Goal: Task Accomplishment & Management: Manage account settings

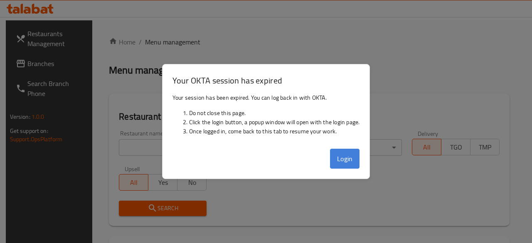
click at [344, 159] on button "Login" at bounding box center [345, 159] width 30 height 20
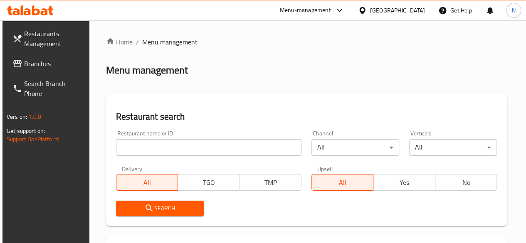
click at [120, 151] on input "search" at bounding box center [209, 147] width 186 height 17
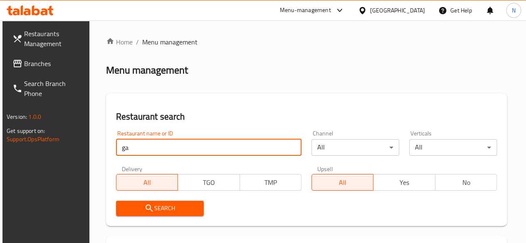
type input "g"
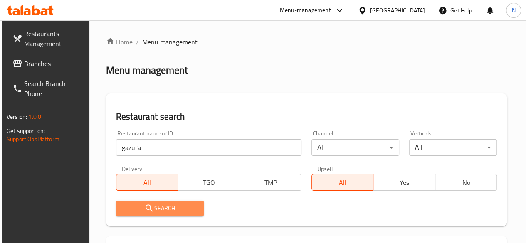
click at [170, 209] on span "Search" at bounding box center [160, 208] width 74 height 10
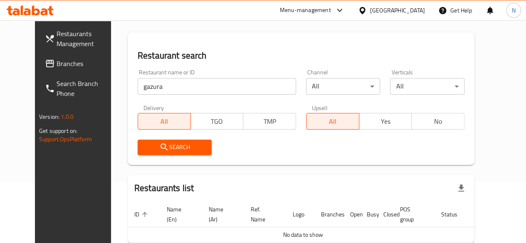
scroll to position [106, 0]
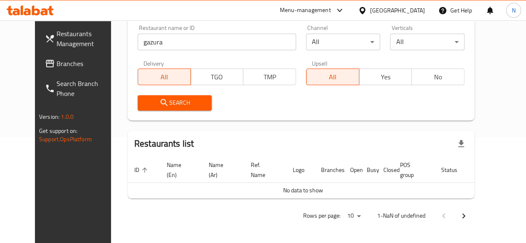
click at [178, 106] on span "Search" at bounding box center [174, 103] width 61 height 10
click at [179, 101] on span "Search" at bounding box center [174, 103] width 61 height 10
click at [138, 108] on button "Search" at bounding box center [175, 102] width 74 height 15
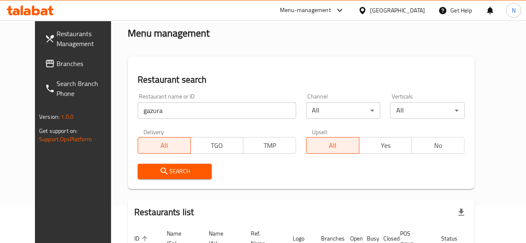
scroll to position [0, 0]
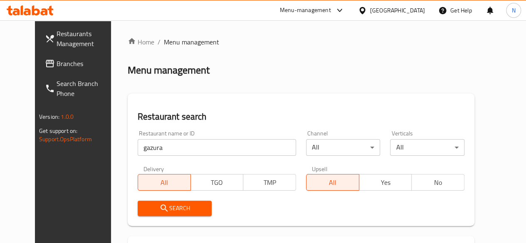
click at [151, 152] on input "gazura" at bounding box center [217, 147] width 158 height 17
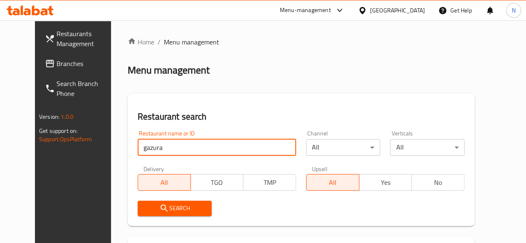
click at [151, 152] on input "gazura" at bounding box center [217, 147] width 158 height 17
paste input "Gazura, Al Koudh (740750)"
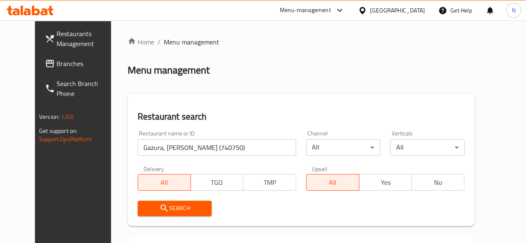
click at [147, 219] on div "Search" at bounding box center [175, 208] width 84 height 25
click at [159, 210] on icon "submit" at bounding box center [164, 208] width 10 height 10
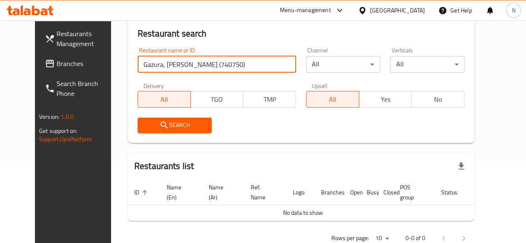
scroll to position [0, 4]
drag, startPoint x: 139, startPoint y: 66, endPoint x: 298, endPoint y: 66, distance: 158.9
click at [298, 66] on div "Restaurant name or ID Gazura, Al Koudh (740750) Restaurant name or ID Channel A…" at bounding box center [301, 90] width 337 height 96
click at [175, 67] on input "Gazura, Al Koudh (740750)" at bounding box center [217, 64] width 158 height 17
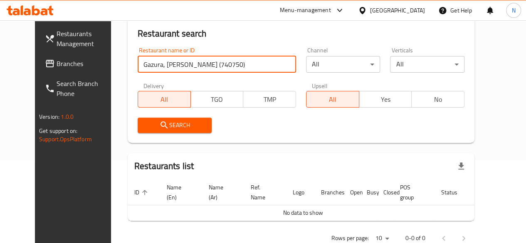
drag, startPoint x: 168, startPoint y: 64, endPoint x: 64, endPoint y: 64, distance: 104.0
click at [64, 64] on div "Restaurants Management Branches Search Branch Phone Version: 1.0.0 Get support …" at bounding box center [263, 101] width 456 height 329
click at [163, 60] on input "740750)" at bounding box center [217, 64] width 158 height 17
type input "740750"
click at [161, 122] on span "Search" at bounding box center [174, 125] width 61 height 10
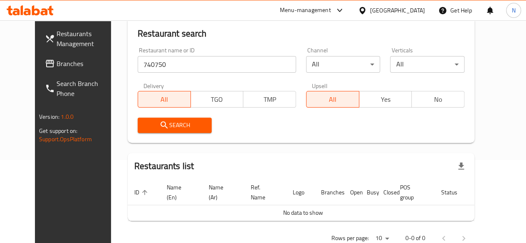
click at [163, 123] on span "Search" at bounding box center [174, 125] width 61 height 10
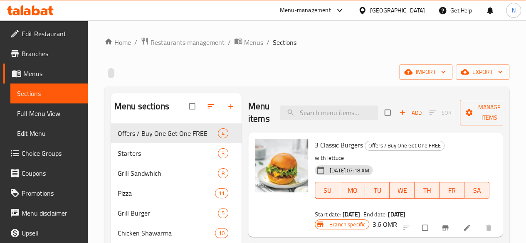
click at [45, 37] on span "Edit Restaurant" at bounding box center [51, 34] width 59 height 10
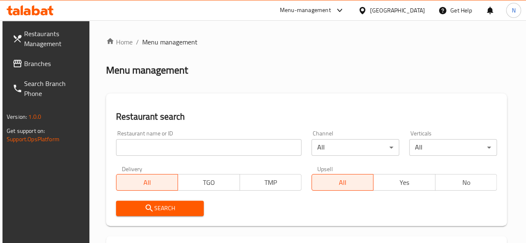
click at [143, 147] on input "search" at bounding box center [209, 147] width 186 height 17
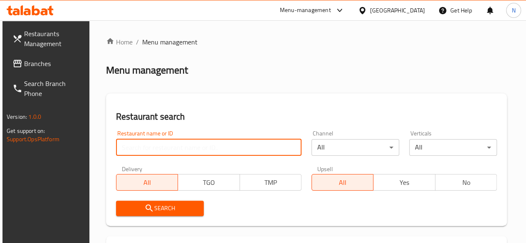
paste input "Gazura, Al Koudh (740750)"
drag, startPoint x: 168, startPoint y: 146, endPoint x: 39, endPoint y: 141, distance: 129.0
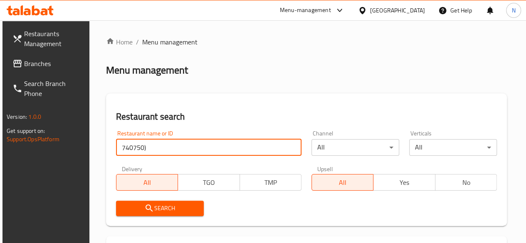
click at [148, 147] on input "740750)" at bounding box center [209, 147] width 186 height 17
click at [121, 146] on input "740750" at bounding box center [209, 147] width 186 height 17
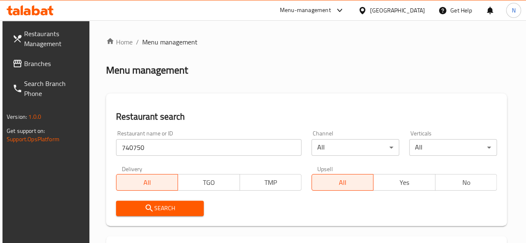
click at [149, 209] on icon "submit" at bounding box center [149, 208] width 7 height 7
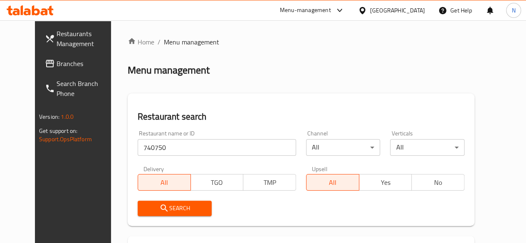
click at [168, 147] on input "740750" at bounding box center [217, 147] width 158 height 17
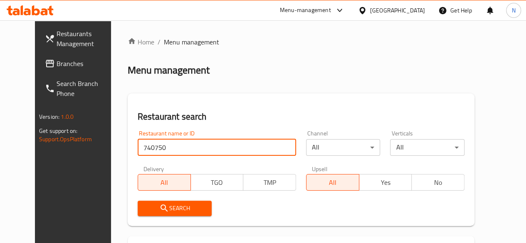
click at [168, 147] on input "740750" at bounding box center [217, 147] width 158 height 17
type input "="
type input "gazura"
click at [160, 205] on span "Search" at bounding box center [174, 208] width 61 height 10
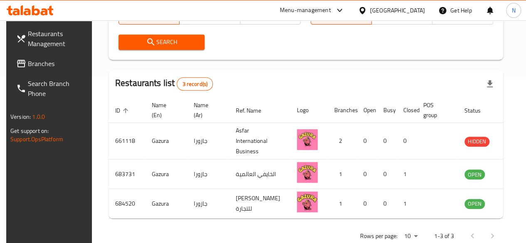
scroll to position [200, 0]
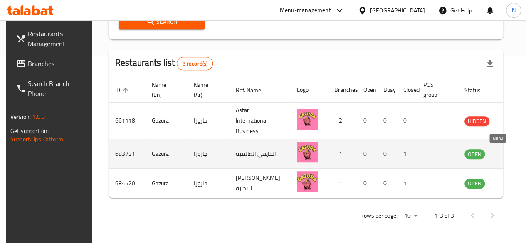
click at [508, 149] on icon "enhanced table" at bounding box center [513, 154] width 10 height 10
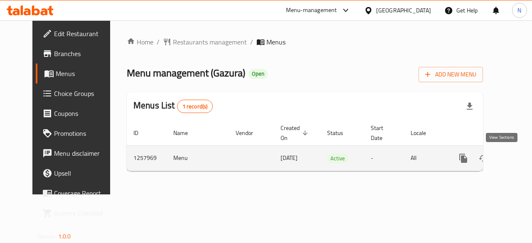
click at [519, 161] on icon "enhanced table" at bounding box center [524, 158] width 10 height 10
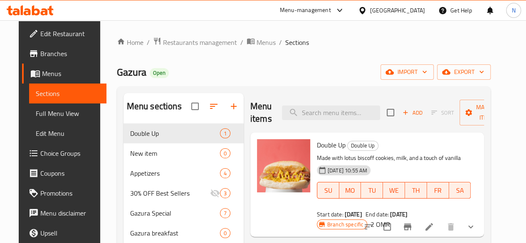
click at [220, 60] on div "Home / Restaurants management / Menus / Sections Gazura Open import export Menu…" at bounding box center [304, 205] width 374 height 336
click at [126, 44] on link "Home" at bounding box center [130, 42] width 27 height 10
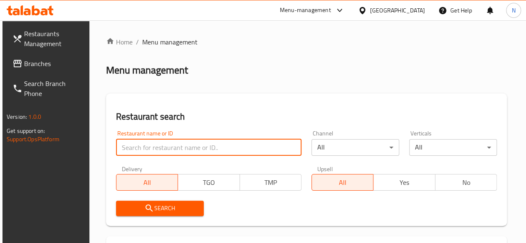
click at [133, 146] on input "search" at bounding box center [209, 147] width 186 height 17
click at [138, 149] on input "search" at bounding box center [209, 147] width 186 height 17
type input "gazura"
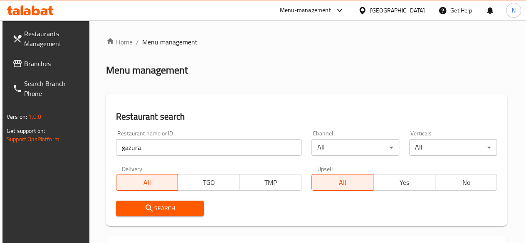
click at [148, 208] on icon "submit" at bounding box center [149, 208] width 10 height 10
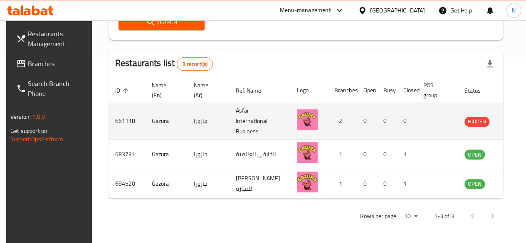
scroll to position [200, 0]
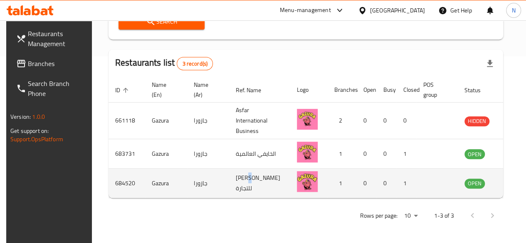
drag, startPoint x: 243, startPoint y: 162, endPoint x: 230, endPoint y: 177, distance: 19.4
click at [230, 177] on td "[PERSON_NAME] للتجارة" at bounding box center [259, 184] width 61 height 30
drag, startPoint x: 231, startPoint y: 183, endPoint x: 245, endPoint y: 161, distance: 26.2
click at [245, 169] on td "[PERSON_NAME] للتجارة" at bounding box center [259, 184] width 61 height 30
drag, startPoint x: 239, startPoint y: 185, endPoint x: 237, endPoint y: 177, distance: 8.5
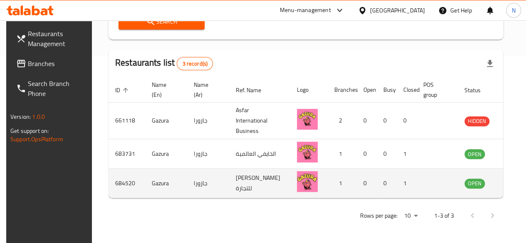
click at [238, 185] on td "[PERSON_NAME] للتجارة" at bounding box center [259, 184] width 61 height 30
click at [236, 169] on td "[PERSON_NAME] للتجارة" at bounding box center [259, 184] width 61 height 30
click at [236, 169] on td "أمجد النعماني للتجارة" at bounding box center [259, 184] width 61 height 30
copy td "أمجد النعماني للتجارة"
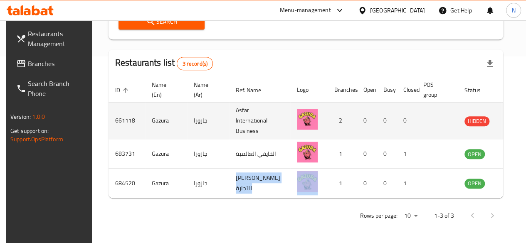
scroll to position [158, 0]
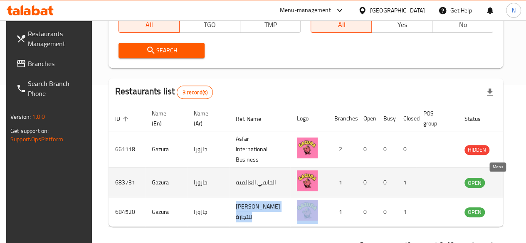
click at [508, 184] on icon "enhanced table" at bounding box center [513, 183] width 10 height 10
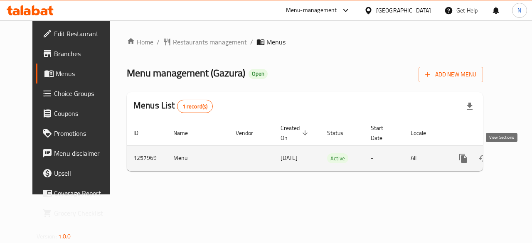
click at [519, 159] on icon "enhanced table" at bounding box center [524, 158] width 10 height 10
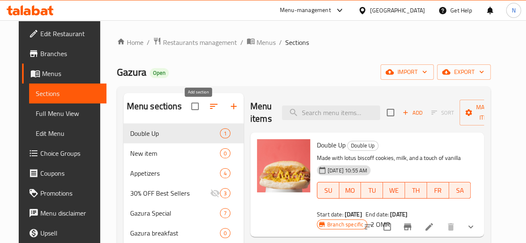
click at [229, 111] on icon "button" at bounding box center [234, 106] width 10 height 10
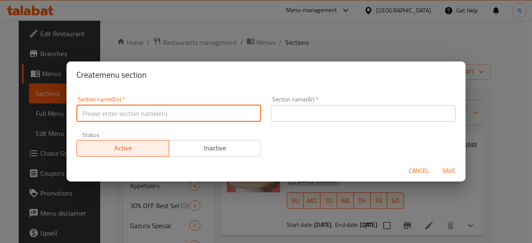
click at [97, 114] on input "text" at bounding box center [169, 113] width 185 height 17
type input "M41"
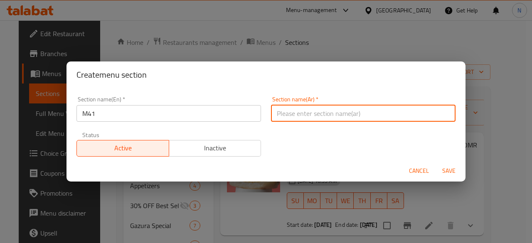
click at [329, 113] on input "text" at bounding box center [363, 113] width 185 height 17
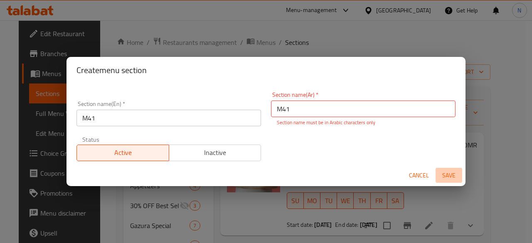
click at [448, 171] on span "Save" at bounding box center [449, 176] width 20 height 10
click at [451, 174] on span "Save" at bounding box center [449, 176] width 20 height 10
click at [278, 108] on input "M41" at bounding box center [363, 109] width 185 height 17
drag, startPoint x: 325, startPoint y: 106, endPoint x: 272, endPoint y: 106, distance: 52.8
click at [272, 106] on input "M41" at bounding box center [363, 109] width 185 height 17
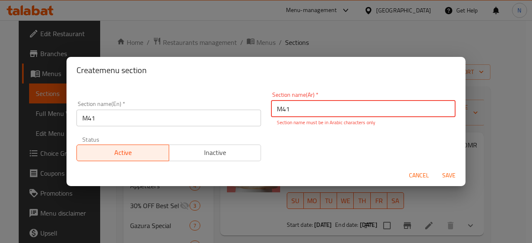
type input "H"
type input "M"
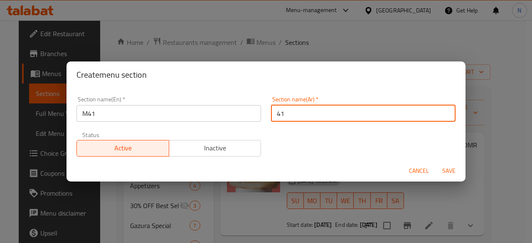
type input "41"
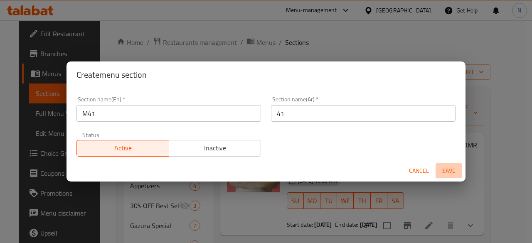
click at [448, 172] on span "Save" at bounding box center [449, 171] width 20 height 10
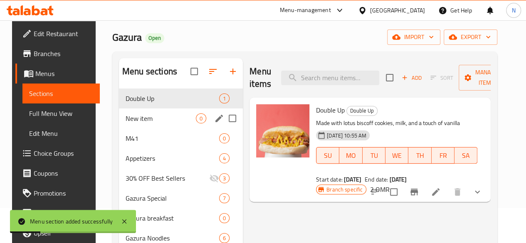
scroll to position [83, 0]
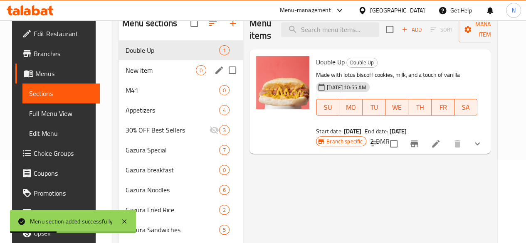
drag, startPoint x: 138, startPoint y: 106, endPoint x: 138, endPoint y: 91, distance: 14.6
click at [138, 91] on div "Double Up 1 New item 0 M41 0 Appetizers 4 30% OFF Best Sellers 3 Gazura Special…" at bounding box center [181, 170] width 124 height 260
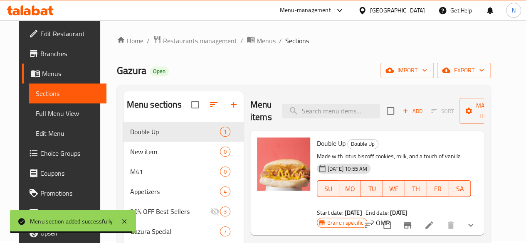
scroll to position [0, 0]
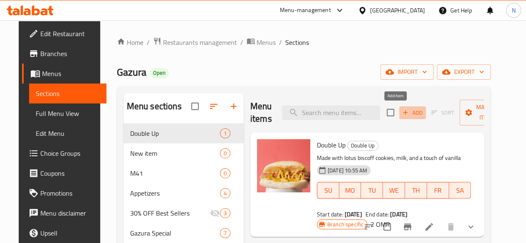
click at [401, 116] on span "Add" at bounding box center [412, 113] width 22 height 10
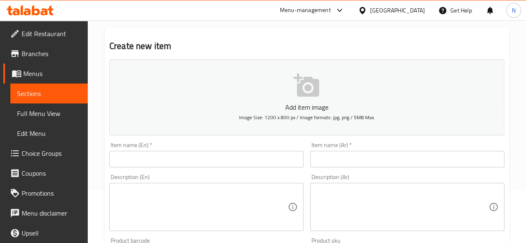
scroll to position [83, 0]
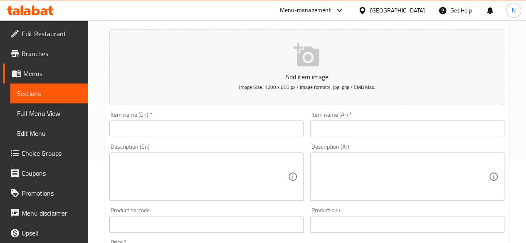
click at [156, 124] on input "text" at bounding box center [206, 129] width 194 height 17
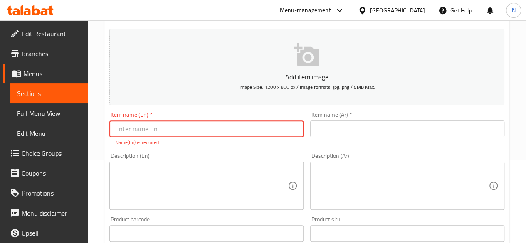
click at [135, 131] on input "text" at bounding box center [206, 129] width 194 height 17
paste input "Chicken Wings + Noodles + Mojito"
type input "Chicken Wings + Noodles + Mojito"
click at [339, 130] on input "text" at bounding box center [407, 129] width 194 height 17
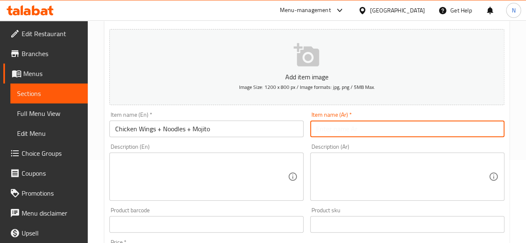
paste input "Chicken Wings + Noodles + Mojito"
type input "Chicken Wings + Noodles + Mojito"
click at [216, 169] on textarea at bounding box center [201, 177] width 173 height 40
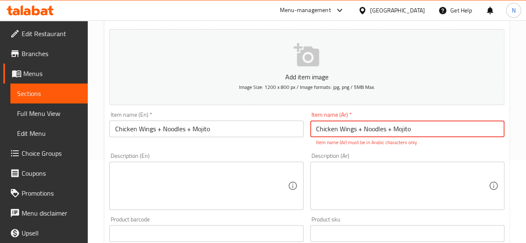
click at [323, 129] on input "Chicken Wings + Noodles + Mojito" at bounding box center [407, 129] width 194 height 17
paste input "أجنحة دجاج + نودلز + موهيتو"
type input "أجنحة دجاج + نودلز + موهيتو"
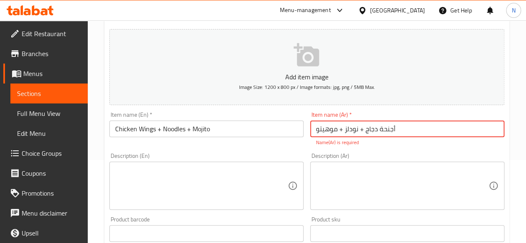
click at [226, 179] on textarea at bounding box center [201, 186] width 173 height 40
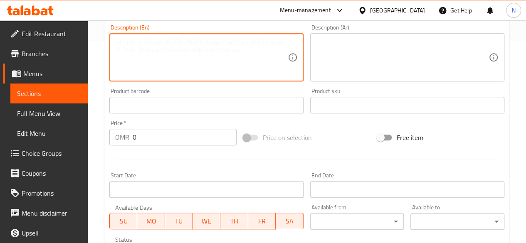
scroll to position [208, 0]
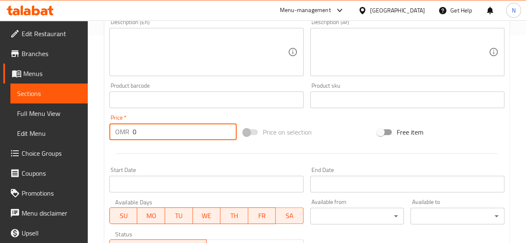
click at [147, 133] on input "0" at bounding box center [185, 132] width 104 height 17
type input "3.8"
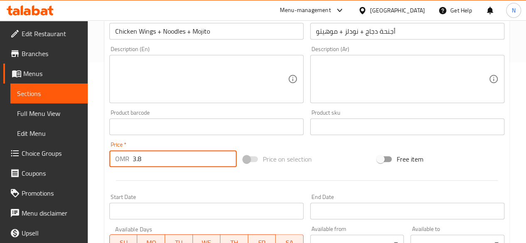
scroll to position [83, 0]
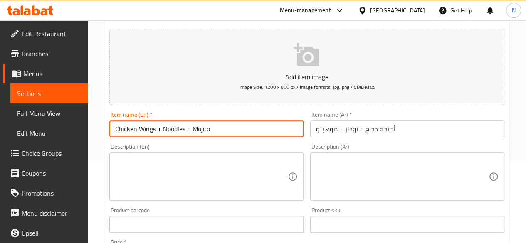
drag, startPoint x: 185, startPoint y: 129, endPoint x: 104, endPoint y: 129, distance: 81.1
click at [104, 129] on div "Create new item Add item image Image Size: 1200 x 800 px / Image formats: jpg, …" at bounding box center [306, 240] width 405 height 484
click at [145, 129] on input "Chicken Wings + Noodles + Mojito" at bounding box center [206, 129] width 194 height 17
drag, startPoint x: 163, startPoint y: 129, endPoint x: 186, endPoint y: 129, distance: 23.3
click at [186, 129] on input "Chicken Wings + Noodles + Mojito" at bounding box center [206, 129] width 194 height 17
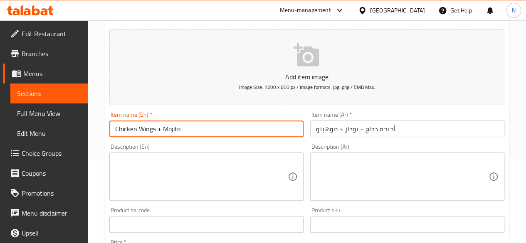
click at [114, 128] on input "Chicken Wings + Mojito" at bounding box center [206, 129] width 194 height 17
paste input "Noodles"
click at [141, 129] on input "Noodles + Chicken Wings + Mojito" at bounding box center [206, 129] width 194 height 17
type input "Noodles + Chicken Wings + Mojito"
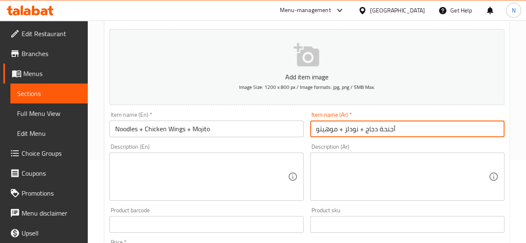
drag, startPoint x: 344, startPoint y: 129, endPoint x: 362, endPoint y: 132, distance: 18.2
click at [362, 132] on input "أجنحة دجاج + نودلز + موهيتو" at bounding box center [407, 129] width 194 height 17
click at [394, 124] on input "أجنحة دجاج + موهيتو" at bounding box center [407, 129] width 194 height 17
paste input "+ نودلز"
drag, startPoint x: 334, startPoint y: 129, endPoint x: 269, endPoint y: 129, distance: 65.3
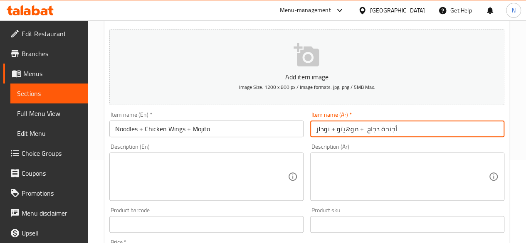
click at [269, 129] on div "Add item image Image Size: 1200 x 800 px / Image formats: jpg, png / 5MB Max. I…" at bounding box center [307, 205] width 402 height 359
paste input "+ نودلز"
drag, startPoint x: 335, startPoint y: 129, endPoint x: 280, endPoint y: 128, distance: 55.3
click at [280, 128] on div "Add item image Image Size: 1200 x 800 px / Image formats: jpg, png / 5MB Max. I…" at bounding box center [307, 205] width 402 height 359
drag, startPoint x: 374, startPoint y: 129, endPoint x: 413, endPoint y: 127, distance: 39.6
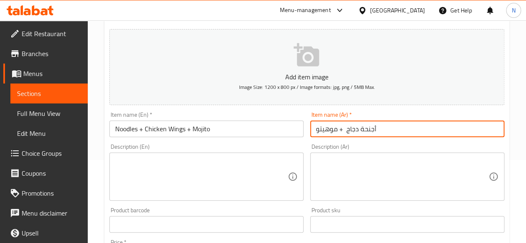
click at [413, 127] on input "أجنحة دجاج + موهيتو" at bounding box center [407, 129] width 194 height 17
click at [375, 127] on input "أجنحة دجاج + موهيتو" at bounding box center [407, 129] width 194 height 17
click at [374, 127] on input "أجنحة دجاج + موهيتو" at bounding box center [407, 129] width 194 height 17
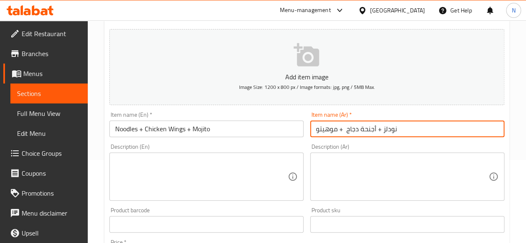
type input "نودلز + أجنحة دجاج + موهيتو"
click at [222, 182] on textarea at bounding box center [201, 177] width 173 height 40
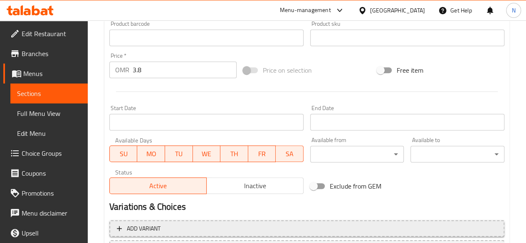
scroll to position [344, 0]
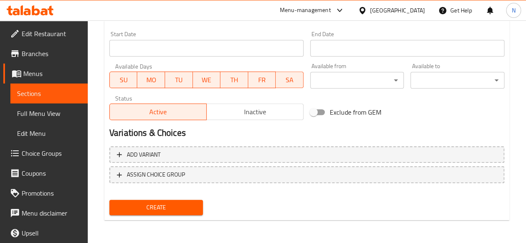
click at [169, 208] on span "Create" at bounding box center [156, 208] width 81 height 10
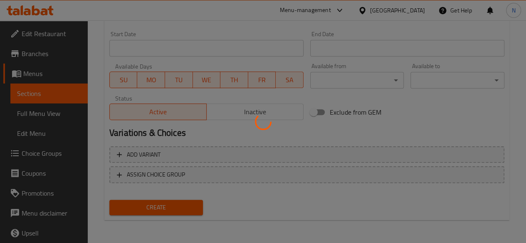
type input "0"
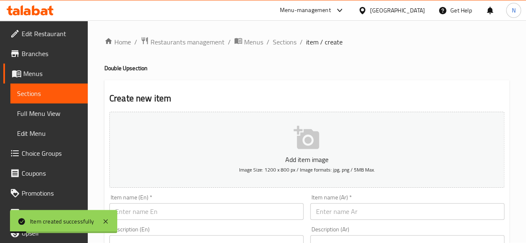
scroll to position [0, 0]
click at [285, 40] on span "Sections" at bounding box center [285, 42] width 24 height 10
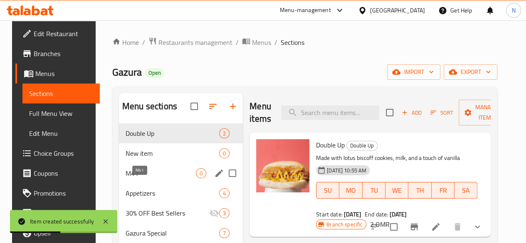
click at [133, 178] on span "M41" at bounding box center [161, 173] width 70 height 10
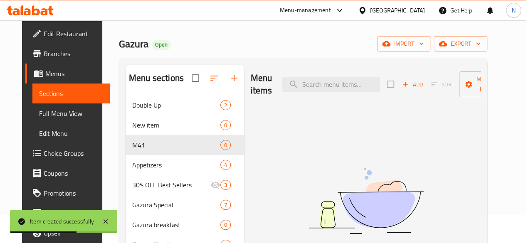
scroll to position [83, 0]
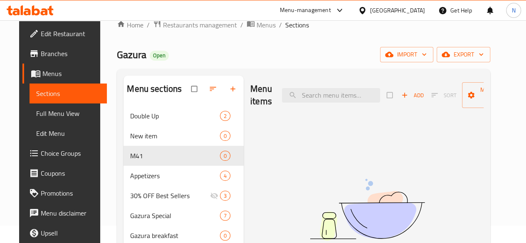
scroll to position [12, 0]
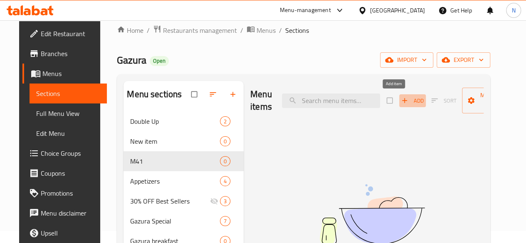
click at [401, 101] on span "Add" at bounding box center [412, 101] width 22 height 10
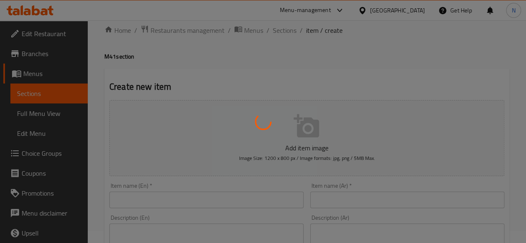
scroll to position [137, 0]
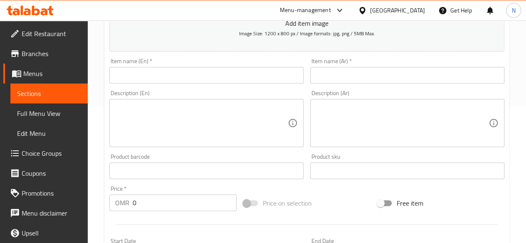
click at [212, 73] on input "text" at bounding box center [206, 75] width 194 height 17
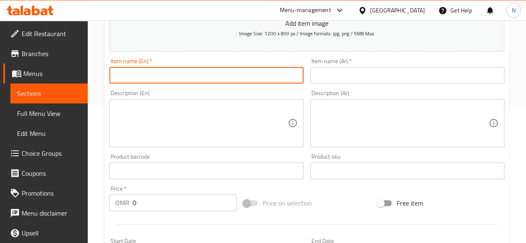
paste input "Fried Rice + Mojito + Chicken Wings"
type input "Fried Rice + Mojito + Chicken Wings"
click at [343, 70] on input "text" at bounding box center [407, 75] width 194 height 17
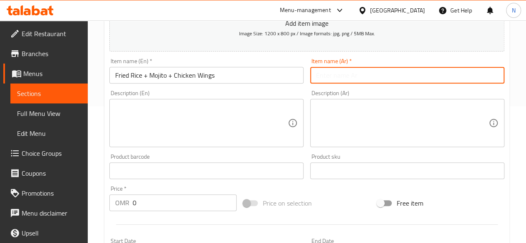
paste input "أرز مقلي + أجنحة دجاج + موهيتو"
type input "أرز مقلي + أجنحة دجاج + موهيتو"
click at [171, 200] on input "0" at bounding box center [185, 203] width 104 height 17
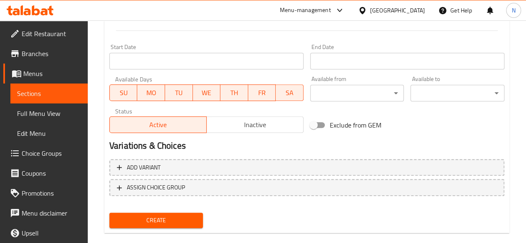
scroll to position [344, 0]
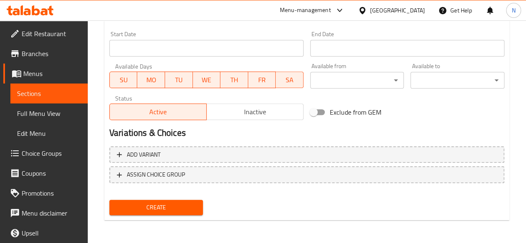
type input "3.8"
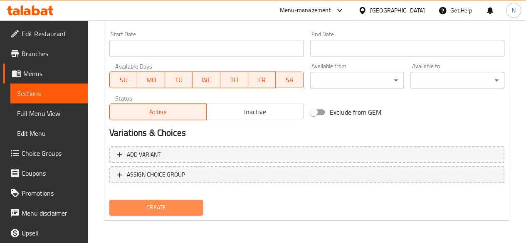
click at [175, 209] on span "Create" at bounding box center [156, 208] width 81 height 10
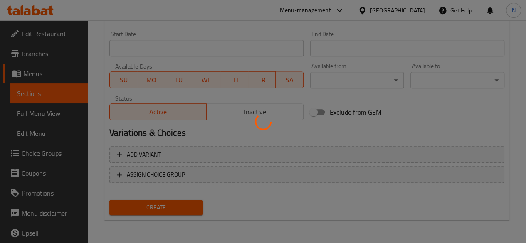
type input "0"
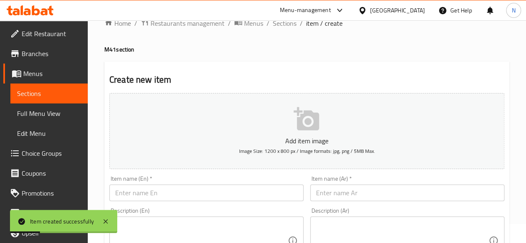
scroll to position [0, 0]
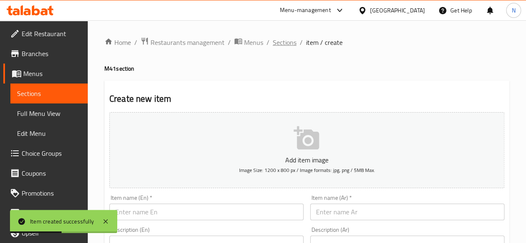
click at [278, 41] on span "Sections" at bounding box center [285, 42] width 24 height 10
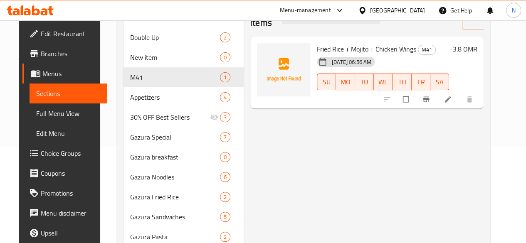
scroll to position [42, 0]
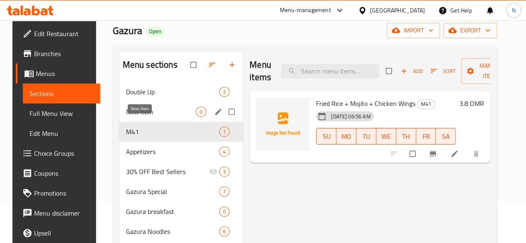
click at [131, 117] on span "New item" at bounding box center [161, 112] width 70 height 10
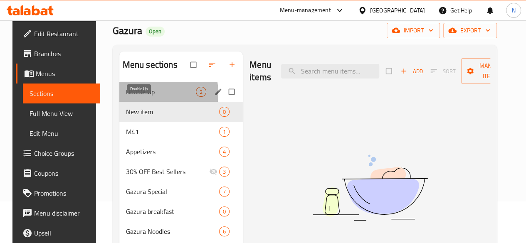
click at [137, 97] on span "Double Up" at bounding box center [161, 92] width 70 height 10
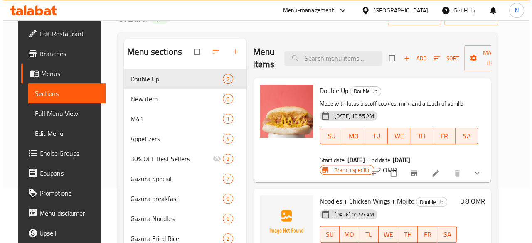
scroll to position [42, 0]
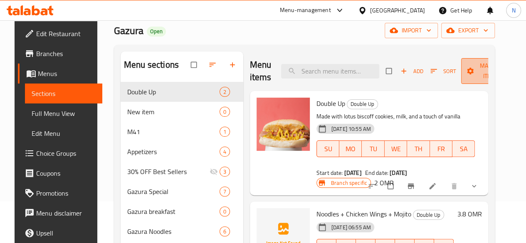
click at [472, 73] on span "Manage items" at bounding box center [491, 71] width 46 height 21
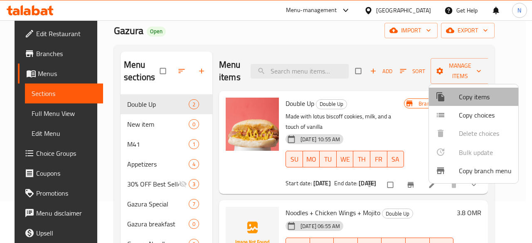
click at [473, 99] on span "Copy items" at bounding box center [485, 97] width 53 height 10
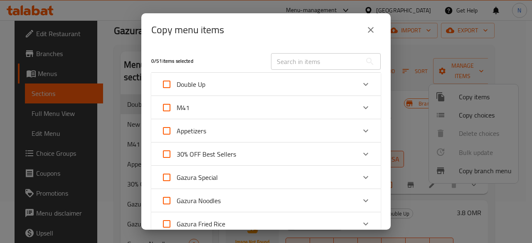
click at [164, 110] on input "M41" at bounding box center [167, 108] width 20 height 20
checkbox input "true"
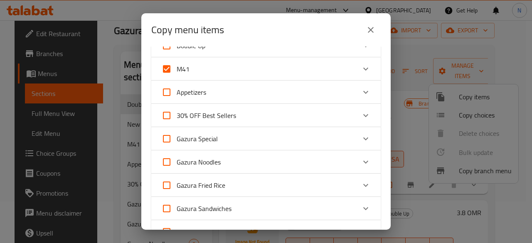
scroll to position [125, 0]
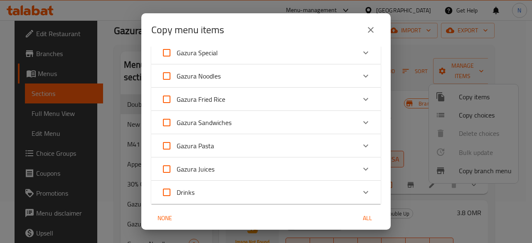
click at [365, 222] on span "All" at bounding box center [368, 218] width 20 height 10
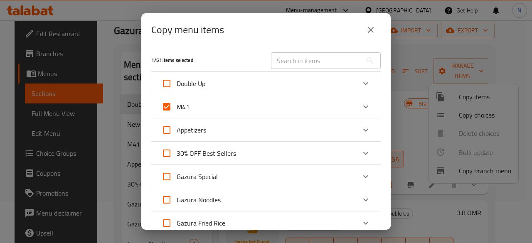
scroll to position [0, 0]
click at [364, 103] on div "Expand" at bounding box center [366, 108] width 20 height 20
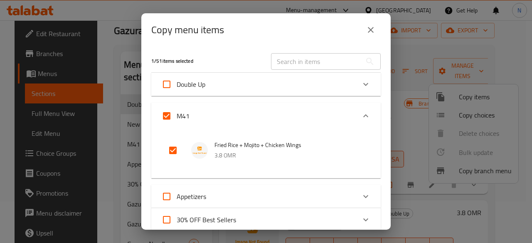
click at [374, 30] on icon "close" at bounding box center [371, 30] width 10 height 10
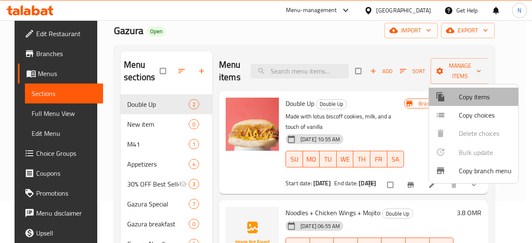
click at [483, 99] on span "Copy items" at bounding box center [485, 97] width 53 height 10
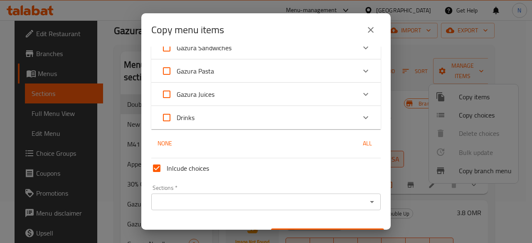
scroll to position [219, 0]
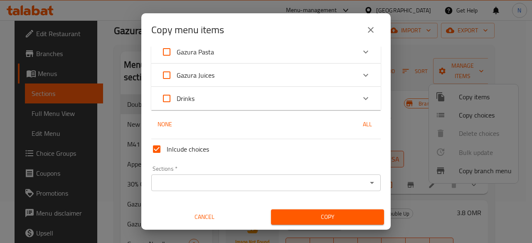
click at [326, 218] on span "Copy" at bounding box center [328, 217] width 100 height 10
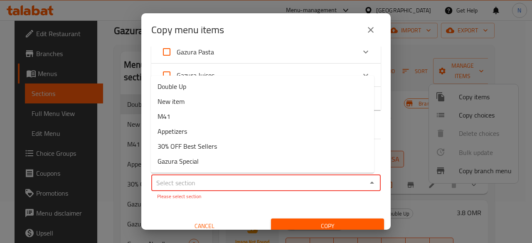
click at [232, 181] on input "Sections   *" at bounding box center [259, 183] width 211 height 12
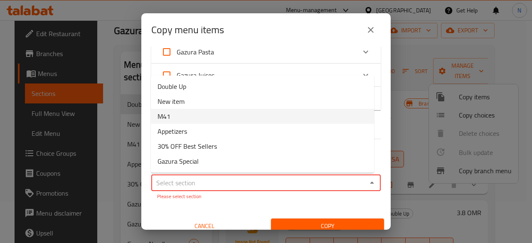
click at [192, 117] on li "M41" at bounding box center [262, 116] width 223 height 15
type input "M41"
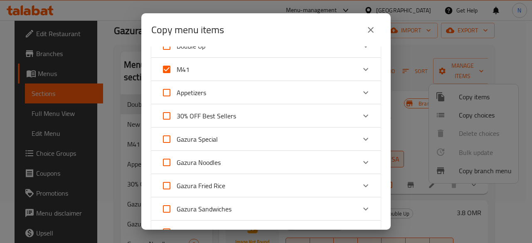
scroll to position [0, 0]
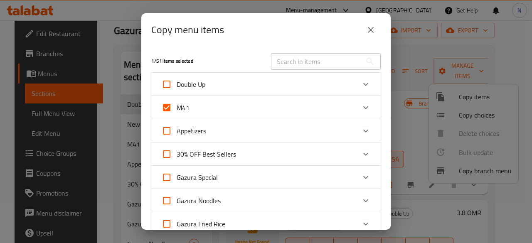
click at [169, 107] on input "M41" at bounding box center [167, 108] width 20 height 20
checkbox input "false"
click at [363, 87] on icon "Expand" at bounding box center [366, 84] width 10 height 10
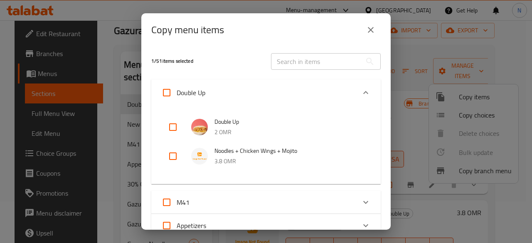
click at [171, 158] on input "checkbox" at bounding box center [173, 156] width 20 height 20
checkbox input "true"
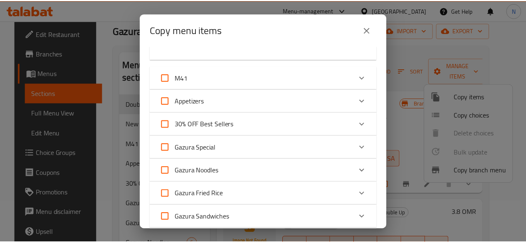
scroll to position [314, 0]
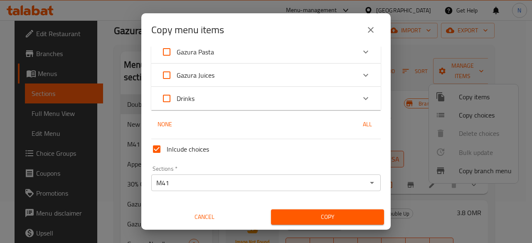
click at [332, 208] on div "Copy" at bounding box center [327, 217] width 123 height 25
click at [329, 215] on span "Copy" at bounding box center [328, 217] width 100 height 10
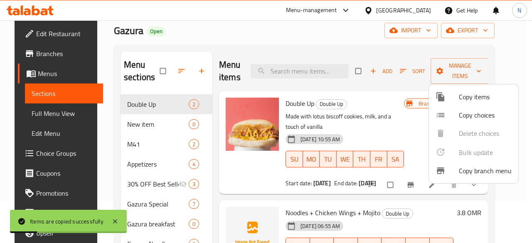
click at [522, 190] on div at bounding box center [266, 121] width 532 height 243
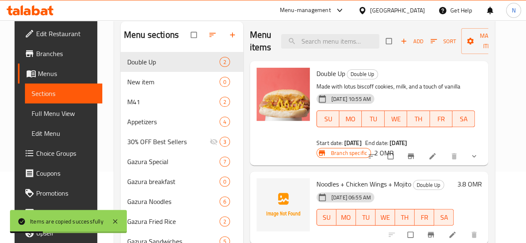
scroll to position [166, 0]
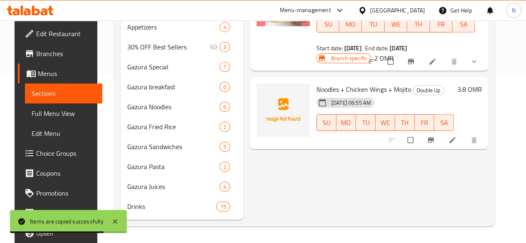
click at [465, 143] on li at bounding box center [453, 140] width 23 height 13
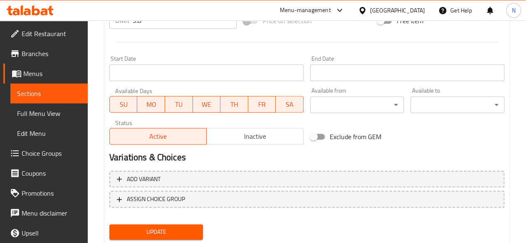
scroll to position [344, 0]
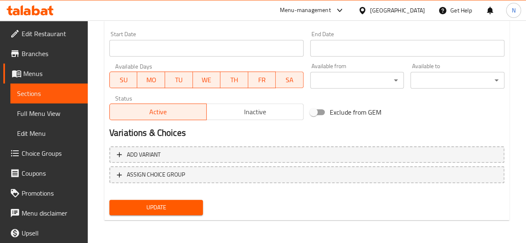
click at [239, 104] on button "Inactive" at bounding box center [254, 112] width 97 height 17
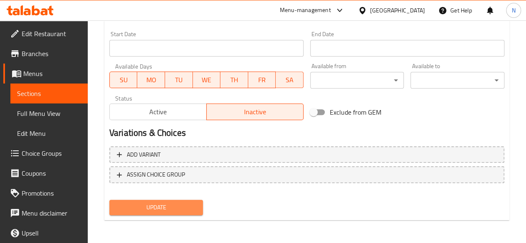
click at [168, 205] on span "Update" at bounding box center [156, 208] width 81 height 10
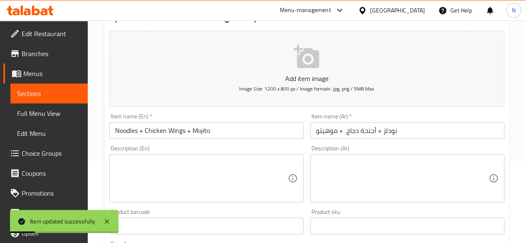
scroll to position [0, 0]
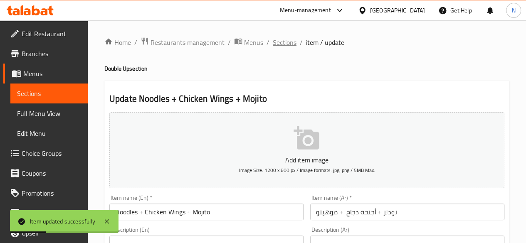
click at [284, 44] on span "Sections" at bounding box center [285, 42] width 24 height 10
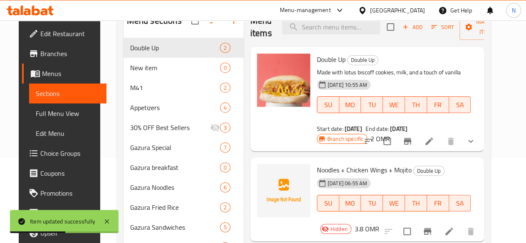
scroll to position [12, 0]
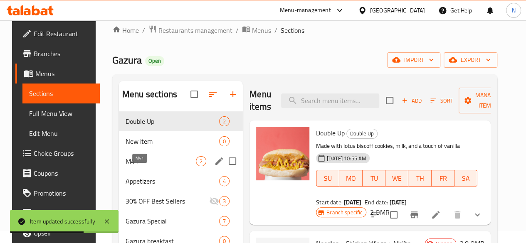
click at [131, 166] on span "M41" at bounding box center [161, 161] width 70 height 10
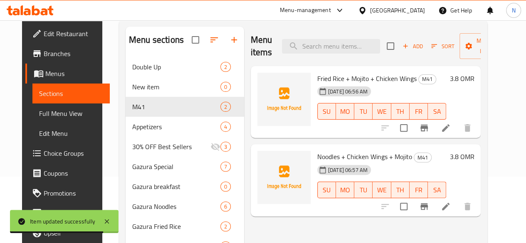
scroll to position [54, 0]
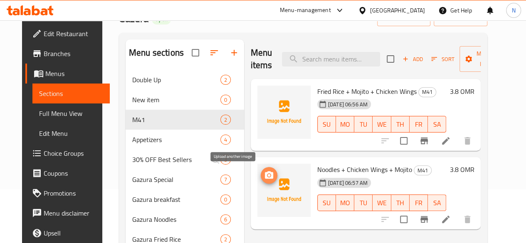
click at [264, 178] on icon "upload picture" at bounding box center [269, 176] width 10 height 10
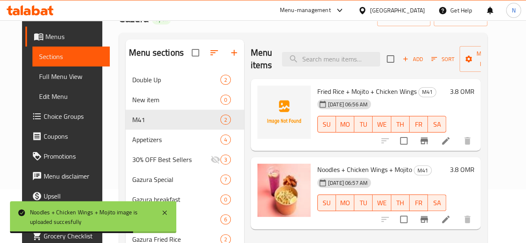
scroll to position [65, 0]
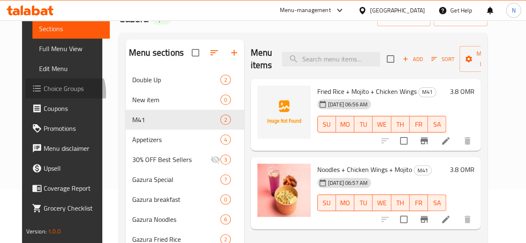
click at [44, 93] on span "Choice Groups" at bounding box center [73, 89] width 59 height 10
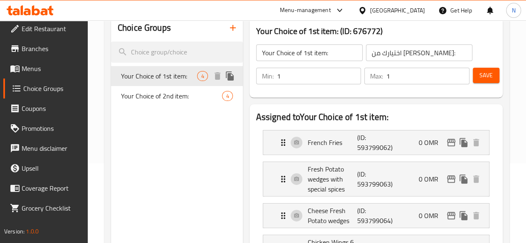
scroll to position [12, 0]
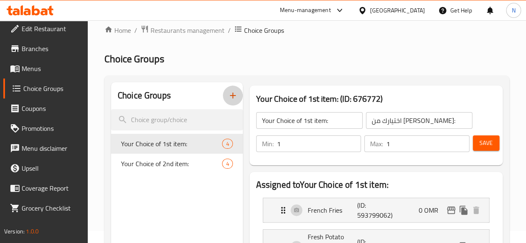
click at [228, 97] on icon "button" at bounding box center [233, 96] width 10 height 10
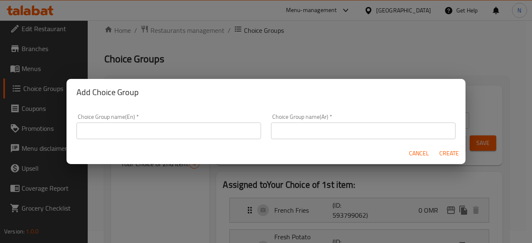
click at [147, 126] on input "text" at bounding box center [169, 131] width 185 height 17
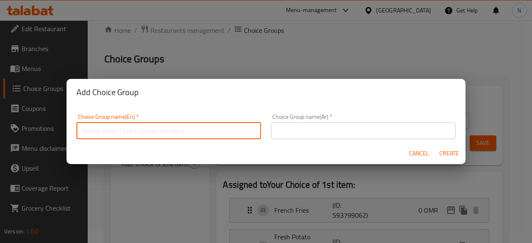
type input "Your Choice of Main Course"
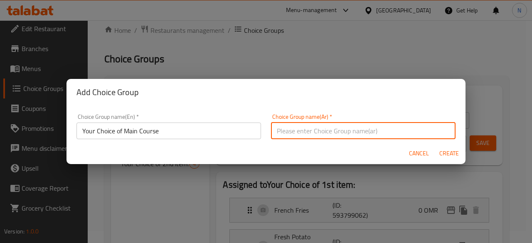
click at [314, 131] on input "text" at bounding box center [363, 131] width 185 height 17
type input "اختيارك للطبق الرئيسي"
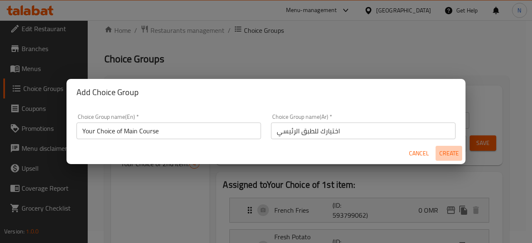
click at [446, 157] on span "Create" at bounding box center [449, 153] width 20 height 10
type input "Your Choice of Main Course"
type input "اختيارك للطبق الرئيسي"
type input "0"
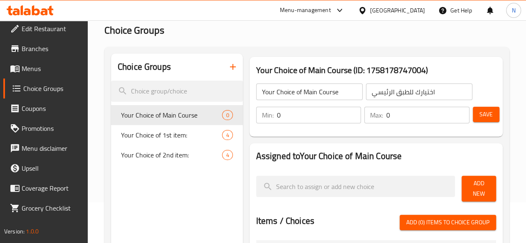
scroll to position [54, 0]
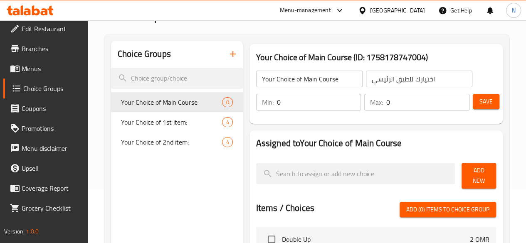
click at [294, 105] on input "0" at bounding box center [319, 102] width 84 height 17
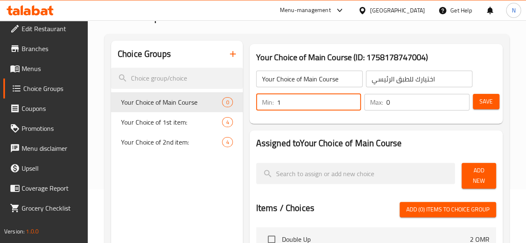
type input "1"
click at [390, 100] on input "0" at bounding box center [427, 102] width 83 height 17
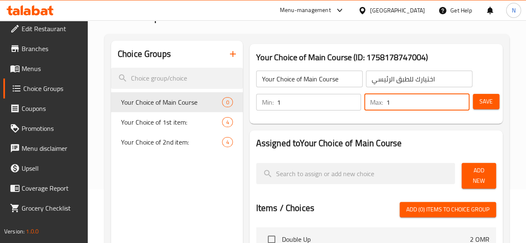
type input "1"
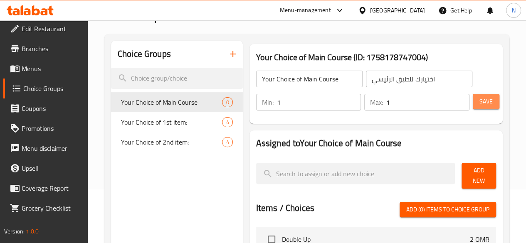
click at [480, 102] on span "Save" at bounding box center [486, 102] width 13 height 10
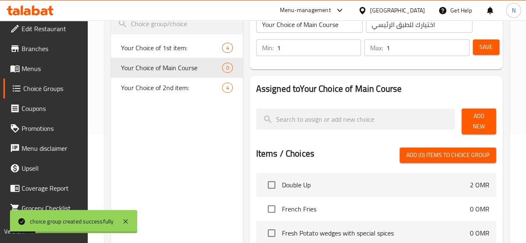
scroll to position [95, 0]
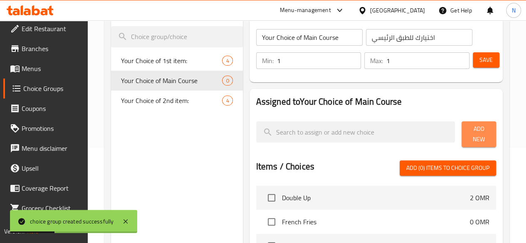
click at [462, 135] on button "Add New" at bounding box center [479, 134] width 35 height 26
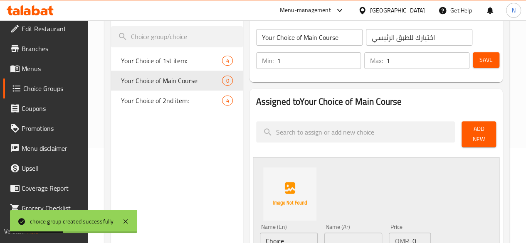
scroll to position [178, 0]
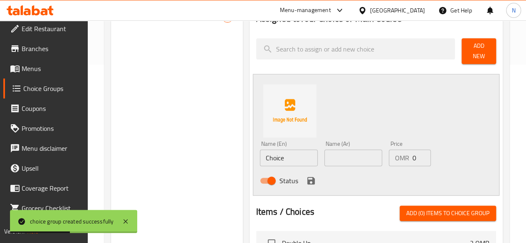
click at [260, 151] on input "Choice" at bounding box center [289, 158] width 58 height 17
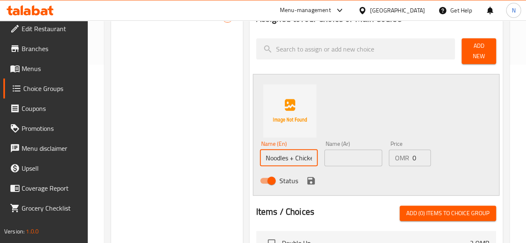
scroll to position [0, 39]
drag, startPoint x: 256, startPoint y: 153, endPoint x: 406, endPoint y: 161, distance: 150.4
click at [406, 161] on div "Name (En) Noodles + Chicken Wings + Mojito Name (En) Name (Ar) Name (Ar) Price …" at bounding box center [354, 165] width 194 height 54
type input "Noodles"
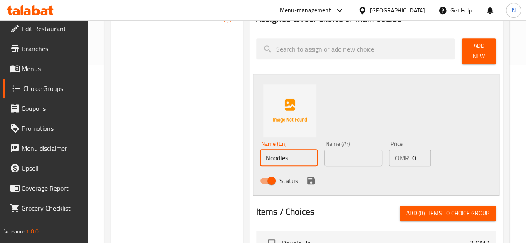
click at [329, 152] on input "text" at bounding box center [353, 158] width 58 height 17
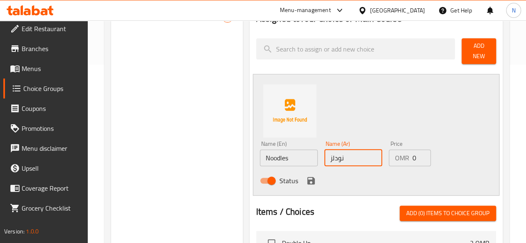
type input "نودلز"
click at [414, 116] on div "Name (En) Noodles Name (En) Name (Ar) نودلز Name (Ar) Price OMR 0 Price Status" at bounding box center [376, 135] width 247 height 122
click at [306, 180] on icon "save" at bounding box center [311, 181] width 10 height 10
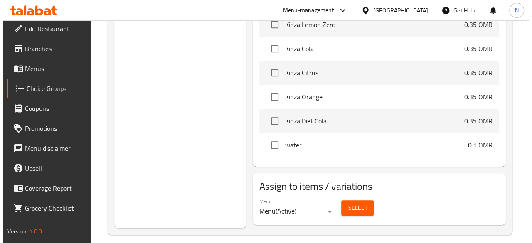
scroll to position [299, 0]
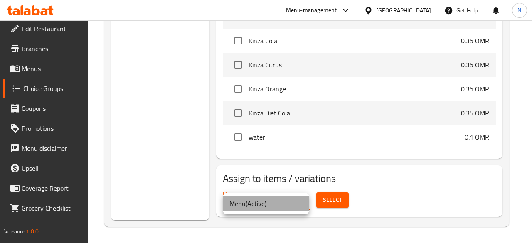
click at [255, 206] on li "Menu ( Active )" at bounding box center [266, 203] width 87 height 15
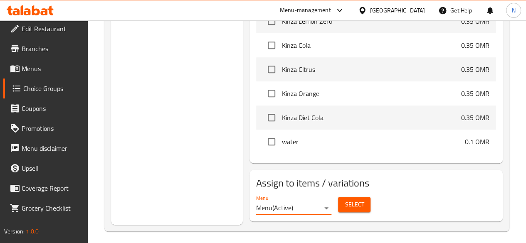
click at [345, 202] on span "Select" at bounding box center [354, 205] width 19 height 10
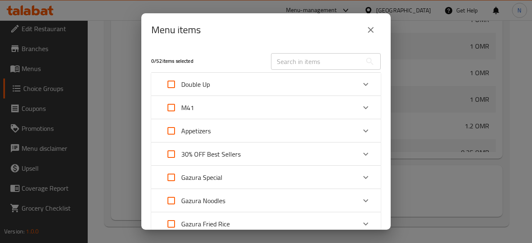
click at [181, 109] on p "M41" at bounding box center [187, 108] width 13 height 10
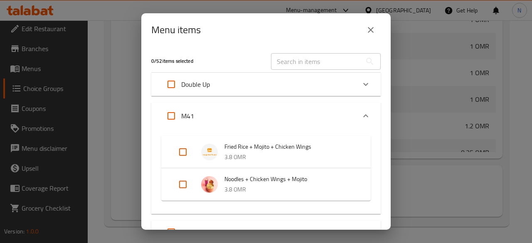
click at [182, 183] on input "Expand" at bounding box center [183, 185] width 20 height 20
checkbox input "true"
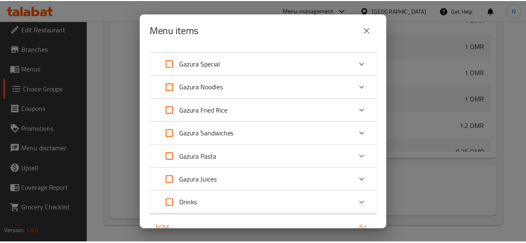
scroll to position [265, 0]
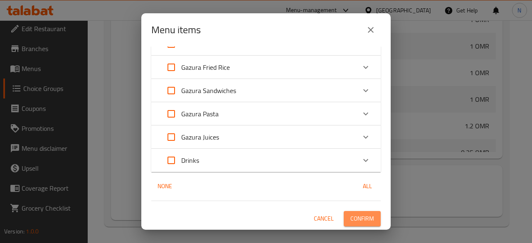
click at [353, 213] on button "Confirm" at bounding box center [362, 218] width 37 height 15
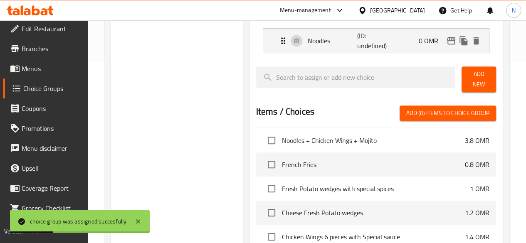
scroll to position [49, 0]
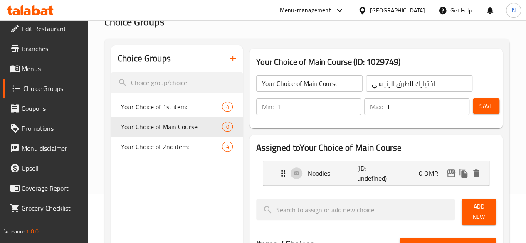
click at [228, 58] on icon "button" at bounding box center [233, 59] width 10 height 10
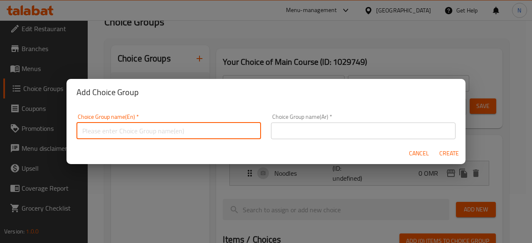
click at [130, 137] on input "text" at bounding box center [169, 131] width 185 height 17
drag, startPoint x: 153, startPoint y: 132, endPoint x: 148, endPoint y: 132, distance: 4.6
click at [148, 132] on input "Your choice of side dish 1" at bounding box center [169, 131] width 185 height 17
type input "Your choice of side dish"
click at [314, 127] on input "text" at bounding box center [363, 131] width 185 height 17
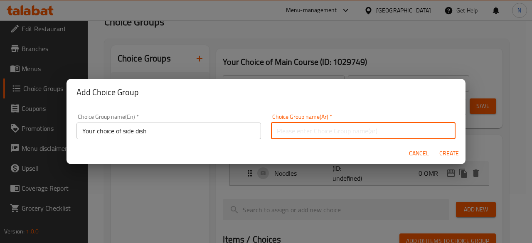
type input "اختيارك من الطبق الجانبي"
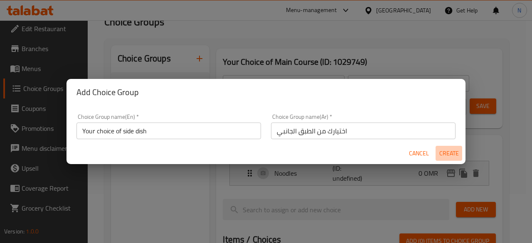
click at [453, 157] on span "Create" at bounding box center [449, 153] width 20 height 10
type input "Your choice of side dish"
type input "اختيارك من الطبق الجانبي"
type input "0"
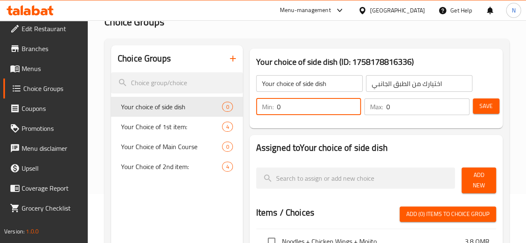
click at [277, 112] on input "0" at bounding box center [319, 107] width 84 height 17
type input "1"
click at [393, 107] on input "0" at bounding box center [427, 107] width 83 height 17
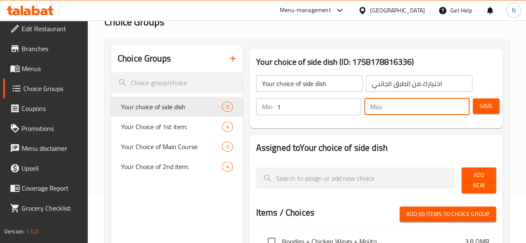
type input "2"
type input "1"
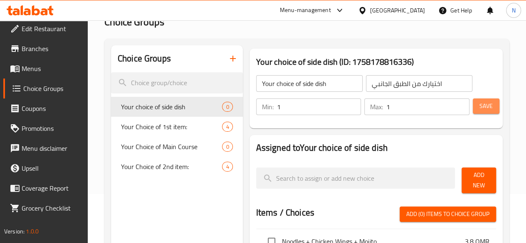
click at [479, 113] on button "Save" at bounding box center [486, 106] width 27 height 15
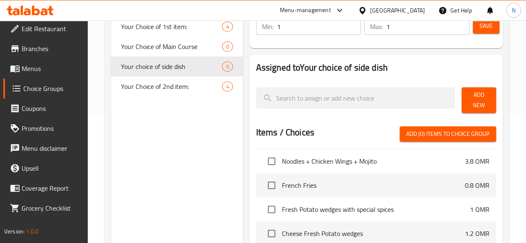
scroll to position [91, 0]
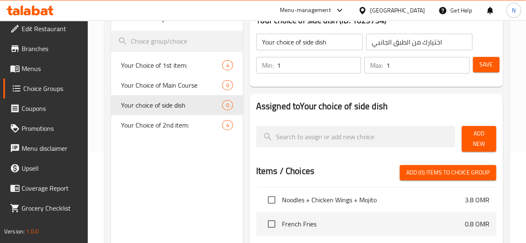
click at [476, 139] on span "Add New" at bounding box center [478, 139] width 21 height 21
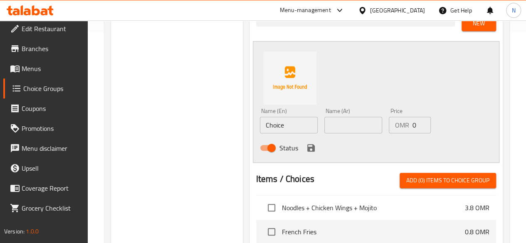
scroll to position [215, 0]
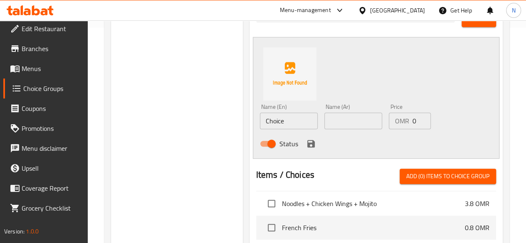
click at [271, 119] on input "Choice" at bounding box center [289, 121] width 58 height 17
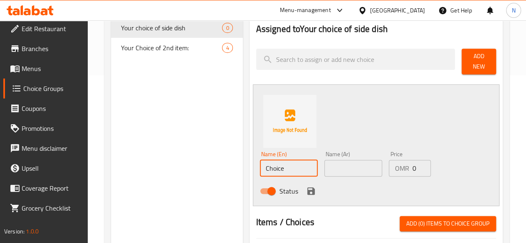
scroll to position [174, 0]
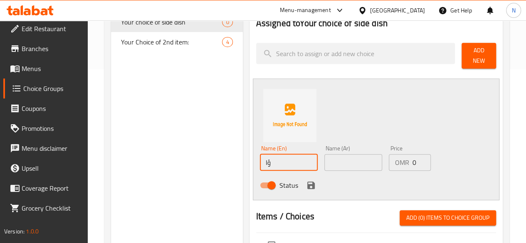
type input "ؤ"
paste input "Chicken Wings"
type input "Chicken Wings"
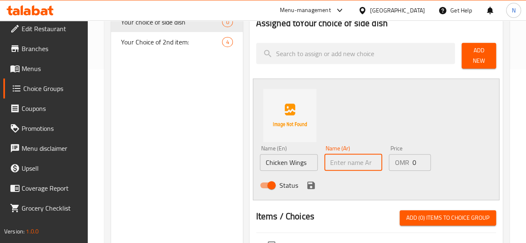
click at [324, 159] on input "text" at bounding box center [353, 162] width 58 height 17
type input "h"
type input "اجنحة دجاج"
click at [306, 183] on icon "save" at bounding box center [311, 186] width 10 height 10
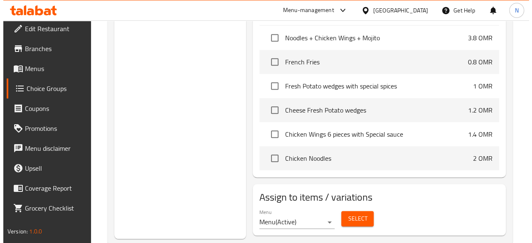
scroll to position [299, 0]
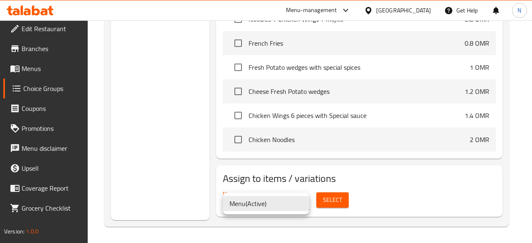
click at [277, 209] on li "Menu ( Active )" at bounding box center [266, 203] width 87 height 15
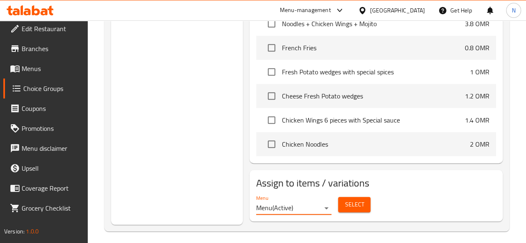
click at [345, 200] on span "Select" at bounding box center [354, 205] width 19 height 10
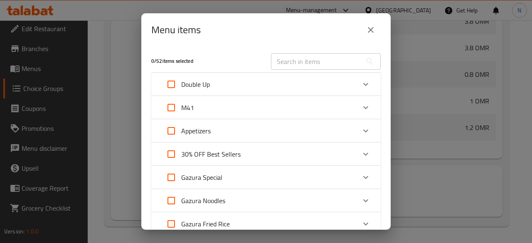
scroll to position [293, 0]
click at [334, 111] on div "M41" at bounding box center [258, 108] width 195 height 20
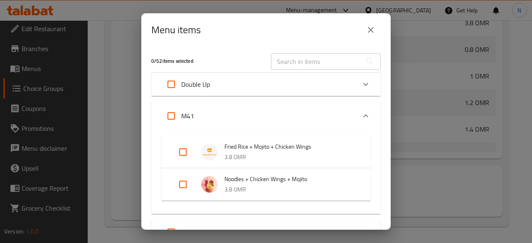
click at [186, 186] on input "Expand" at bounding box center [183, 185] width 20 height 20
checkbox input "true"
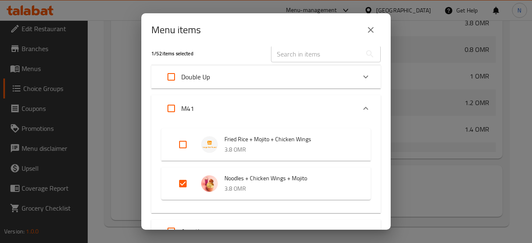
scroll to position [0, 0]
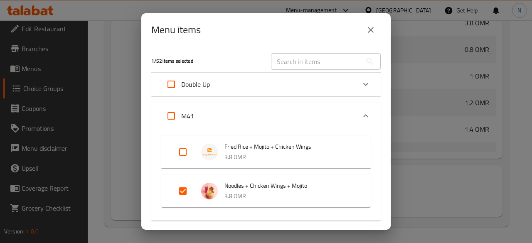
click at [186, 153] on input "Expand" at bounding box center [183, 152] width 20 height 20
checkbox input "true"
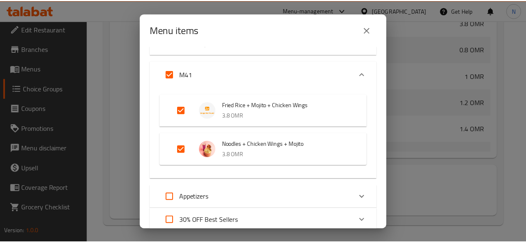
scroll to position [265, 0]
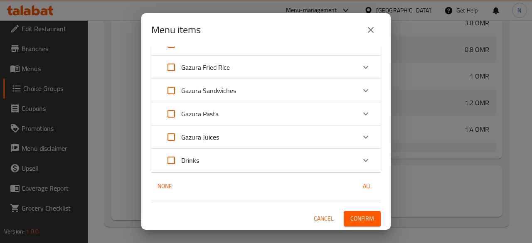
click at [359, 222] on span "Confirm" at bounding box center [363, 219] width 24 height 10
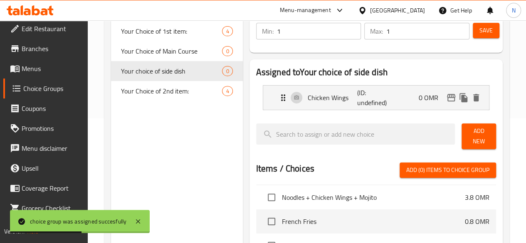
scroll to position [42, 0]
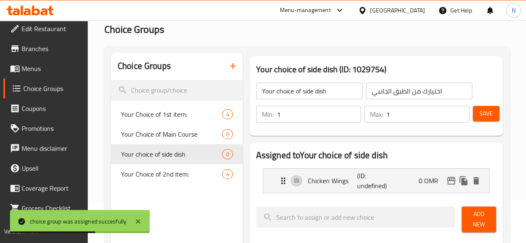
click at [480, 114] on span "Save" at bounding box center [486, 114] width 13 height 10
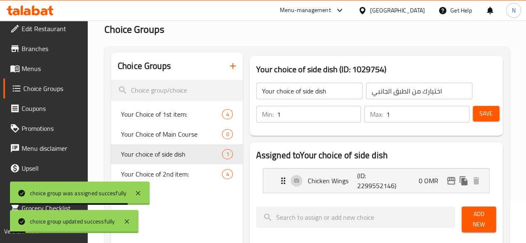
scroll to position [125, 0]
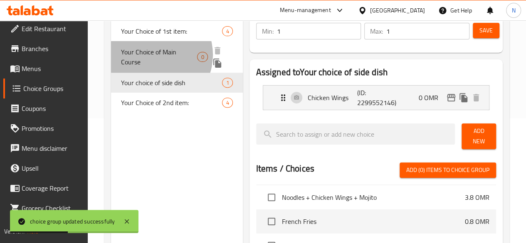
click at [153, 55] on span "Your Choice of Main Course" at bounding box center [159, 57] width 77 height 20
type input "Your Choice of Main Course"
type input "اختيارك للطبق الرئيسي"
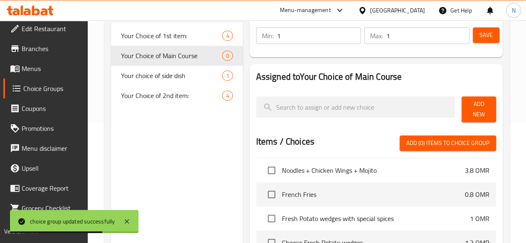
scroll to position [83, 0]
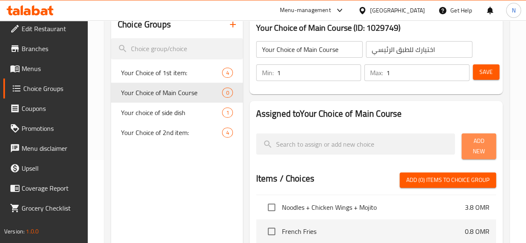
click at [471, 148] on span "Add New" at bounding box center [478, 146] width 21 height 21
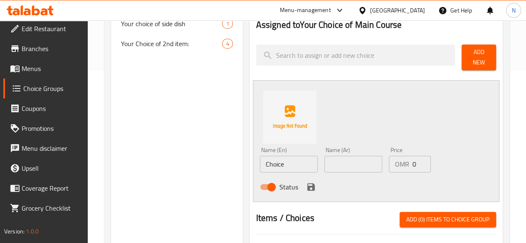
scroll to position [250, 0]
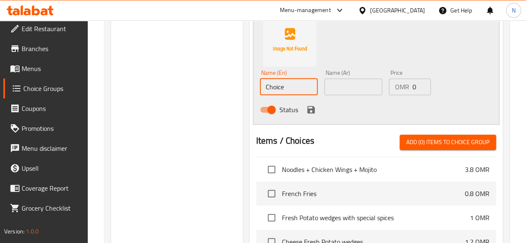
click at [260, 85] on input "Choice" at bounding box center [289, 87] width 58 height 17
type input "ب"
type input "Noodles"
click at [324, 79] on input "text" at bounding box center [353, 87] width 58 height 17
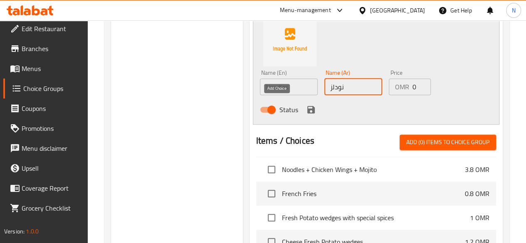
type input "نودلز"
click at [307, 106] on icon "save" at bounding box center [310, 109] width 7 height 7
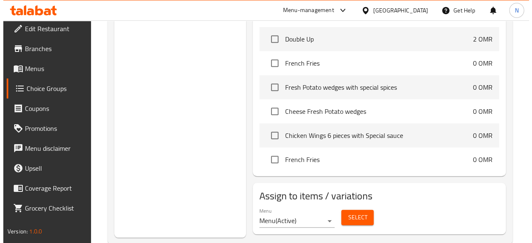
scroll to position [299, 0]
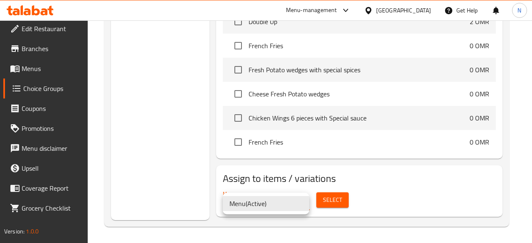
click at [376, 183] on div at bounding box center [266, 121] width 532 height 243
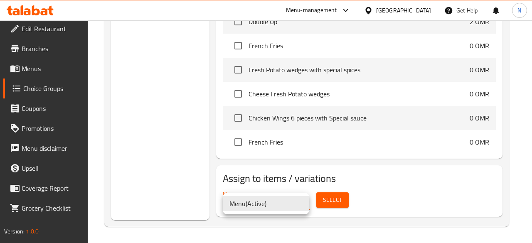
click at [287, 207] on li "Menu ( Active )" at bounding box center [266, 203] width 87 height 15
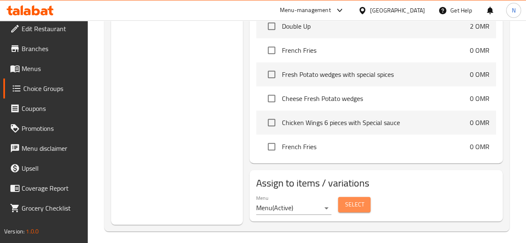
click at [338, 208] on button "Select" at bounding box center [354, 204] width 32 height 15
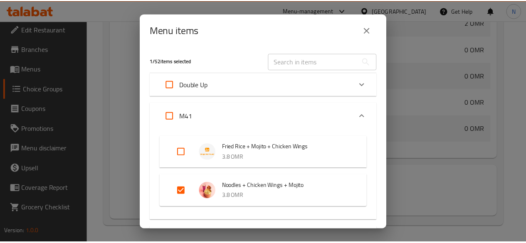
scroll to position [42, 0]
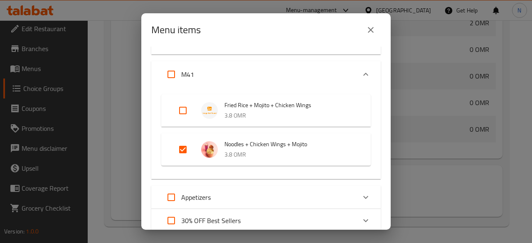
click at [183, 114] on input "Expand" at bounding box center [183, 111] width 20 height 20
checkbox input "true"
click at [180, 113] on input "Expand" at bounding box center [183, 111] width 20 height 20
checkbox input "false"
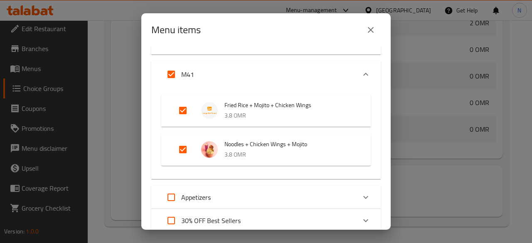
checkbox input "false"
click at [370, 28] on icon "close" at bounding box center [371, 30] width 10 height 10
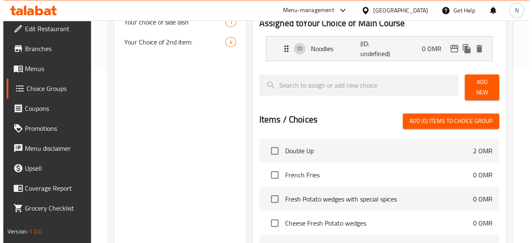
scroll to position [299, 0]
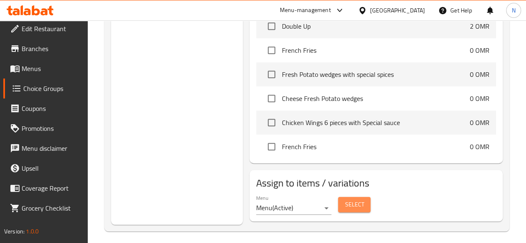
click at [345, 203] on span "Select" at bounding box center [354, 205] width 19 height 10
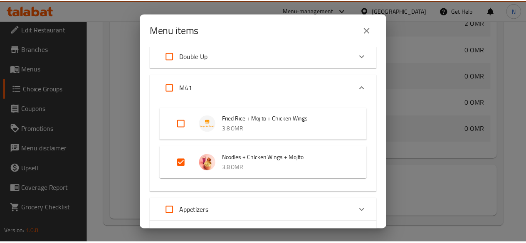
scroll to position [42, 0]
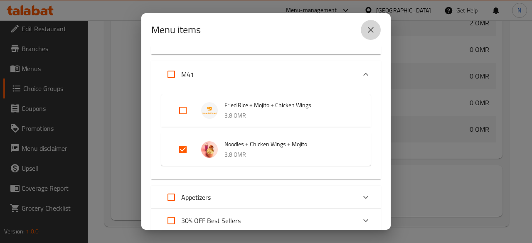
click at [366, 34] on icon "close" at bounding box center [371, 30] width 10 height 10
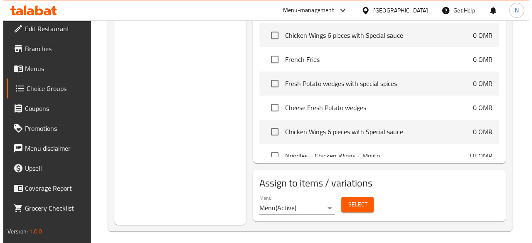
scroll to position [208, 0]
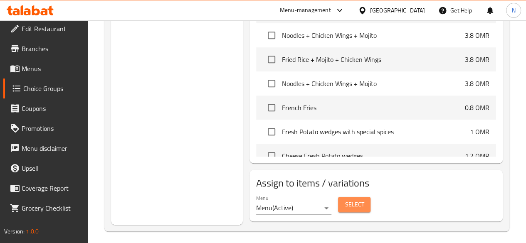
click at [345, 203] on span "Select" at bounding box center [354, 205] width 19 height 10
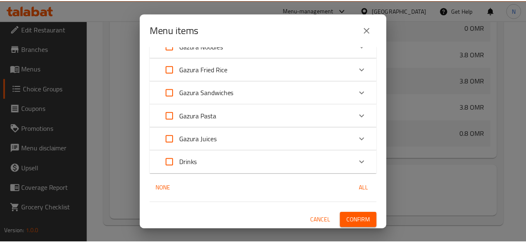
scroll to position [265, 0]
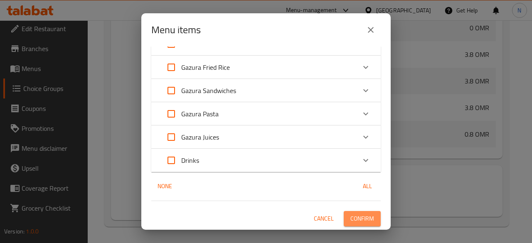
click at [357, 221] on span "Confirm" at bounding box center [363, 219] width 24 height 10
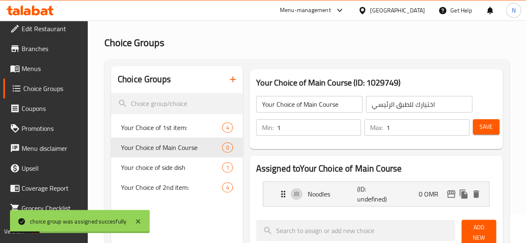
scroll to position [0, 0]
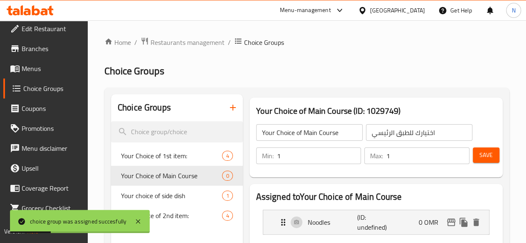
click at [480, 155] on span "Save" at bounding box center [486, 155] width 13 height 10
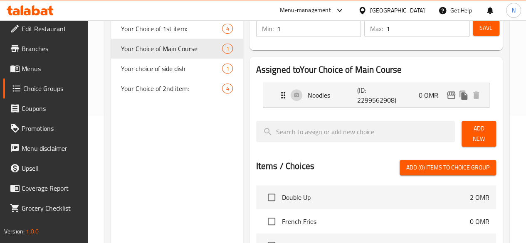
scroll to position [7, 0]
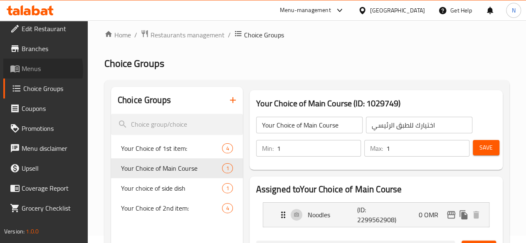
click at [32, 69] on span "Menus" at bounding box center [51, 69] width 59 height 10
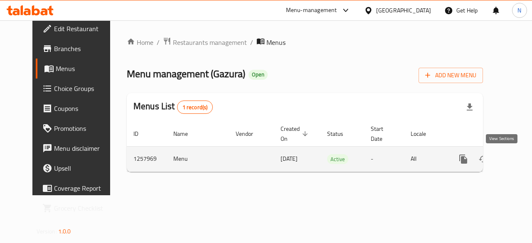
click at [519, 161] on icon "enhanced table" at bounding box center [524, 159] width 10 height 10
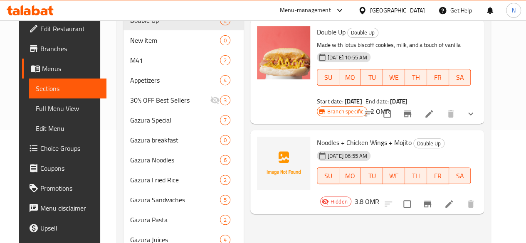
scroll to position [95, 0]
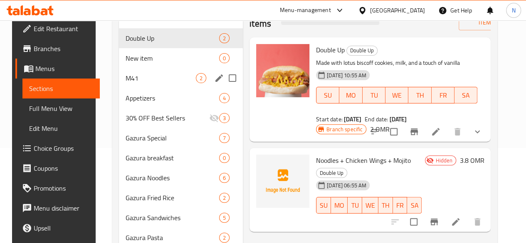
click at [136, 88] on div "M41 2" at bounding box center [181, 78] width 124 height 20
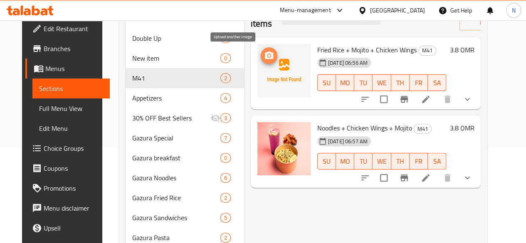
click at [265, 57] on icon "upload picture" at bounding box center [269, 55] width 8 height 7
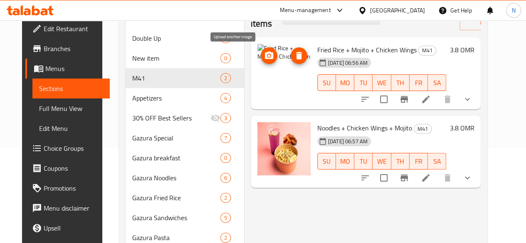
click at [261, 61] on button "upload picture" at bounding box center [269, 55] width 17 height 17
click at [264, 59] on icon "upload picture" at bounding box center [269, 56] width 10 height 10
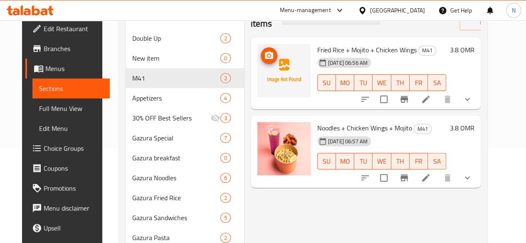
click at [265, 58] on icon "upload picture" at bounding box center [269, 55] width 8 height 7
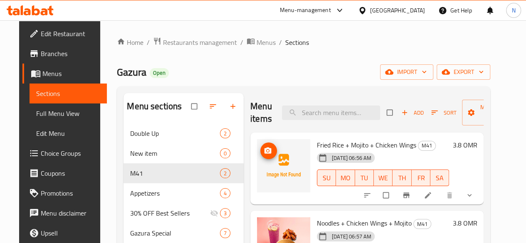
click at [264, 154] on icon "upload picture" at bounding box center [268, 151] width 8 height 8
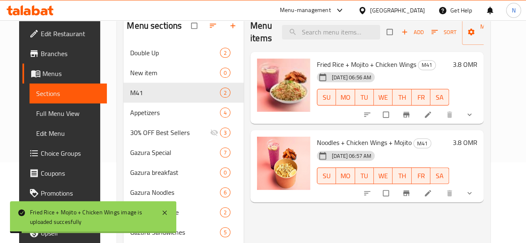
scroll to position [83, 0]
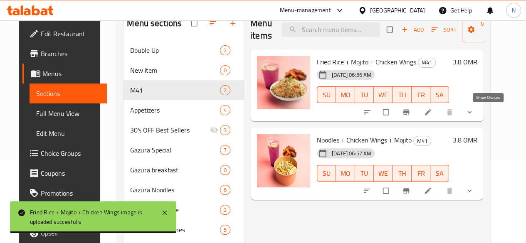
click at [474, 114] on icon "show more" at bounding box center [469, 112] width 8 height 8
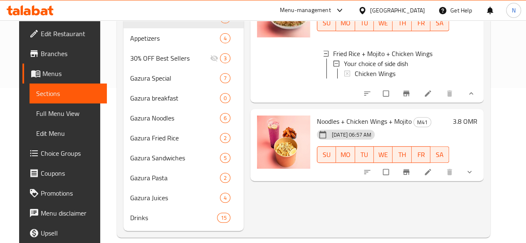
scroll to position [178, 0]
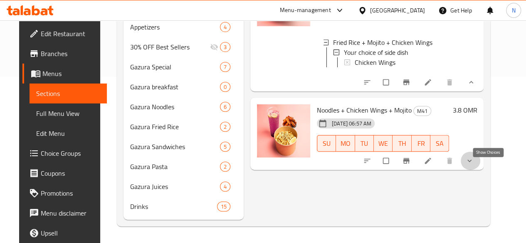
click at [474, 157] on icon "show more" at bounding box center [469, 161] width 8 height 8
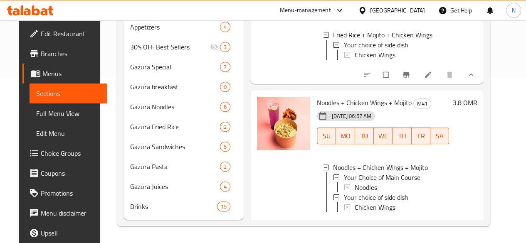
scroll to position [0, 0]
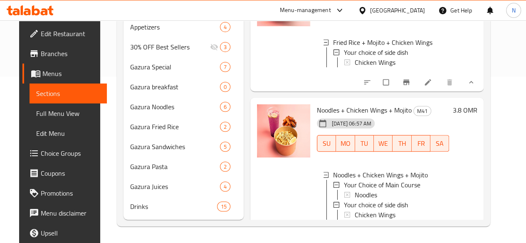
click at [41, 150] on span "Choice Groups" at bounding box center [70, 153] width 59 height 10
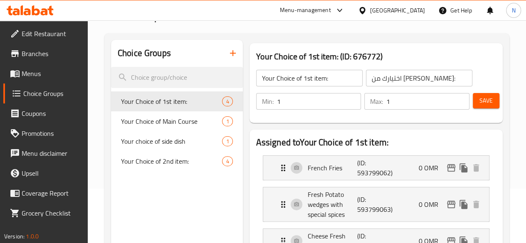
scroll to position [42, 0]
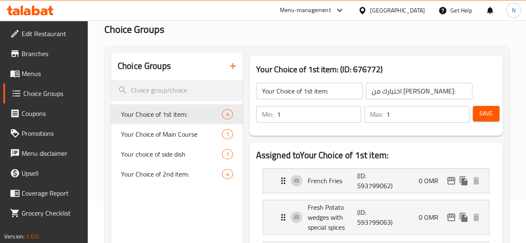
click at [228, 70] on icon "button" at bounding box center [233, 66] width 10 height 10
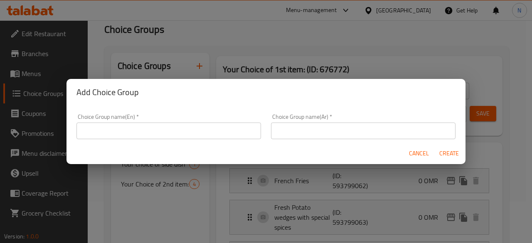
click at [127, 120] on div "Choice Group name(En)   * Choice Group name(En) *" at bounding box center [169, 126] width 185 height 25
click at [129, 132] on input "text" at bounding box center [169, 131] width 185 height 17
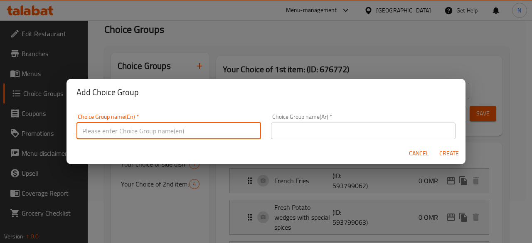
type input "Your Choice of Main Course"
click at [302, 129] on input "text" at bounding box center [363, 131] width 185 height 17
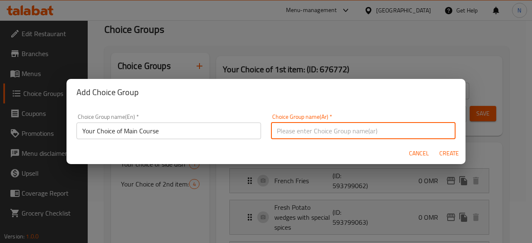
type input "اختيارك للطبق الرئيسي"
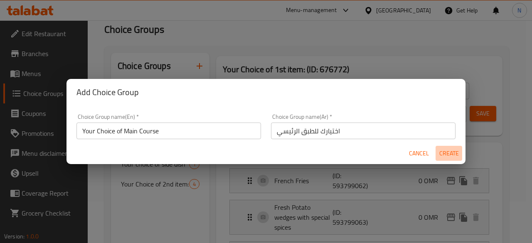
click at [441, 151] on span "Create" at bounding box center [449, 153] width 20 height 10
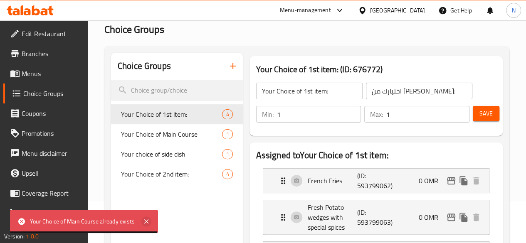
click at [144, 220] on icon at bounding box center [146, 222] width 4 height 4
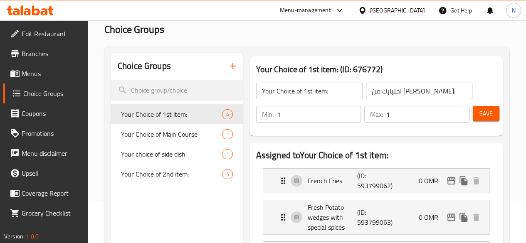
click at [223, 72] on button "button" at bounding box center [233, 66] width 20 height 20
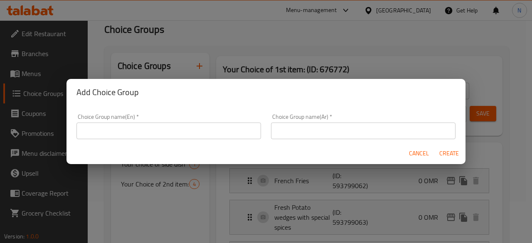
click at [167, 125] on input "text" at bounding box center [169, 131] width 185 height 17
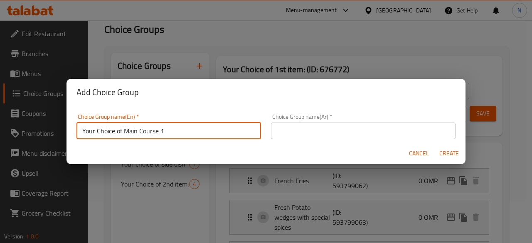
type input "Your Choice of Main Course 1"
click at [336, 128] on input "text" at bounding box center [363, 131] width 185 height 17
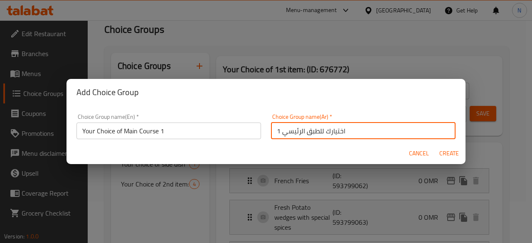
type input "اختيارك للطبق الرئيسي 1"
click at [453, 154] on span "Create" at bounding box center [449, 153] width 20 height 10
type input "Your Choice of Main Course 1"
type input "اختيارك للطبق الرئيسي 1"
type input "0"
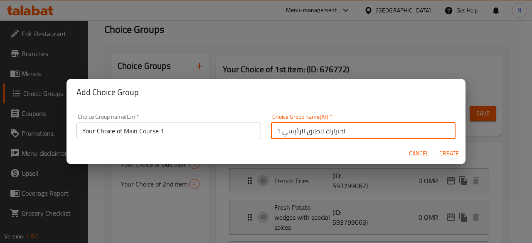
type input "0"
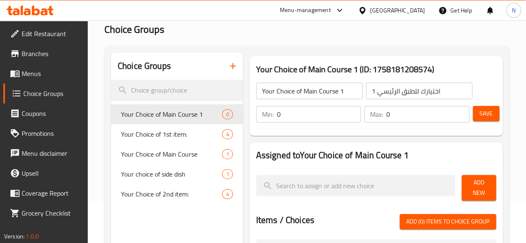
click at [292, 116] on input "0" at bounding box center [319, 114] width 84 height 17
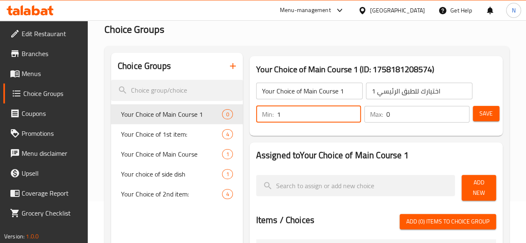
type input "1"
click at [386, 110] on input "0" at bounding box center [427, 114] width 83 height 17
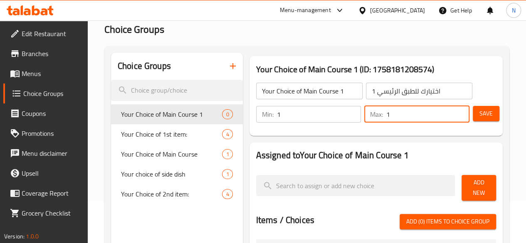
type input "1"
click at [486, 117] on span "Save" at bounding box center [486, 114] width 13 height 10
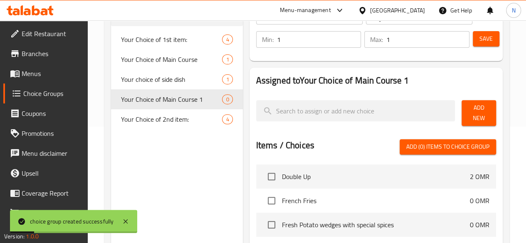
scroll to position [125, 0]
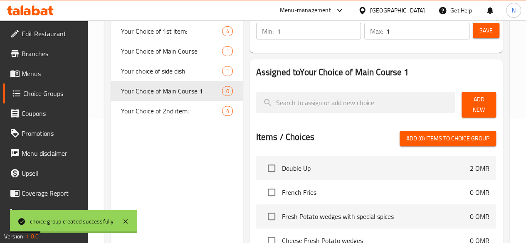
click at [474, 104] on span "Add New" at bounding box center [478, 104] width 21 height 21
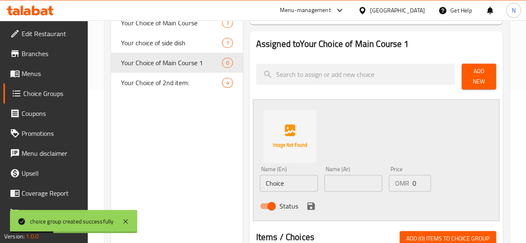
scroll to position [166, 0]
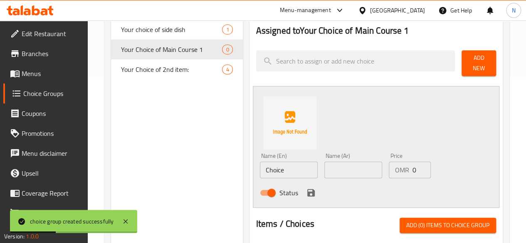
click at [260, 156] on div "Name (En) Choice Name (En)" at bounding box center [289, 165] width 58 height 25
click at [260, 162] on input "Choice" at bounding box center [289, 170] width 58 height 17
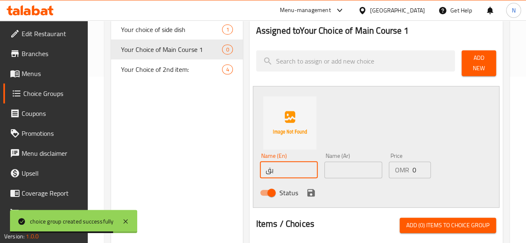
type input "ب"
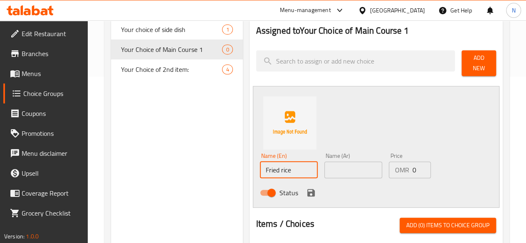
type input "Fried rice"
click at [329, 168] on input "text" at bounding box center [353, 170] width 58 height 17
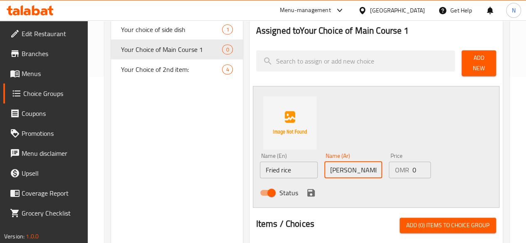
type input "[PERSON_NAME]"
click at [306, 191] on icon "save" at bounding box center [311, 193] width 10 height 10
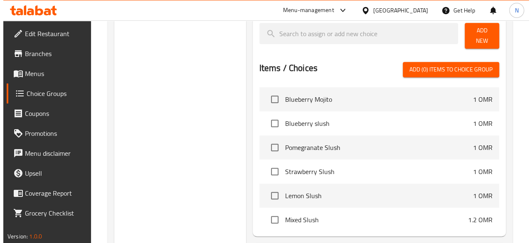
scroll to position [299, 0]
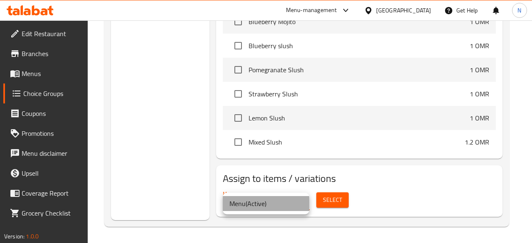
click at [288, 205] on li "Menu ( Active )" at bounding box center [266, 203] width 87 height 15
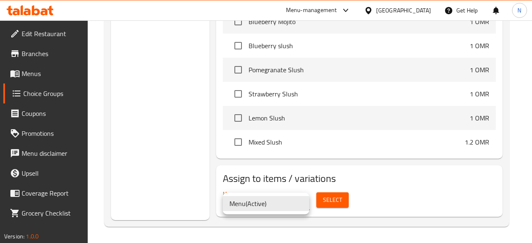
click at [340, 199] on div at bounding box center [266, 121] width 532 height 243
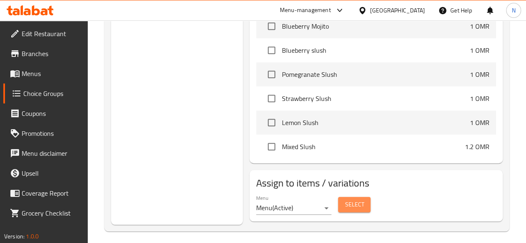
click at [345, 200] on span "Select" at bounding box center [354, 205] width 19 height 10
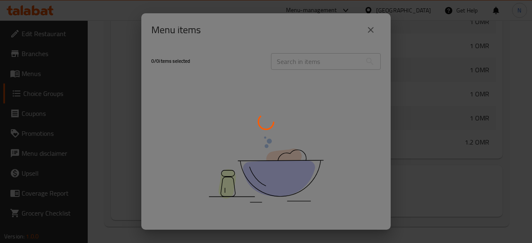
scroll to position [1329, 0]
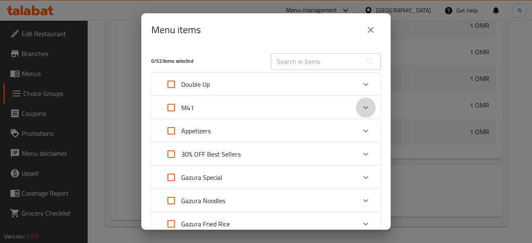
click at [362, 109] on icon "Expand" at bounding box center [366, 108] width 10 height 10
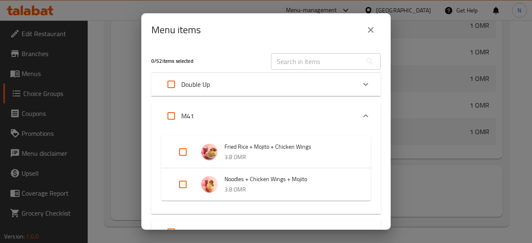
click at [181, 153] on input "Expand" at bounding box center [183, 152] width 20 height 20
checkbox input "true"
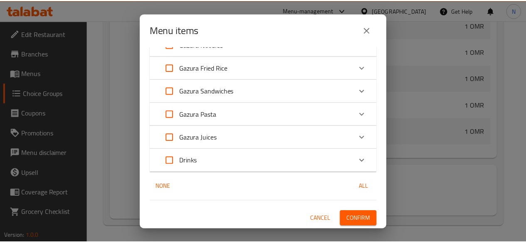
scroll to position [265, 0]
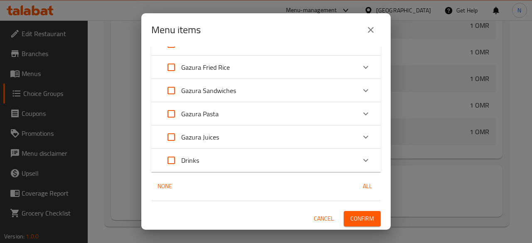
click at [356, 217] on span "Confirm" at bounding box center [363, 219] width 24 height 10
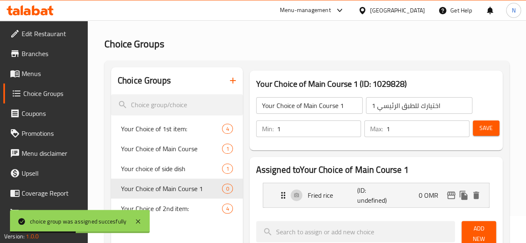
scroll to position [7, 0]
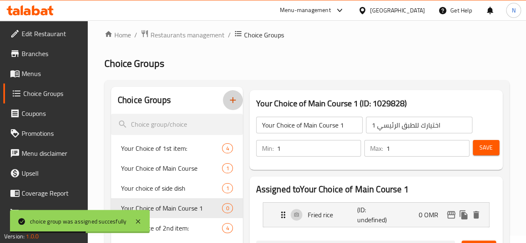
click at [228, 105] on icon "button" at bounding box center [233, 100] width 10 height 10
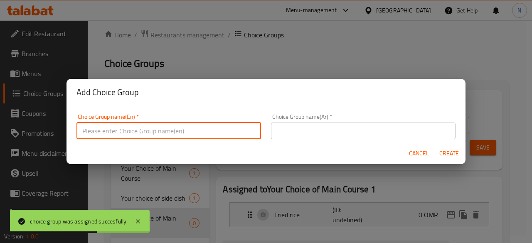
click at [161, 134] on input "text" at bounding box center [169, 131] width 185 height 17
type input "Select your Drink"
click at [315, 120] on div "Choice Group name(Ar)   * Choice Group name(Ar) *" at bounding box center [363, 126] width 185 height 25
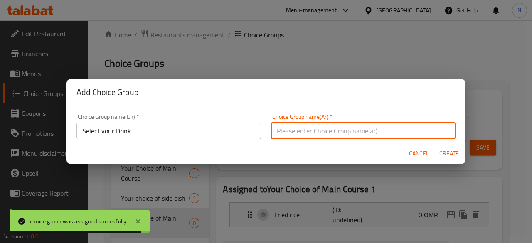
click at [312, 130] on input "text" at bounding box center [363, 131] width 185 height 17
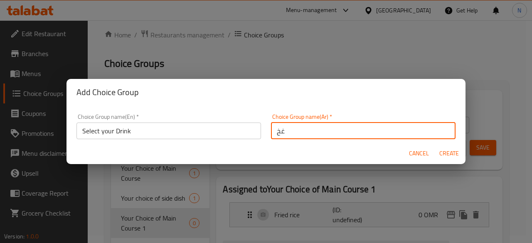
type input "غ"
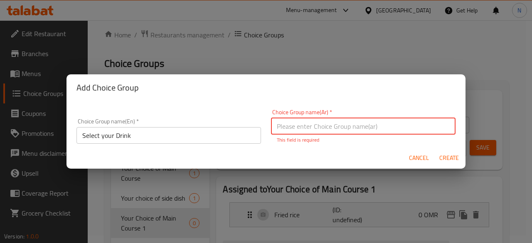
type input "h"
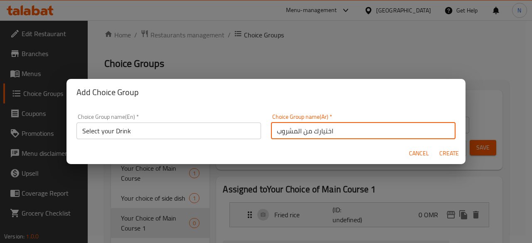
type input "اختيارك من المشروب"
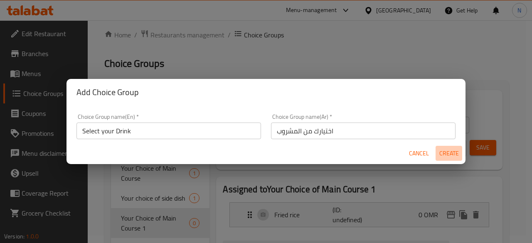
click at [448, 154] on span "Create" at bounding box center [449, 153] width 20 height 10
type input "Select your Drink"
type input "اختيارك من المشروب"
type input "0"
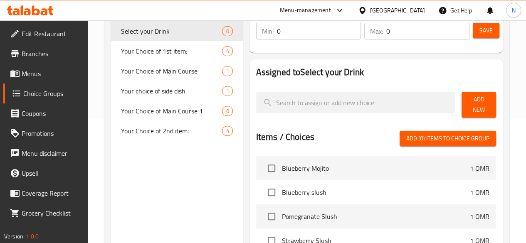
scroll to position [132, 0]
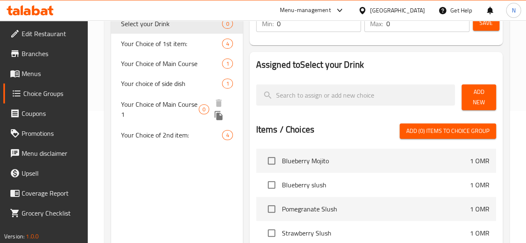
click at [148, 119] on span "Your Choice of Main Course 1" at bounding box center [160, 109] width 78 height 20
type input "Your Choice of Main Course 1"
type input "اختيارك للطبق الرئيسي 1"
type input "1"
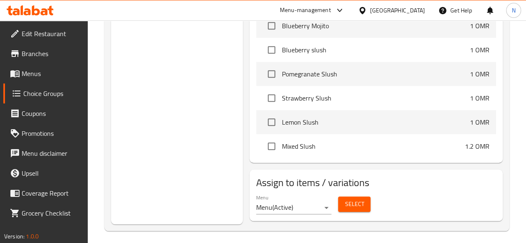
scroll to position [101, 0]
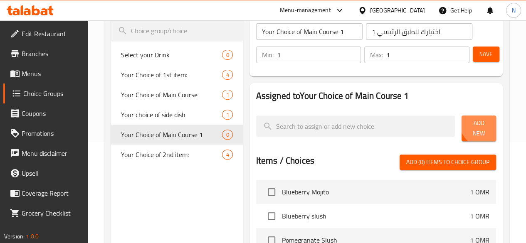
click at [479, 126] on span "Add New" at bounding box center [478, 128] width 21 height 21
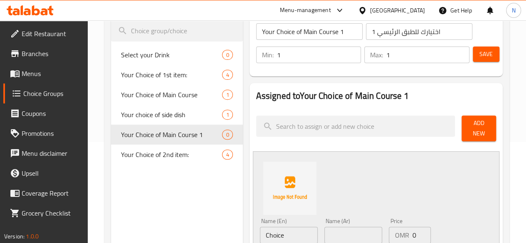
scroll to position [226, 0]
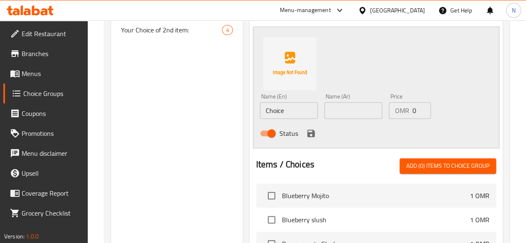
click at [260, 104] on input "Choice" at bounding box center [289, 110] width 58 height 17
type input "ب"
type input "Fried rice"
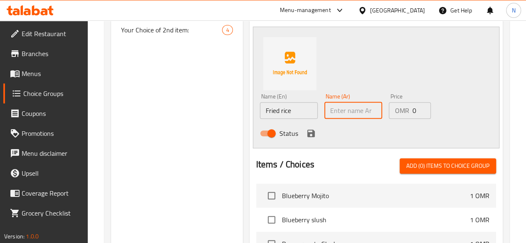
click at [330, 106] on input "text" at bounding box center [353, 110] width 58 height 17
type input "[PERSON_NAME]"
click at [306, 129] on icon "save" at bounding box center [311, 134] width 10 height 10
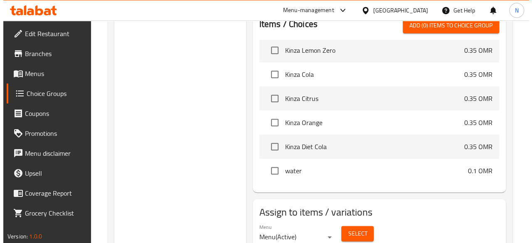
scroll to position [299, 0]
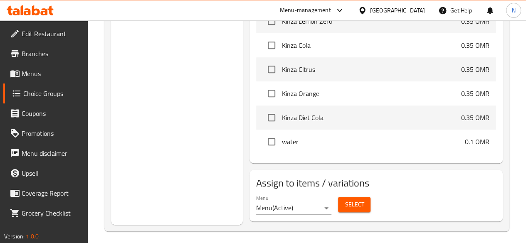
click at [345, 202] on span "Select" at bounding box center [354, 205] width 19 height 10
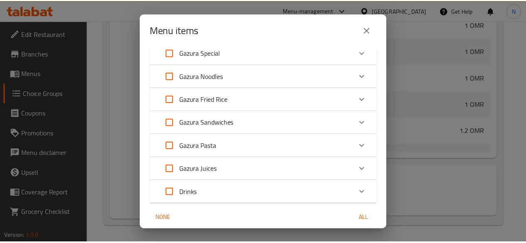
scroll to position [265, 0]
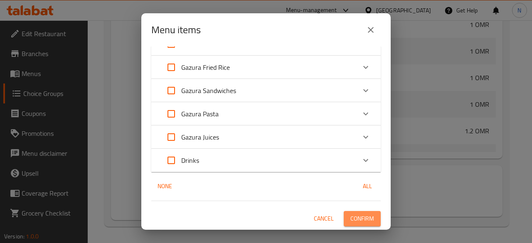
click at [351, 218] on span "Confirm" at bounding box center [363, 219] width 24 height 10
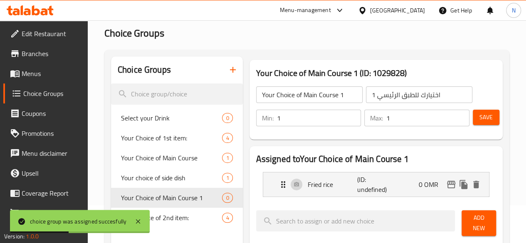
scroll to position [7, 0]
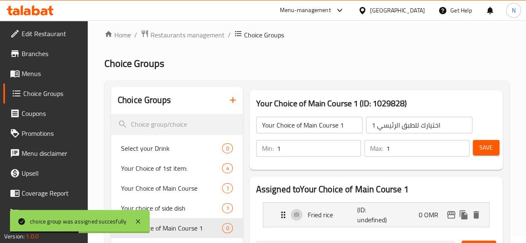
click at [480, 146] on span "Save" at bounding box center [486, 148] width 13 height 10
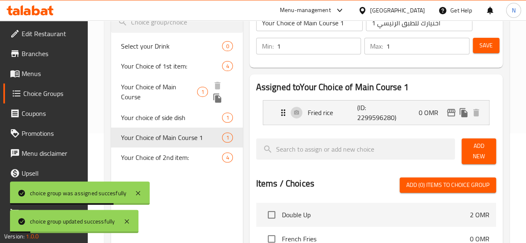
scroll to position [91, 0]
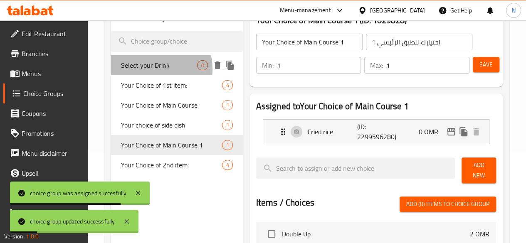
click at [145, 69] on span "Select your Drink" at bounding box center [159, 65] width 77 height 10
type input "Select your Drink"
type input "اختيارك من المشروب"
type input "0"
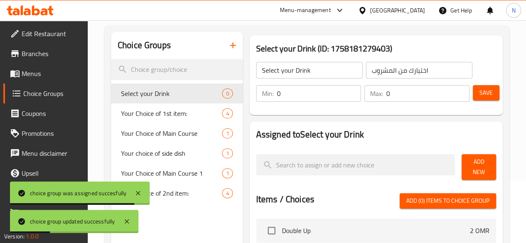
scroll to position [49, 0]
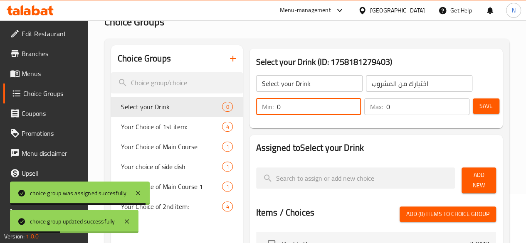
click at [277, 105] on input "0" at bounding box center [319, 107] width 84 height 17
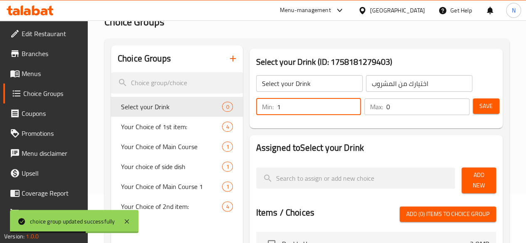
type input "1"
click at [392, 108] on input "0" at bounding box center [427, 107] width 83 height 17
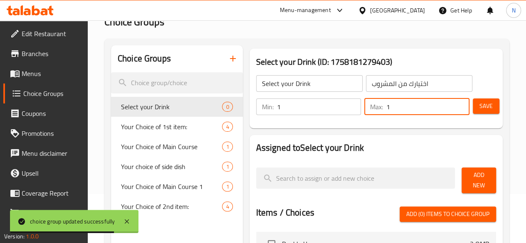
type input "1"
click at [482, 102] on span "Save" at bounding box center [486, 106] width 13 height 10
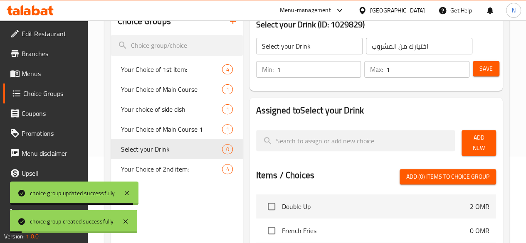
scroll to position [132, 0]
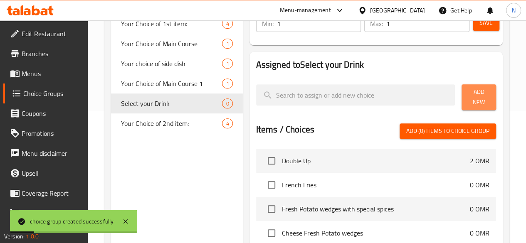
click at [468, 96] on span "Add New" at bounding box center [478, 97] width 21 height 21
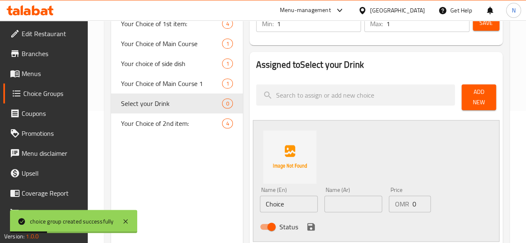
click at [260, 198] on input "Choice" at bounding box center [289, 204] width 58 height 17
type input "ة"
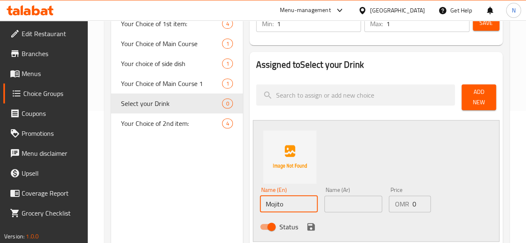
type input "Mojito"
click at [329, 204] on input "text" at bounding box center [353, 204] width 58 height 17
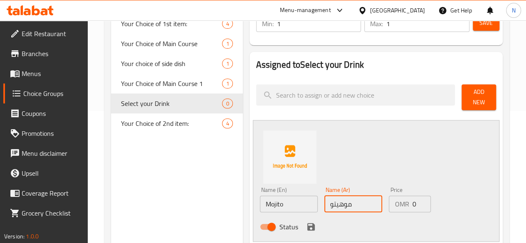
type input "موهيتو"
click at [440, 163] on div "Name (En) Mojito Name (En) Name (Ar) موهيتو Name (Ar) Price OMR 0 Price Status" at bounding box center [376, 181] width 247 height 122
click at [307, 225] on icon "save" at bounding box center [310, 226] width 7 height 7
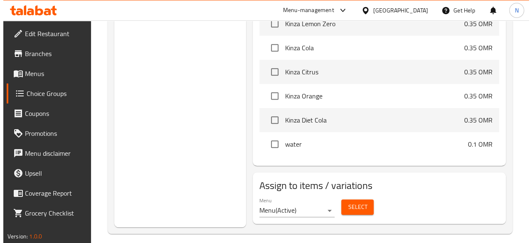
scroll to position [299, 0]
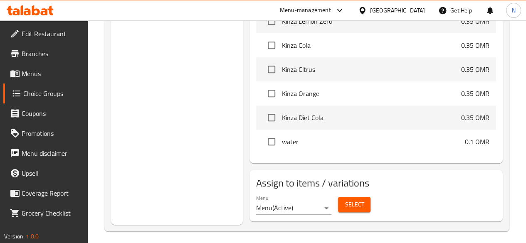
click at [345, 203] on span "Select" at bounding box center [354, 205] width 19 height 10
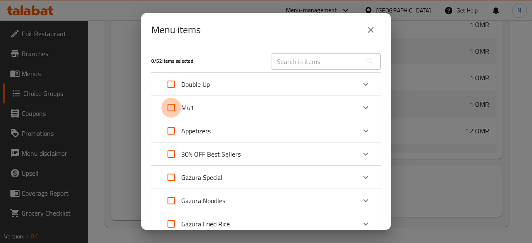
drag, startPoint x: 172, startPoint y: 108, endPoint x: 265, endPoint y: 116, distance: 92.7
click at [172, 108] on input "Expand" at bounding box center [171, 108] width 20 height 20
checkbox input "true"
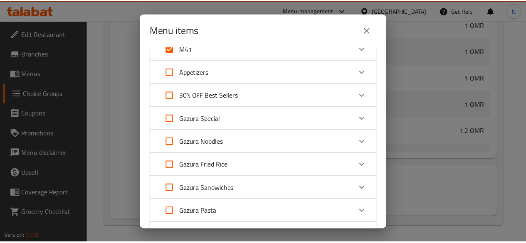
scroll to position [157, 0]
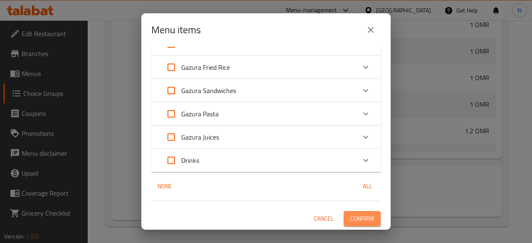
click at [354, 220] on span "Confirm" at bounding box center [363, 219] width 24 height 10
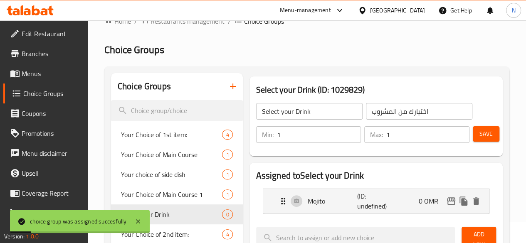
scroll to position [0, 0]
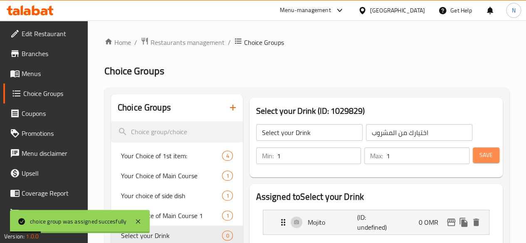
click at [489, 155] on span "Save" at bounding box center [486, 155] width 13 height 10
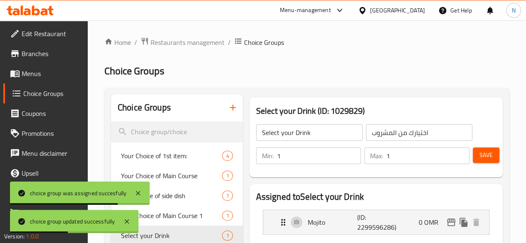
click at [56, 73] on span "Menus" at bounding box center [51, 74] width 59 height 10
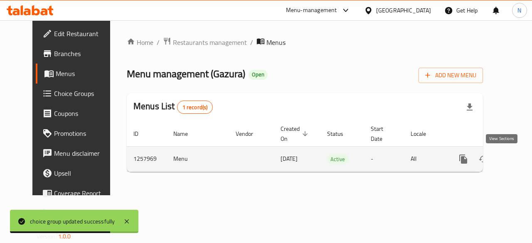
click at [519, 159] on icon "enhanced table" at bounding box center [524, 159] width 10 height 10
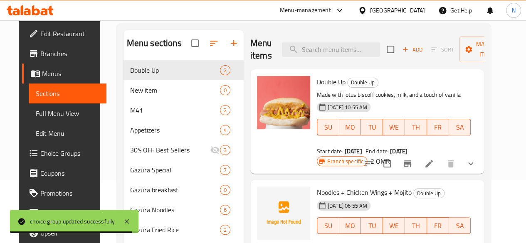
scroll to position [42, 0]
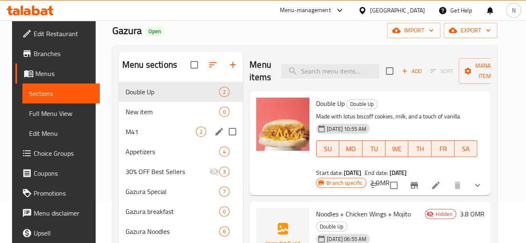
click at [140, 137] on span "M41" at bounding box center [161, 132] width 70 height 10
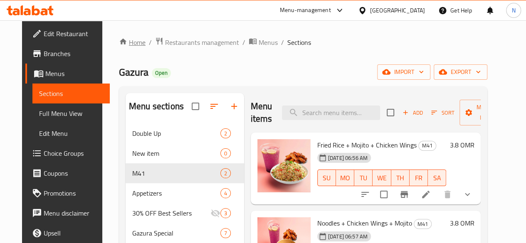
click at [124, 43] on link "Home" at bounding box center [132, 42] width 27 height 10
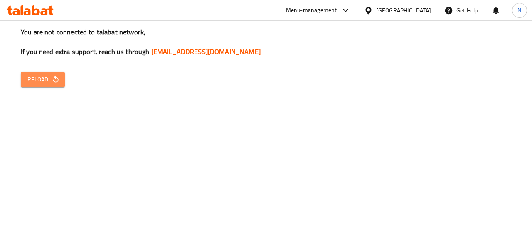
click at [43, 75] on span "Reload" at bounding box center [42, 79] width 31 height 10
click at [46, 83] on span "Reload" at bounding box center [42, 79] width 31 height 10
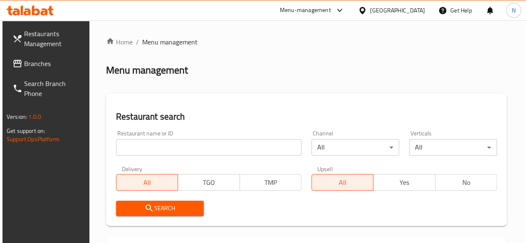
click at [135, 149] on input "search" at bounding box center [209, 147] width 186 height 17
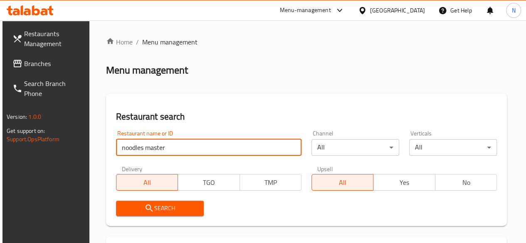
type input "noodles master"
click at [155, 206] on span "Search" at bounding box center [160, 208] width 74 height 10
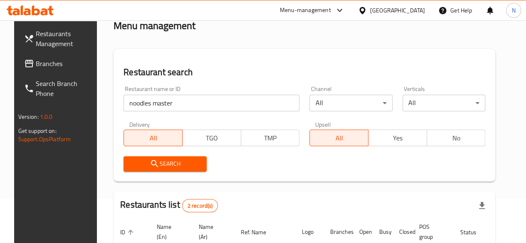
scroll to position [157, 0]
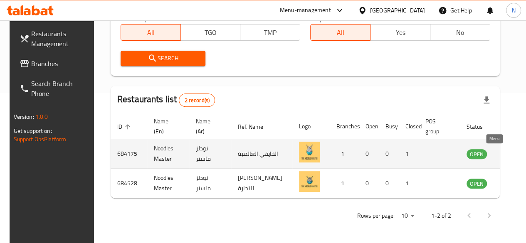
click at [510, 151] on icon "enhanced table" at bounding box center [515, 154] width 10 height 10
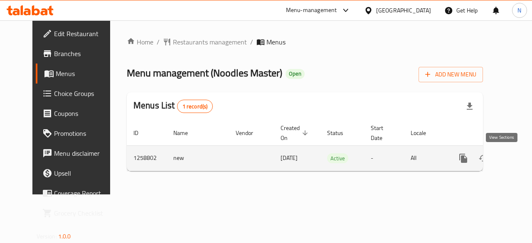
click at [514, 164] on link "enhanced table" at bounding box center [524, 158] width 20 height 20
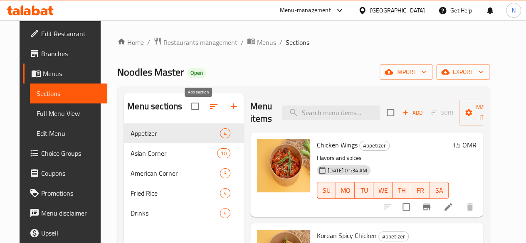
click at [229, 111] on icon "button" at bounding box center [234, 106] width 10 height 10
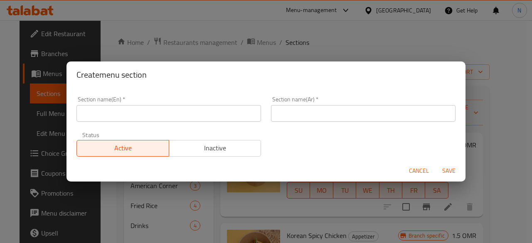
click at [133, 115] on input "text" at bounding box center [169, 113] width 185 height 17
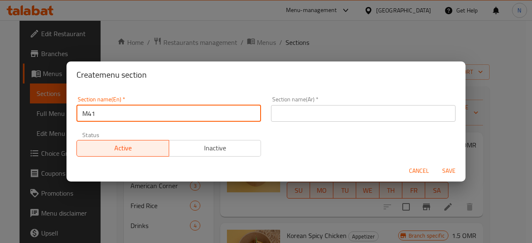
type input "M41"
click at [294, 115] on input "text" at bounding box center [363, 113] width 185 height 17
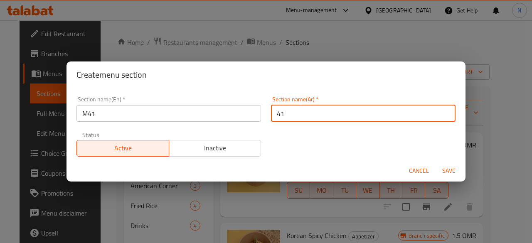
type input "41"
click at [457, 170] on span "Save" at bounding box center [449, 171] width 20 height 10
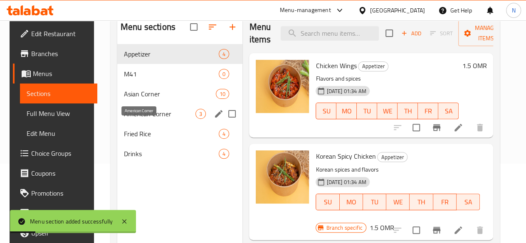
scroll to position [83, 0]
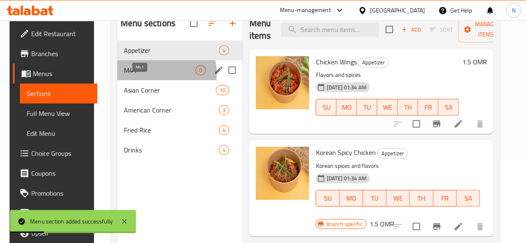
click at [127, 75] on span "M41" at bounding box center [160, 70] width 72 height 10
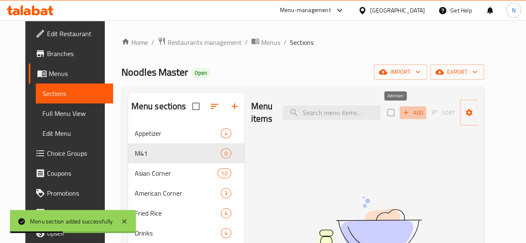
click at [402, 116] on icon "button" at bounding box center [405, 112] width 7 height 7
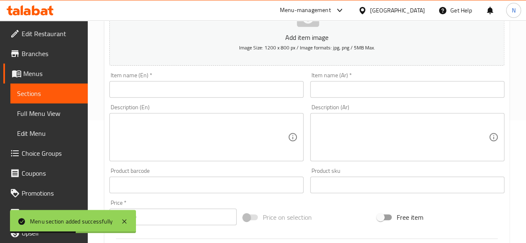
scroll to position [125, 0]
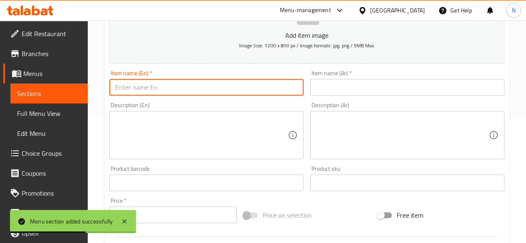
click at [131, 82] on input "text" at bounding box center [206, 87] width 194 height 17
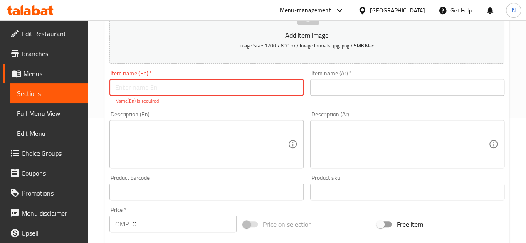
paste input "Fried Rice + Kinza + Spring Roll"
type input "Fried Rice + Kinza + Spring Roll"
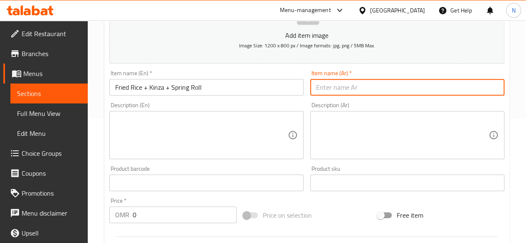
click at [346, 84] on input "text" at bounding box center [407, 87] width 194 height 17
paste input "أرز مقلي + كينزا + لفائف الربيع"
click at [318, 89] on input "أرز مقلي + كينزا + لفائف الربيع" at bounding box center [407, 87] width 194 height 17
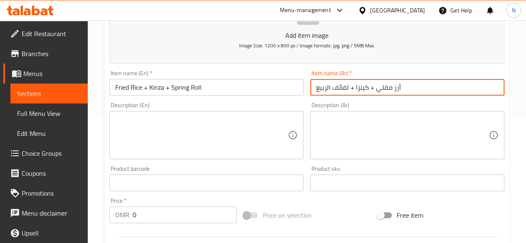
click at [328, 89] on input "أرز مقلي + كينزا + لفائف الربيع" at bounding box center [407, 87] width 194 height 17
drag, startPoint x: 330, startPoint y: 87, endPoint x: 306, endPoint y: 86, distance: 24.1
click at [306, 86] on div "Add item image Image Size: 1200 x 800 px / Image formats: jpg, png / 5MB Max. I…" at bounding box center [307, 163] width 402 height 359
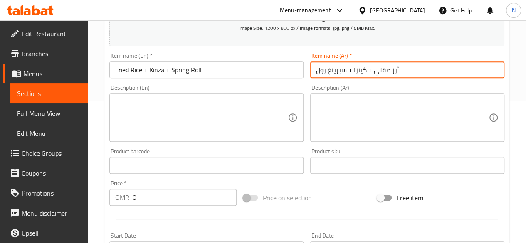
scroll to position [166, 0]
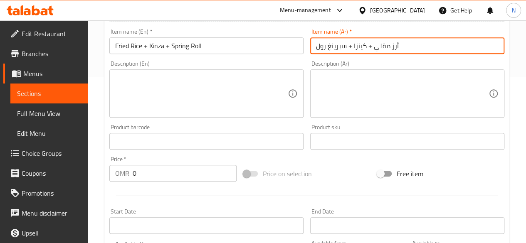
type input "أرز مقلي + كينزا + سبرينغ رول"
click at [161, 176] on input "0" at bounding box center [185, 173] width 104 height 17
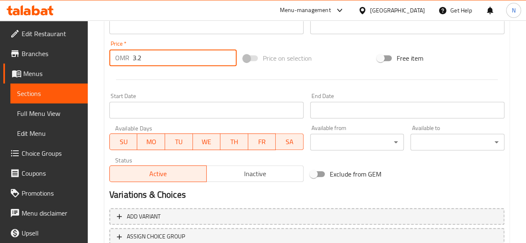
scroll to position [344, 0]
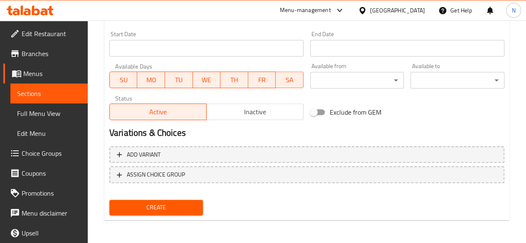
type input "3.2"
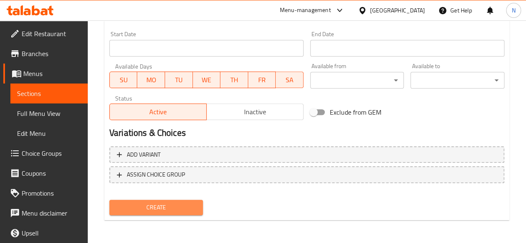
click at [157, 208] on span "Create" at bounding box center [156, 208] width 81 height 10
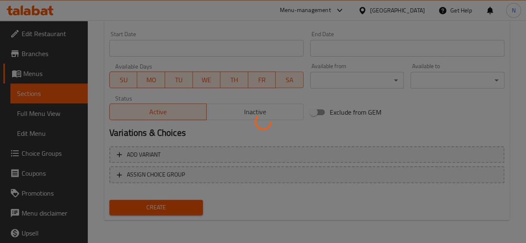
type input "0"
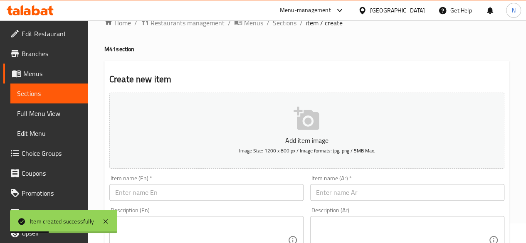
scroll to position [0, 0]
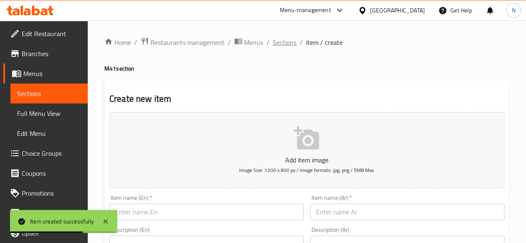
click at [275, 44] on span "Sections" at bounding box center [285, 42] width 24 height 10
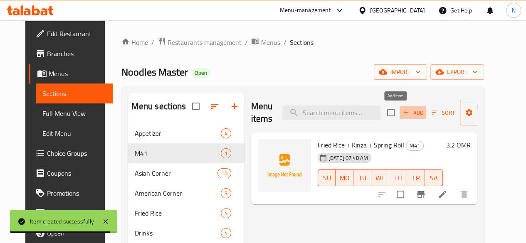
click at [402, 112] on span "Add" at bounding box center [413, 113] width 22 height 10
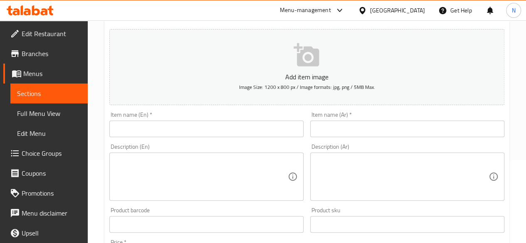
scroll to position [42, 0]
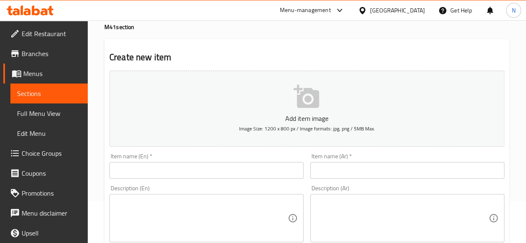
click at [166, 170] on input "text" at bounding box center [206, 170] width 194 height 17
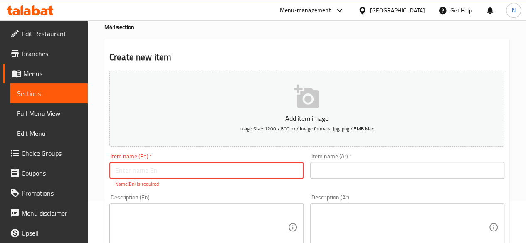
paste input "Noodles + Kinza + Chicken Wings"
type input "Noodles + Kinza + Chicken Wings"
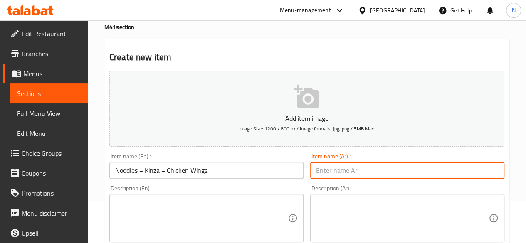
click at [334, 177] on input "text" at bounding box center [407, 170] width 194 height 17
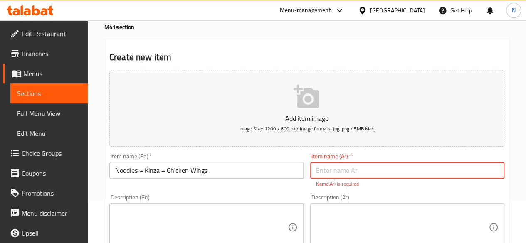
paste input "نودلز + كينزا + أجنحة دجاج"
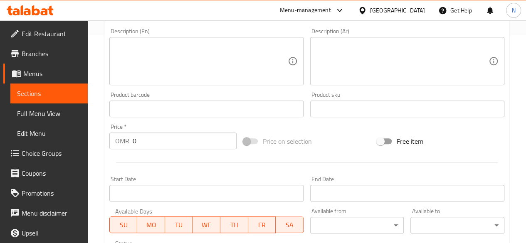
scroll to position [291, 0]
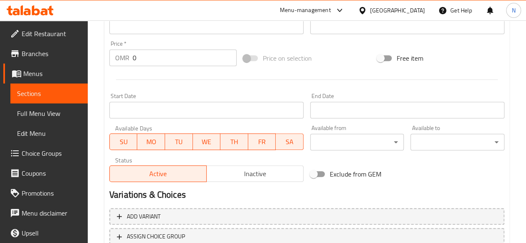
type input "نودلز + كينزا + أجنحة دجاج"
click at [137, 55] on input "0" at bounding box center [185, 57] width 104 height 17
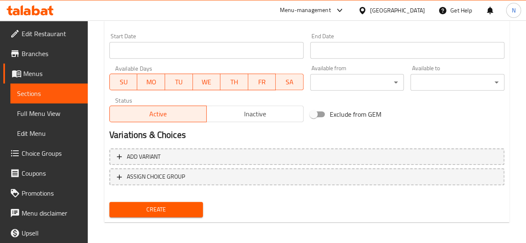
scroll to position [344, 0]
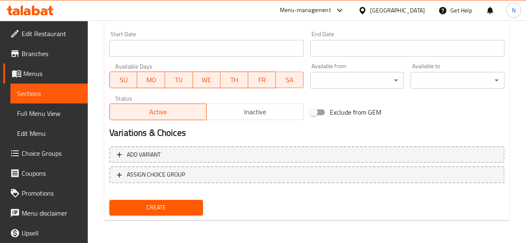
type input "3.2"
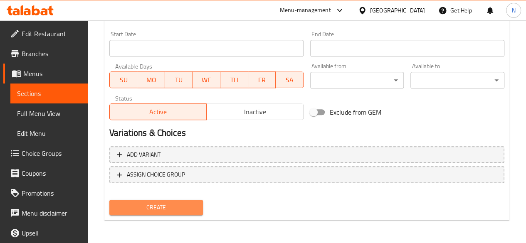
click at [135, 209] on span "Create" at bounding box center [156, 208] width 81 height 10
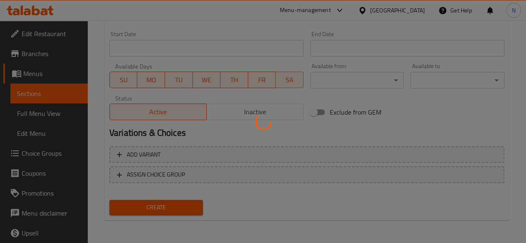
type input "0"
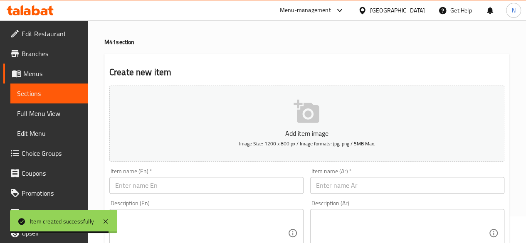
scroll to position [0, 0]
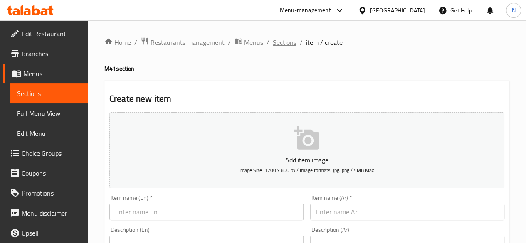
click at [288, 45] on span "Sections" at bounding box center [285, 42] width 24 height 10
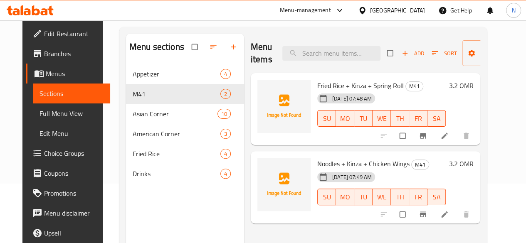
scroll to position [83, 0]
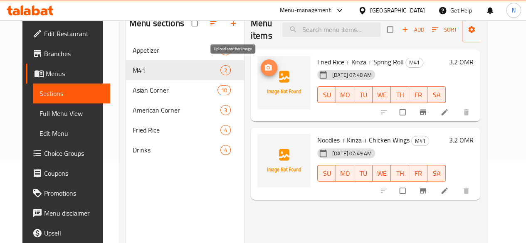
click at [264, 67] on icon "upload picture" at bounding box center [268, 68] width 8 height 8
click at [261, 68] on span "upload picture" at bounding box center [269, 68] width 17 height 8
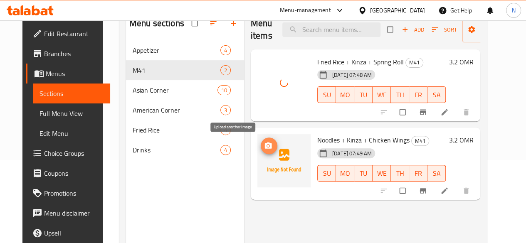
click at [265, 144] on icon "upload picture" at bounding box center [268, 146] width 7 height 6
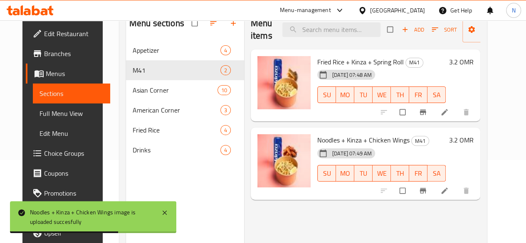
click at [306, 224] on div "Menu items Add Sort Manage items Fried Rice + Kinza + Spring Roll M41 [DATE] 07…" at bounding box center [362, 131] width 236 height 243
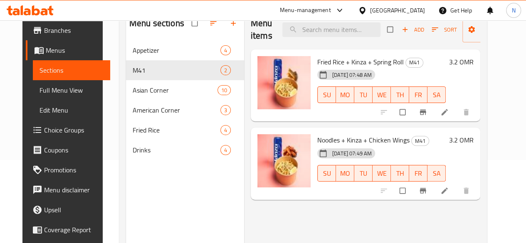
scroll to position [0, 0]
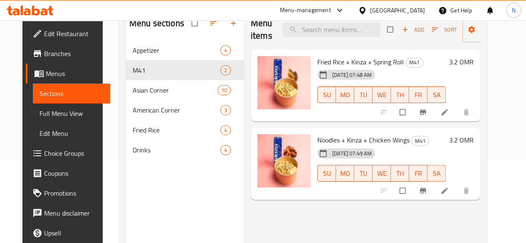
click at [44, 158] on span "Choice Groups" at bounding box center [73, 153] width 59 height 10
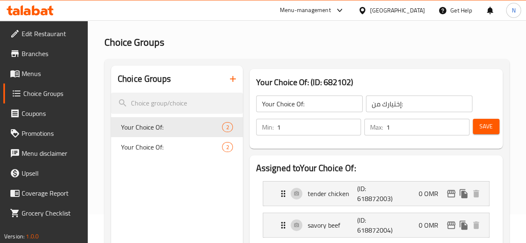
scroll to position [42, 0]
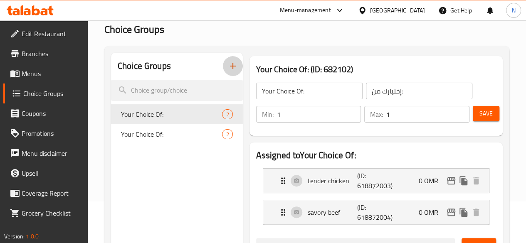
click at [230, 66] on icon "button" at bounding box center [233, 66] width 6 height 6
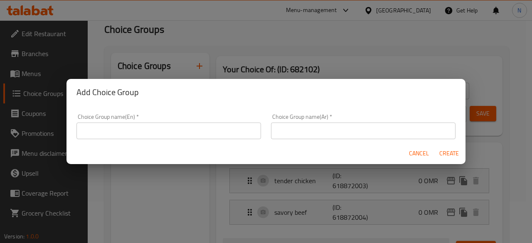
click at [127, 129] on input "text" at bounding box center [169, 131] width 185 height 17
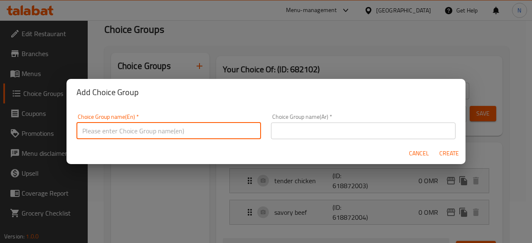
type input "Your Choice of Main Course"
click at [288, 135] on input "text" at bounding box center [363, 131] width 185 height 17
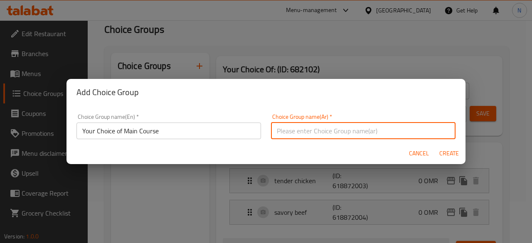
type input "اختيارك للطبق الرئيسي"
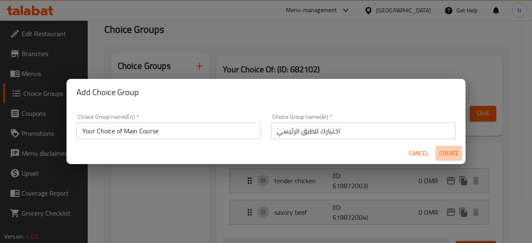
click at [452, 153] on span "Create" at bounding box center [449, 153] width 20 height 10
type input "Your Choice of Main Course"
type input "اختيارك للطبق الرئيسي"
type input "0"
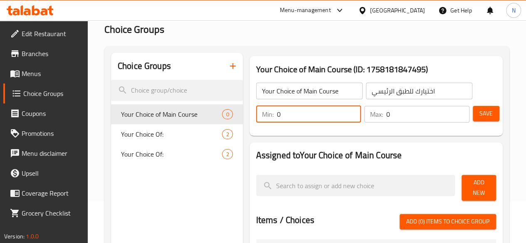
click at [302, 112] on input "0" at bounding box center [319, 114] width 84 height 17
type input "1"
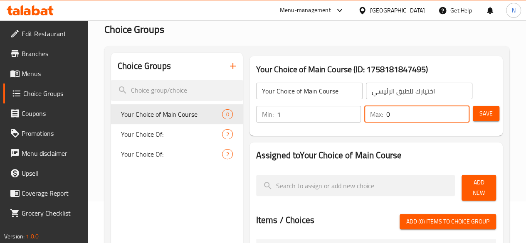
click at [386, 116] on input "0" at bounding box center [427, 114] width 83 height 17
type input "1"
click at [487, 118] on span "Save" at bounding box center [486, 114] width 13 height 10
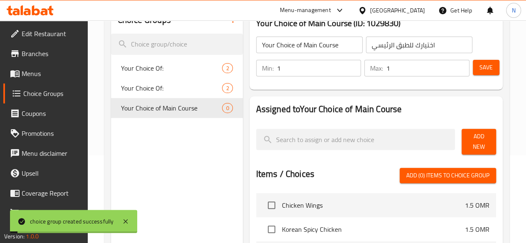
scroll to position [125, 0]
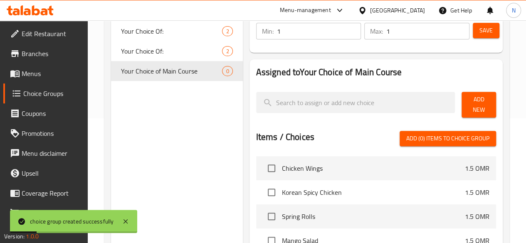
click at [470, 104] on span "Add New" at bounding box center [478, 104] width 21 height 21
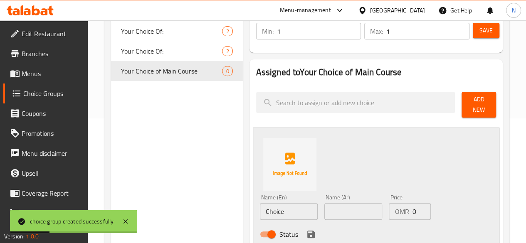
click at [260, 210] on input "Choice" at bounding box center [289, 211] width 58 height 17
type input "Noodles"
click at [324, 208] on input "text" at bounding box center [353, 211] width 58 height 17
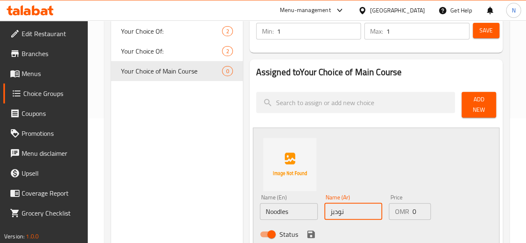
click at [324, 208] on input "نودبز" at bounding box center [353, 211] width 58 height 17
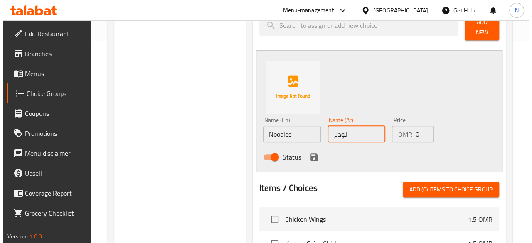
scroll to position [291, 0]
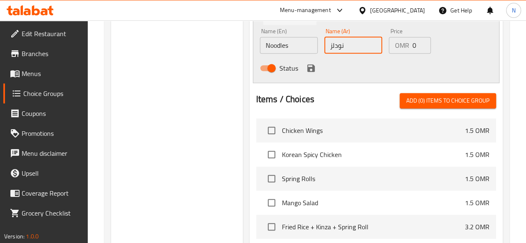
type input "نودلز"
click at [306, 64] on icon "save" at bounding box center [311, 68] width 10 height 10
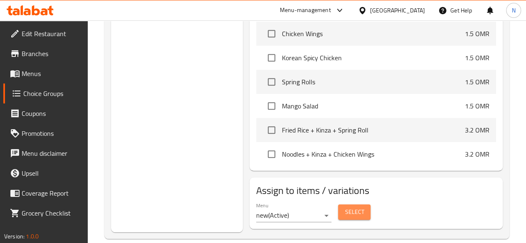
click at [345, 208] on span "Select" at bounding box center [354, 212] width 19 height 10
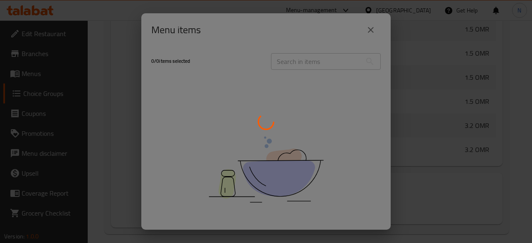
click at [371, 32] on div at bounding box center [266, 121] width 532 height 243
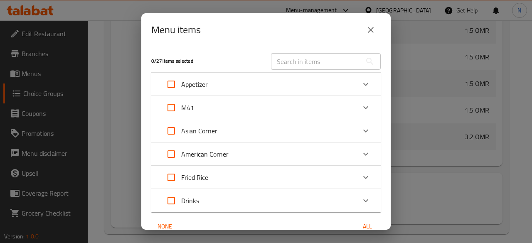
click at [168, 110] on input "Expand" at bounding box center [171, 108] width 20 height 20
checkbox input "true"
click at [302, 103] on div "M41" at bounding box center [258, 108] width 195 height 20
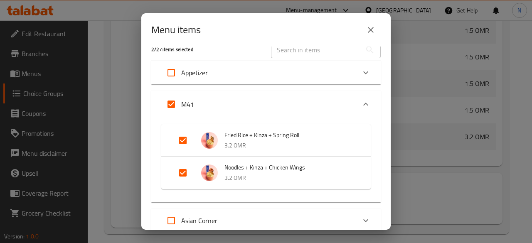
scroll to position [0, 0]
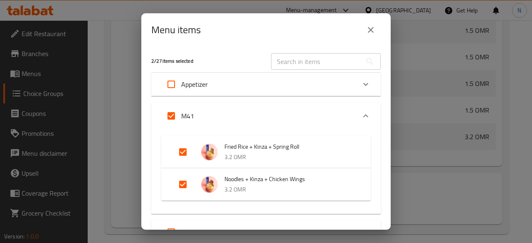
click at [182, 153] on input "Expand" at bounding box center [183, 152] width 20 height 20
checkbox input "false"
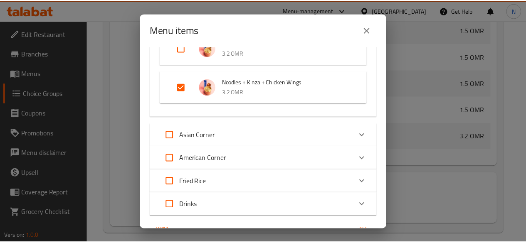
scroll to position [148, 0]
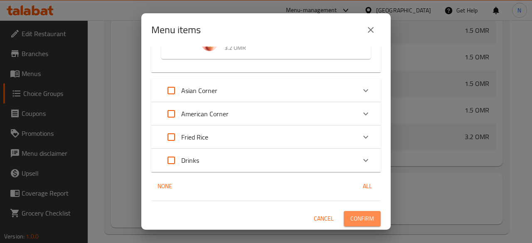
click at [352, 221] on span "Confirm" at bounding box center [363, 219] width 24 height 10
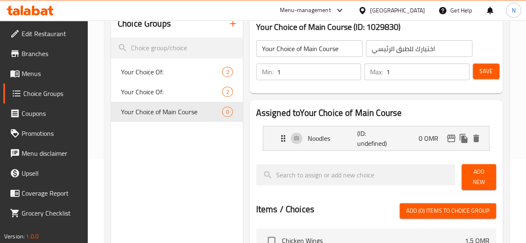
scroll to position [83, 0]
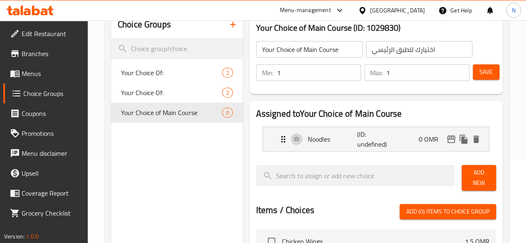
click at [480, 74] on span "Save" at bounding box center [486, 72] width 13 height 10
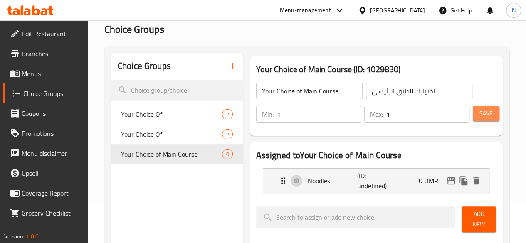
click at [476, 116] on button "Save" at bounding box center [486, 113] width 27 height 15
click at [483, 116] on span "Save" at bounding box center [486, 114] width 13 height 10
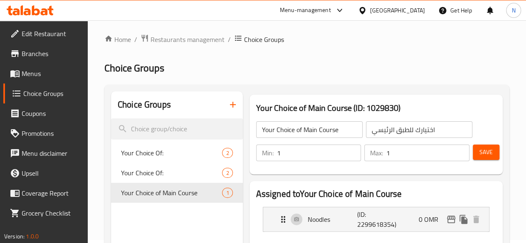
scroll to position [0, 0]
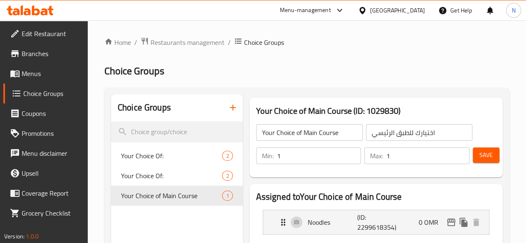
click at [228, 109] on icon "button" at bounding box center [233, 108] width 10 height 10
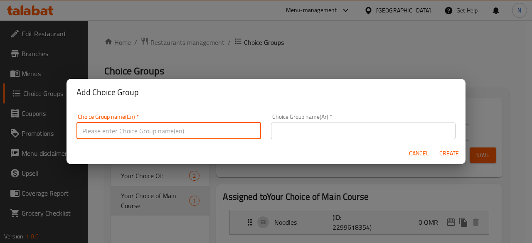
click at [173, 125] on input "text" at bounding box center [169, 131] width 185 height 17
type input "غ"
type input "Your choice of drink"
click at [301, 131] on input "text" at bounding box center [363, 131] width 185 height 17
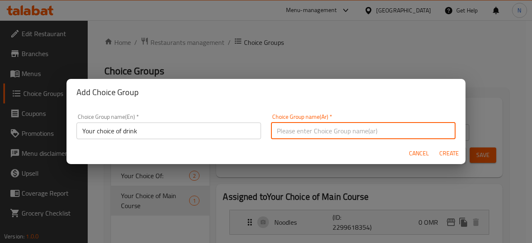
type input "اختر مشروبك"
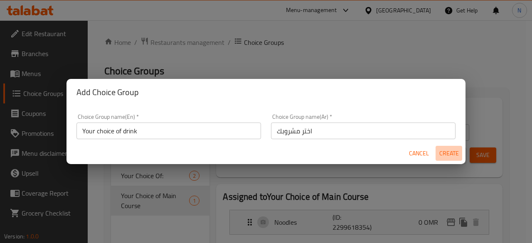
click at [449, 151] on span "Create" at bounding box center [449, 153] width 20 height 10
type input "Your choice of drink"
type input "اختر مشروبك"
type input "0"
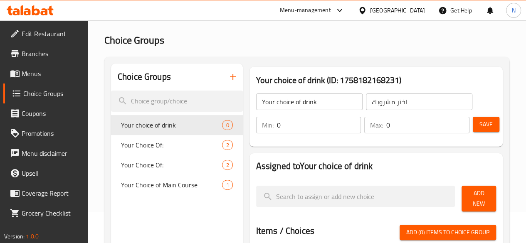
scroll to position [42, 0]
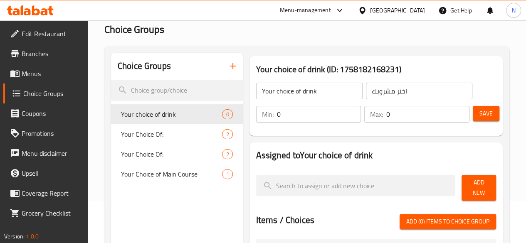
click at [297, 114] on input "0" at bounding box center [319, 114] width 84 height 17
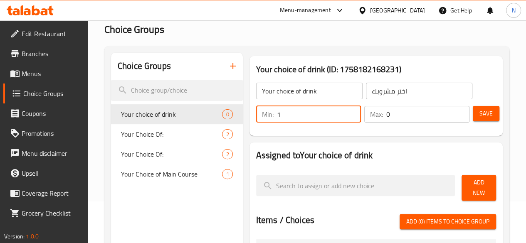
type input "1"
click at [406, 109] on input "0" at bounding box center [427, 114] width 83 height 17
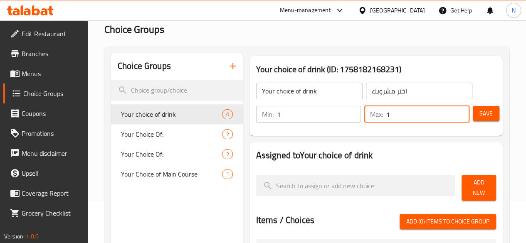
type input "1"
click at [483, 114] on span "Save" at bounding box center [486, 114] width 13 height 10
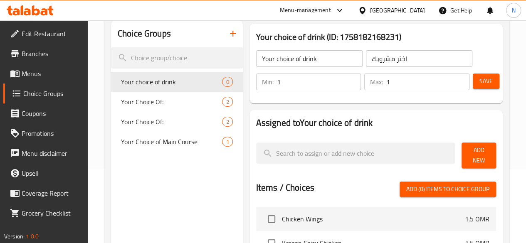
scroll to position [125, 0]
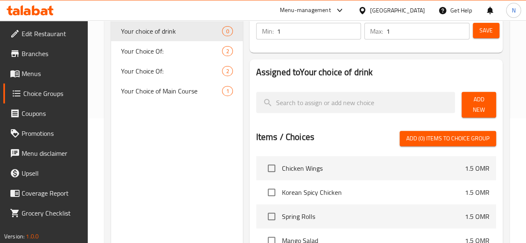
click at [478, 103] on span "Add New" at bounding box center [478, 104] width 21 height 21
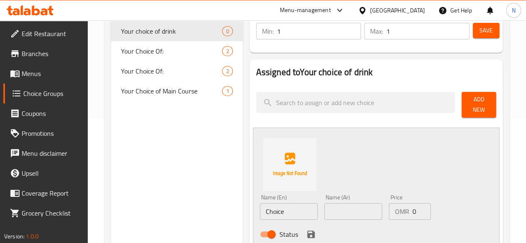
click at [266, 206] on input "Choice" at bounding box center [289, 211] width 58 height 17
type input "Kinza Cola"
click at [324, 203] on input "text" at bounding box center [353, 211] width 58 height 17
click at [324, 208] on input "[PERSON_NAME]" at bounding box center [353, 211] width 58 height 17
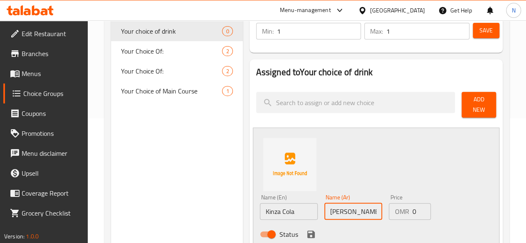
click at [324, 208] on input "[PERSON_NAME]" at bounding box center [353, 211] width 58 height 17
type input "[PERSON_NAME]"
click at [306, 230] on icon "save" at bounding box center [311, 235] width 10 height 10
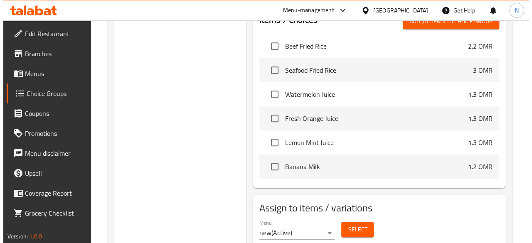
scroll to position [299, 0]
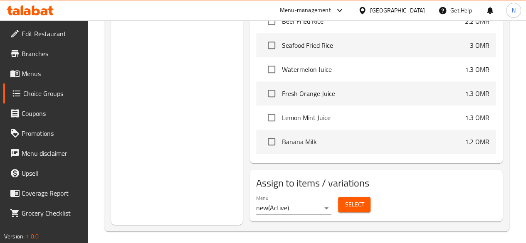
click at [338, 202] on button "Select" at bounding box center [354, 204] width 32 height 15
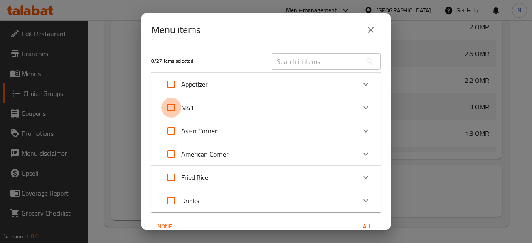
click at [173, 111] on input "Expand" at bounding box center [171, 108] width 20 height 20
checkbox input "true"
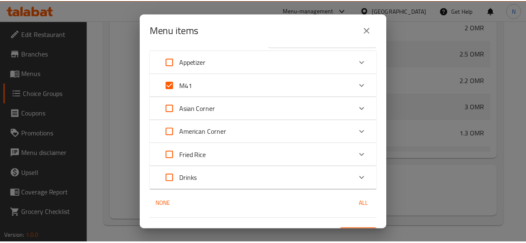
scroll to position [40, 0]
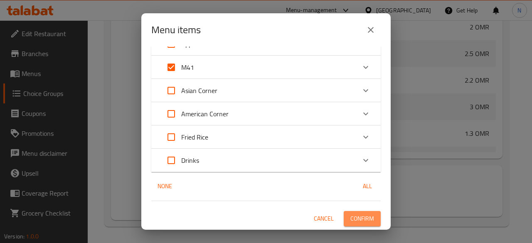
click at [353, 218] on span "Confirm" at bounding box center [363, 219] width 24 height 10
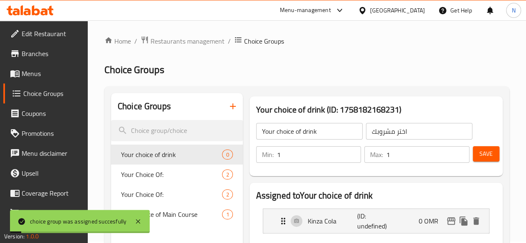
scroll to position [0, 0]
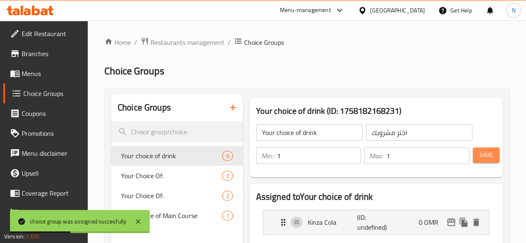
click at [481, 156] on span "Save" at bounding box center [486, 155] width 13 height 10
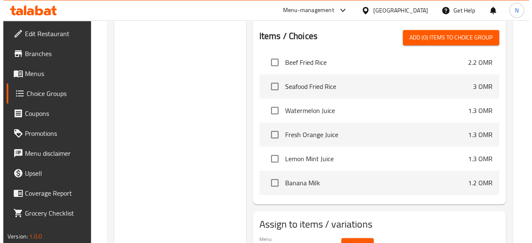
scroll to position [299, 0]
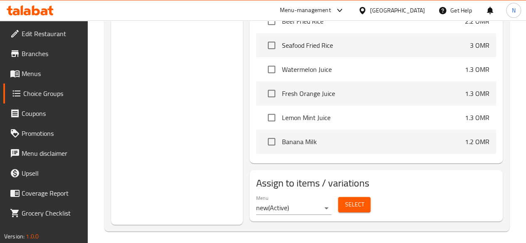
click at [338, 198] on button "Select" at bounding box center [354, 204] width 32 height 15
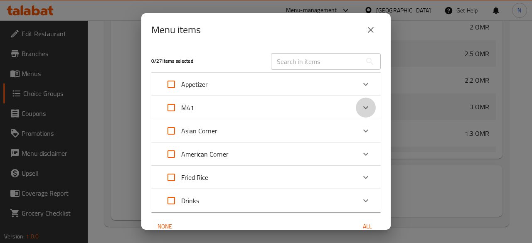
click at [361, 110] on icon "Expand" at bounding box center [366, 108] width 10 height 10
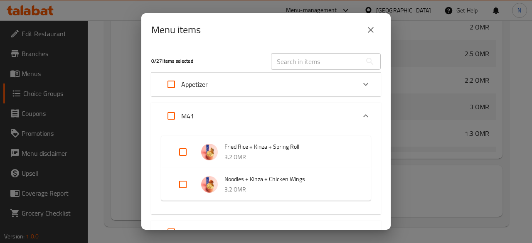
click at [173, 118] on input "Expand" at bounding box center [171, 116] width 20 height 20
checkbox input "true"
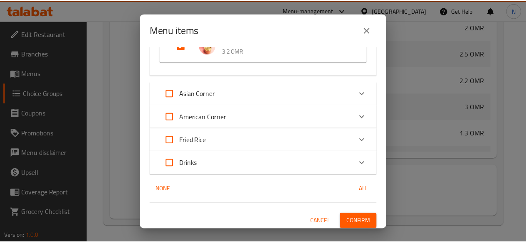
scroll to position [142, 0]
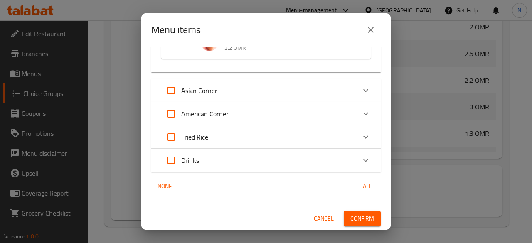
click at [354, 215] on span "Confirm" at bounding box center [363, 219] width 24 height 10
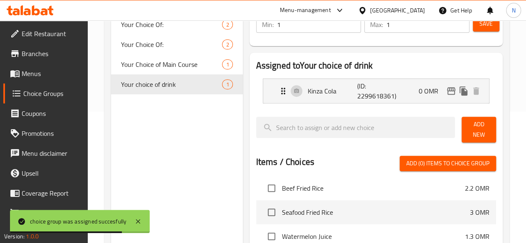
scroll to position [49, 0]
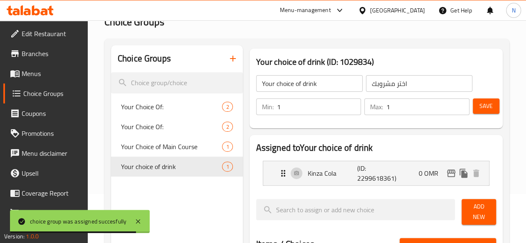
click at [493, 113] on button "Save" at bounding box center [486, 106] width 27 height 15
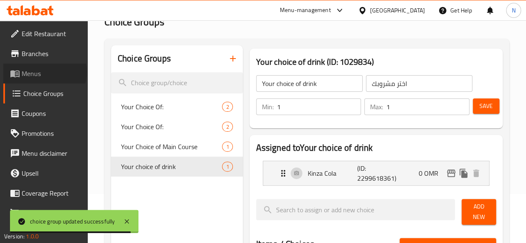
click at [44, 72] on span "Menus" at bounding box center [51, 74] width 59 height 10
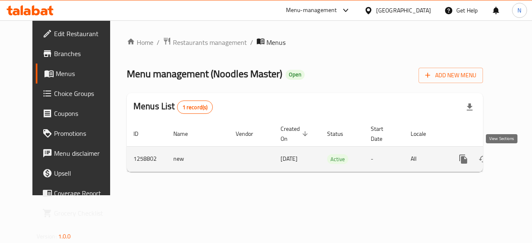
click at [514, 163] on link "enhanced table" at bounding box center [524, 159] width 20 height 20
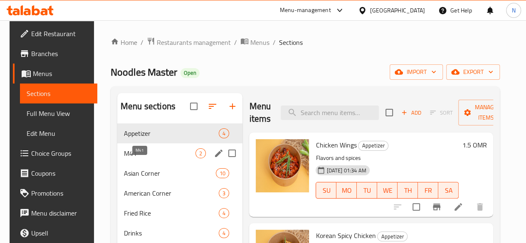
click at [129, 158] on span "M41" at bounding box center [160, 153] width 72 height 10
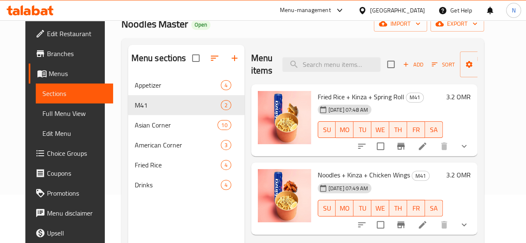
scroll to position [83, 0]
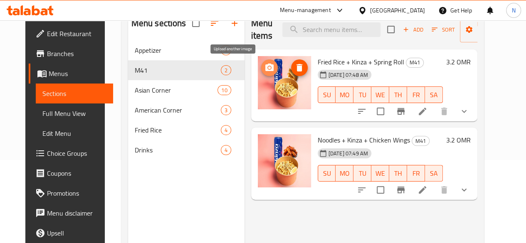
click at [265, 72] on icon "upload picture" at bounding box center [270, 68] width 10 height 10
click at [265, 65] on icon "upload picture" at bounding box center [269, 67] width 8 height 7
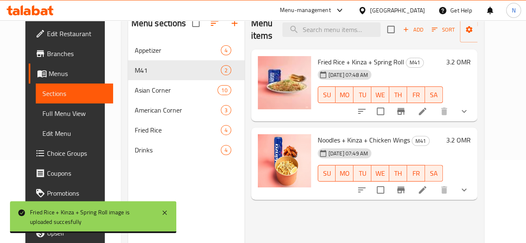
click at [474, 110] on button "show more" at bounding box center [464, 111] width 20 height 20
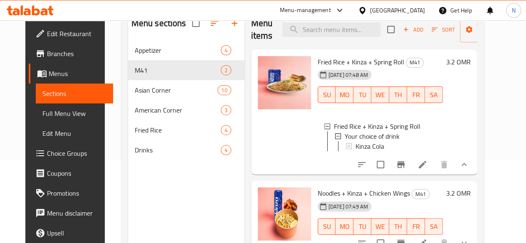
scroll to position [116, 0]
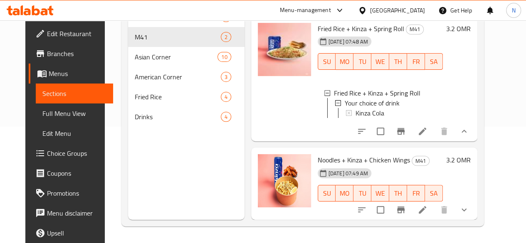
click at [474, 209] on button "show more" at bounding box center [464, 210] width 20 height 20
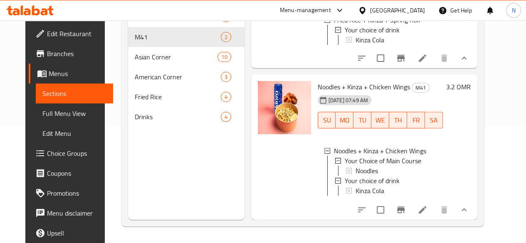
scroll to position [0, 0]
drag, startPoint x: 39, startPoint y: 155, endPoint x: 52, endPoint y: 152, distance: 13.3
click at [47, 155] on span "Choice Groups" at bounding box center [76, 153] width 59 height 10
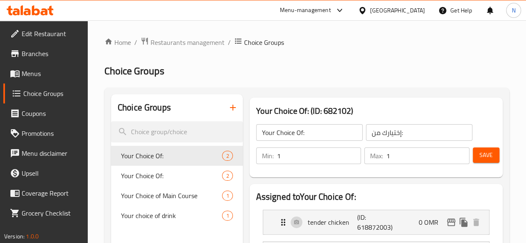
click at [228, 109] on icon "button" at bounding box center [233, 108] width 10 height 10
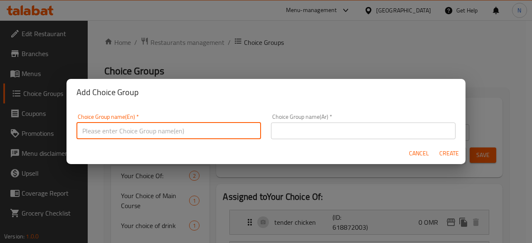
click at [163, 135] on input "text" at bounding box center [169, 131] width 185 height 17
type input "Your Choice of Main Course 1"
click at [314, 132] on input "text" at bounding box center [363, 131] width 185 height 17
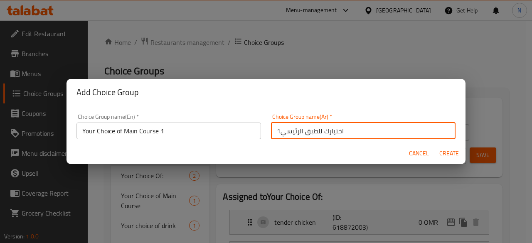
type input "اختيارك للطبق الرئيسي1"
click at [441, 152] on span "Create" at bounding box center [449, 153] width 20 height 10
type input "Your Choice of Main Course 1"
type input "اختيارك للطبق الرئيسي1"
type input "0"
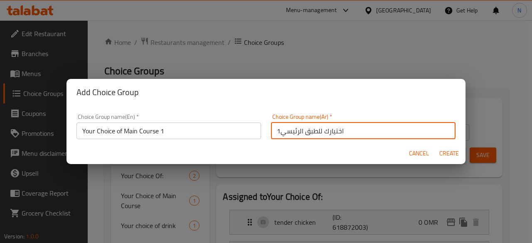
type input "0"
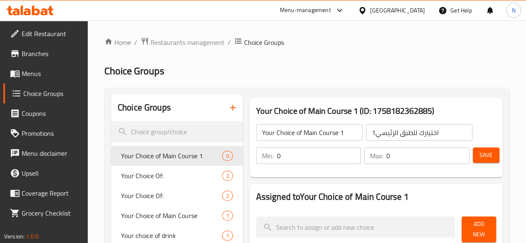
scroll to position [42, 0]
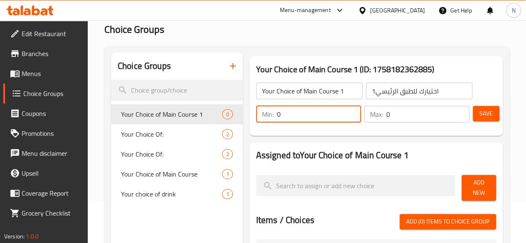
click at [286, 119] on input "0" at bounding box center [319, 114] width 84 height 17
type input "1"
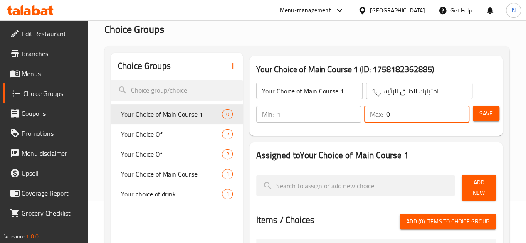
click at [398, 119] on input "0" at bounding box center [427, 114] width 83 height 17
type input "1"
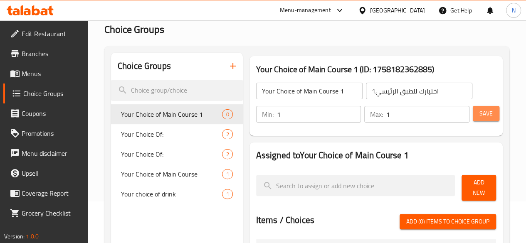
click at [487, 118] on span "Save" at bounding box center [486, 114] width 13 height 10
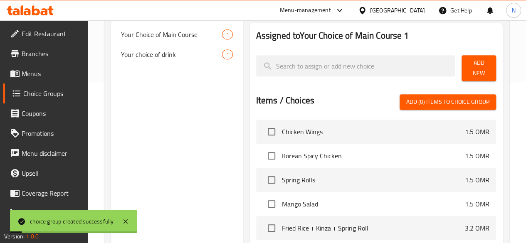
scroll to position [166, 0]
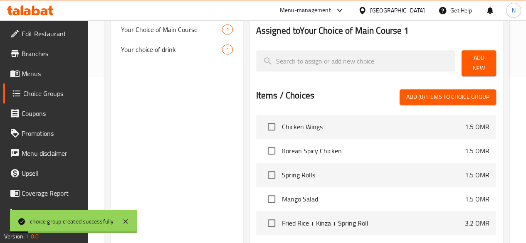
click at [468, 59] on span "Add New" at bounding box center [478, 63] width 21 height 21
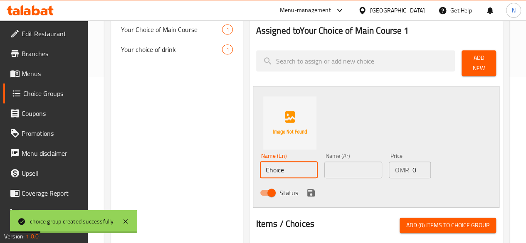
click at [260, 164] on input "Choice" at bounding box center [289, 170] width 58 height 17
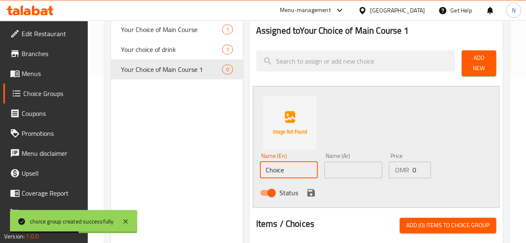
type input "ب"
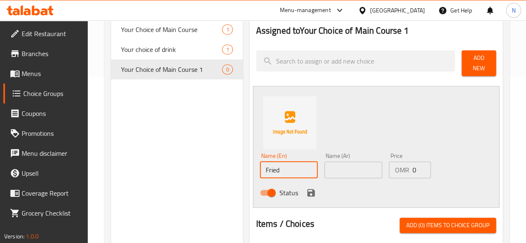
type input "Fried rice"
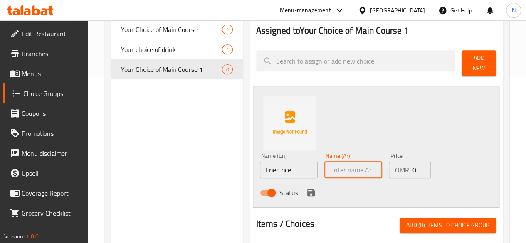
click at [324, 165] on input "text" at bounding box center [353, 170] width 58 height 17
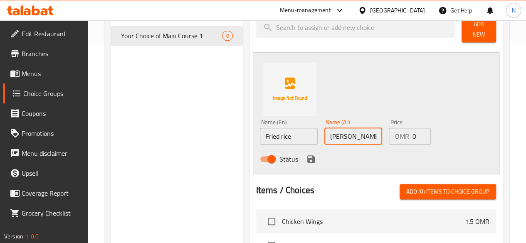
scroll to position [208, 0]
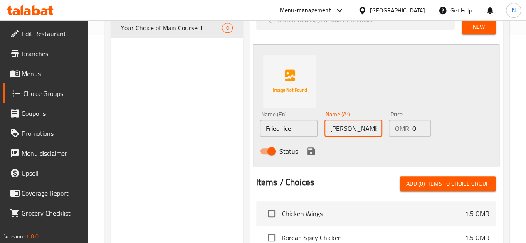
type input "[PERSON_NAME]"
drag, startPoint x: 279, startPoint y: 147, endPoint x: 398, endPoint y: 153, distance: 119.5
click at [307, 148] on icon "save" at bounding box center [310, 151] width 7 height 7
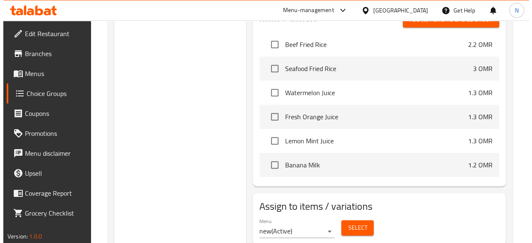
scroll to position [299, 0]
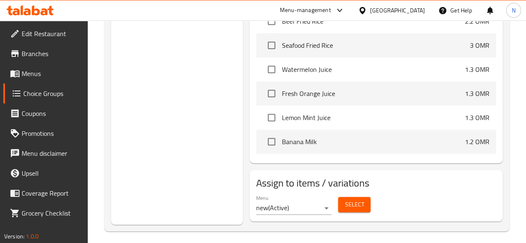
click at [345, 200] on span "Select" at bounding box center [354, 205] width 19 height 10
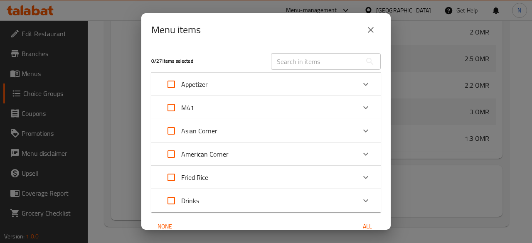
click at [343, 106] on div "M41" at bounding box center [258, 108] width 195 height 20
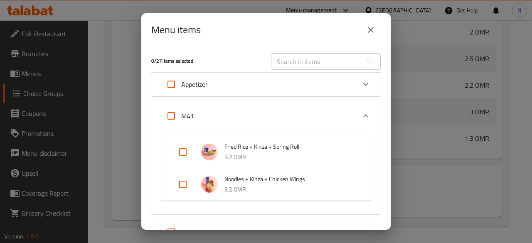
click at [181, 153] on input "Expand" at bounding box center [183, 152] width 20 height 20
checkbox input "true"
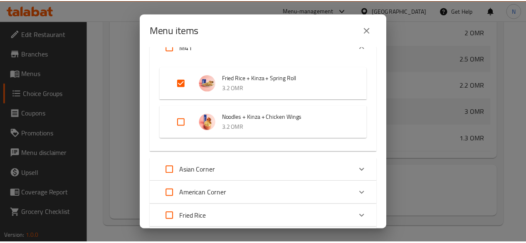
scroll to position [148, 0]
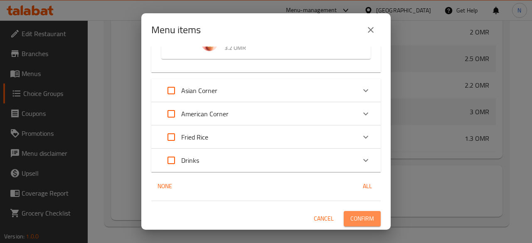
click at [361, 216] on span "Confirm" at bounding box center [363, 219] width 24 height 10
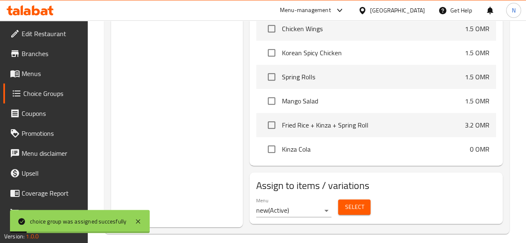
scroll to position [49, 0]
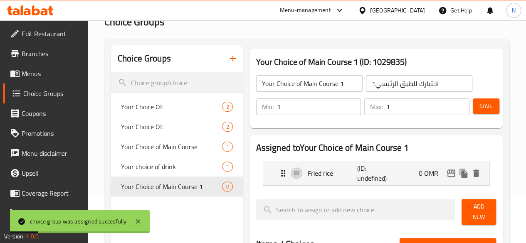
click at [487, 108] on span "Save" at bounding box center [486, 106] width 13 height 10
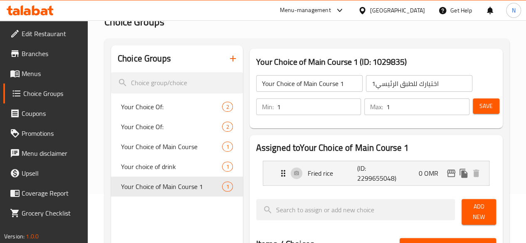
click at [228, 60] on icon "button" at bounding box center [233, 59] width 10 height 10
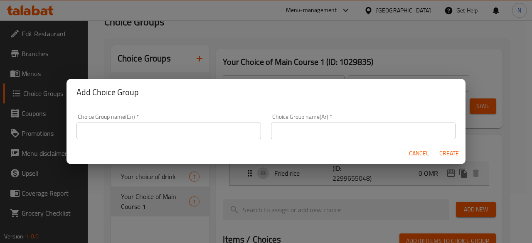
click at [188, 129] on input "text" at bounding box center [169, 131] width 185 height 17
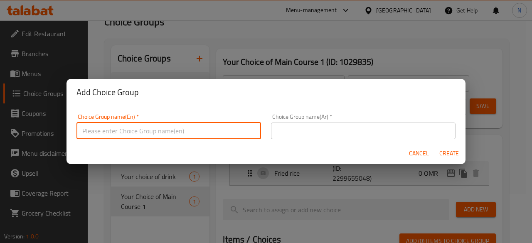
type input "Your choice of side dish"
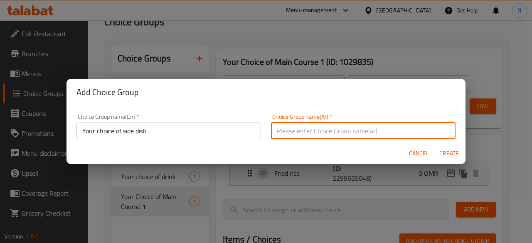
click at [322, 131] on input "text" at bounding box center [363, 131] width 185 height 17
type input "اختيارك للطبق الرئيسي"
click at [339, 129] on input "اختيارك للطبق الرئيسي" at bounding box center [363, 131] width 185 height 17
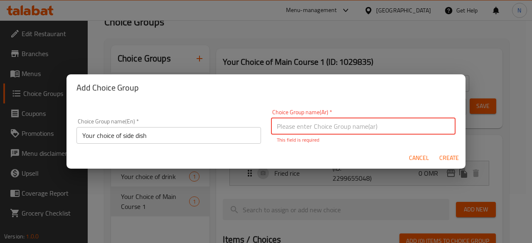
click at [341, 120] on input "text" at bounding box center [363, 126] width 185 height 17
type input "اختيارك من الطبق الجانبي"
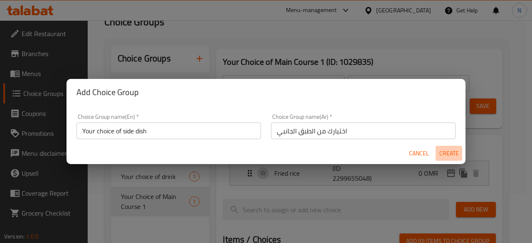
click at [456, 150] on span "Create" at bounding box center [449, 153] width 20 height 10
type input "Your choice of side dish"
type input "اختيارك من الطبق الجانبي"
type input "0"
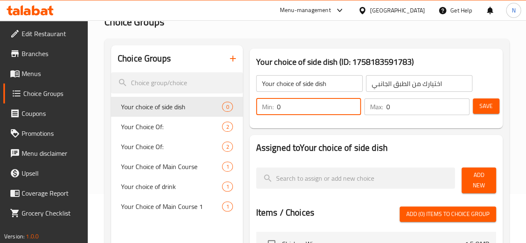
click at [277, 110] on input "0" at bounding box center [319, 107] width 84 height 17
type input "1"
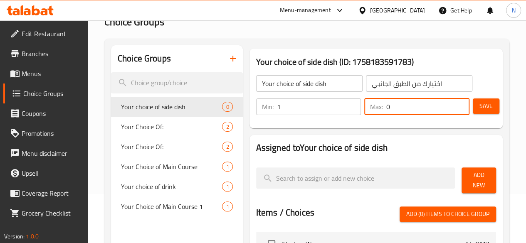
click at [389, 104] on input "0" at bounding box center [427, 107] width 83 height 17
type input "1"
click at [483, 109] on span "Save" at bounding box center [486, 106] width 13 height 10
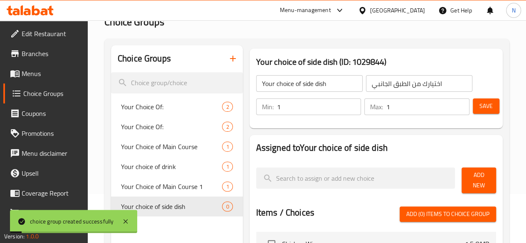
scroll to position [132, 0]
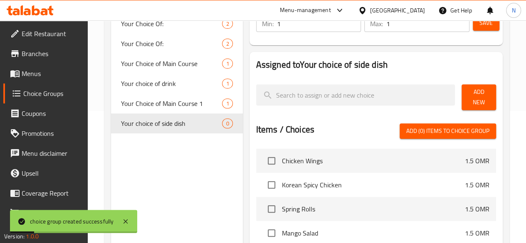
click at [475, 99] on span "Add New" at bounding box center [478, 97] width 21 height 21
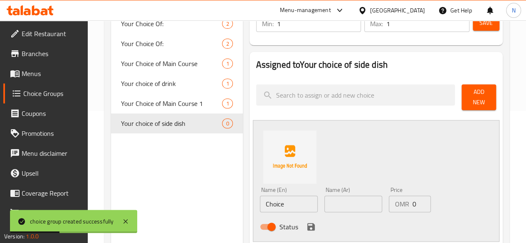
click at [260, 201] on input "Choice" at bounding box center [289, 204] width 58 height 17
type input "ب"
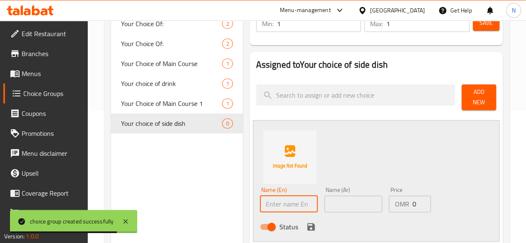
type input "s"
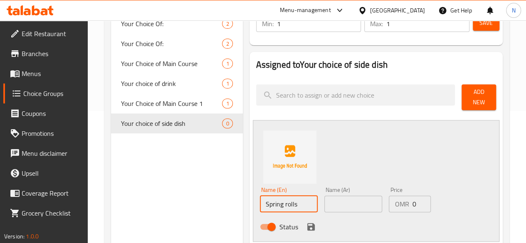
type input "Spring rolls"
click at [324, 202] on input "text" at bounding box center [353, 204] width 58 height 17
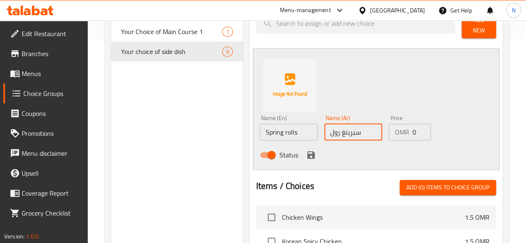
scroll to position [174, 0]
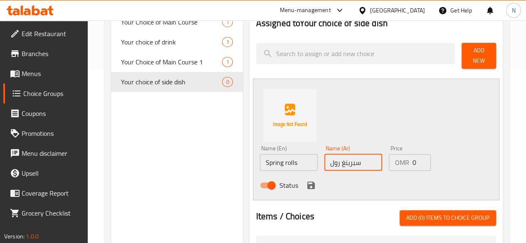
type input "سبرينغ رول"
click at [471, 54] on span "Add New" at bounding box center [478, 55] width 21 height 21
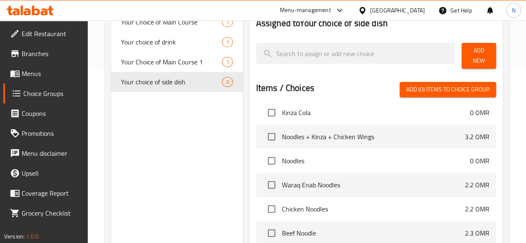
scroll to position [125, 0]
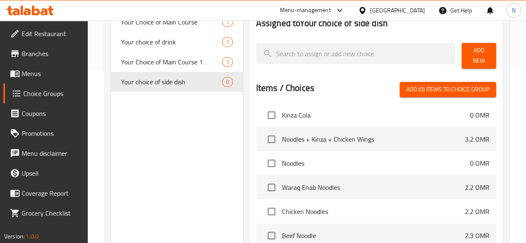
click at [468, 52] on span "Add New" at bounding box center [478, 55] width 21 height 21
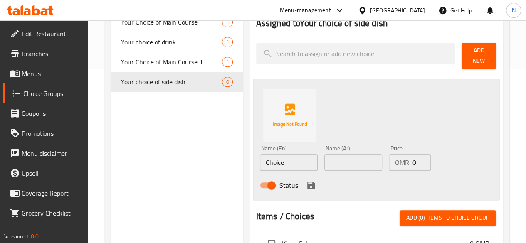
click at [260, 161] on input "Choice" at bounding box center [289, 162] width 58 height 17
type input "س"
type input "Spring rolls"
click at [324, 157] on input "text" at bounding box center [353, 162] width 58 height 17
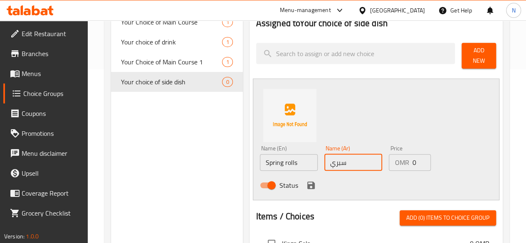
type input "سبرينغ رول"
click at [307, 183] on icon "save" at bounding box center [310, 185] width 7 height 7
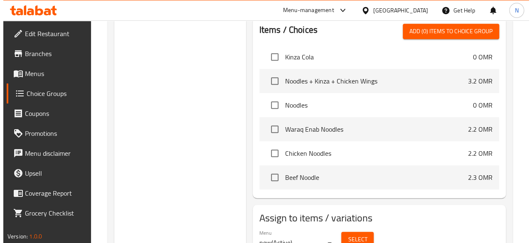
scroll to position [299, 0]
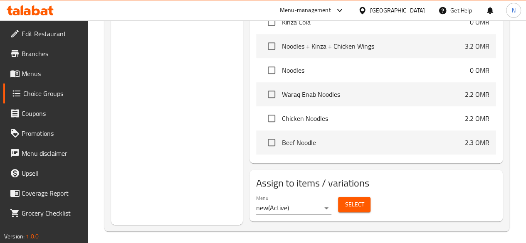
click at [345, 203] on span "Select" at bounding box center [354, 205] width 19 height 10
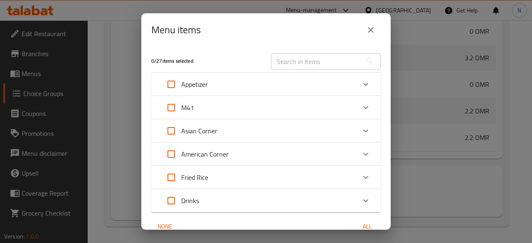
click at [325, 112] on div "M41" at bounding box center [258, 108] width 195 height 20
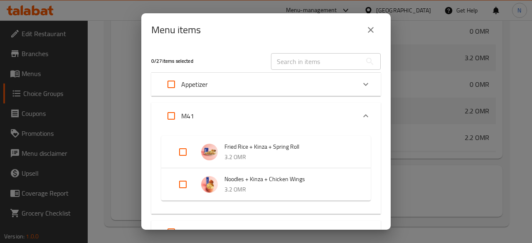
click at [187, 158] on input "Expand" at bounding box center [183, 152] width 20 height 20
checkbox input "true"
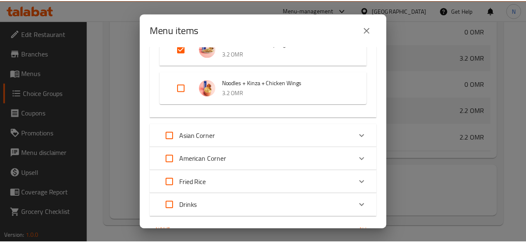
scroll to position [148, 0]
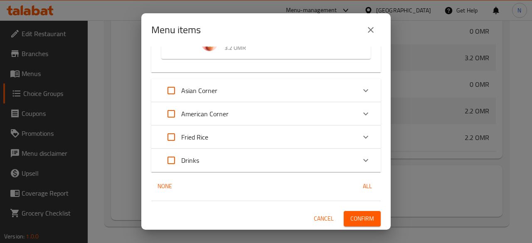
click at [364, 214] on span "Confirm" at bounding box center [363, 219] width 24 height 10
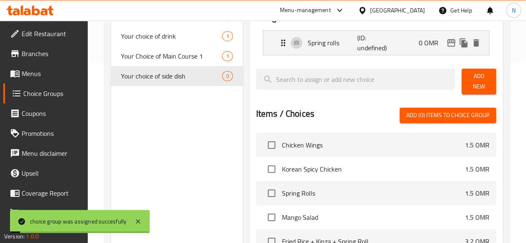
scroll to position [49, 0]
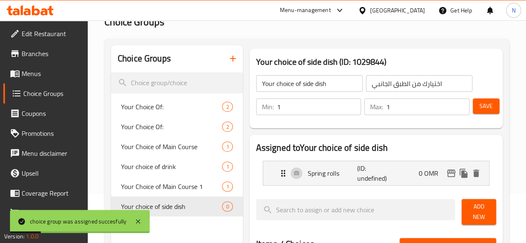
click at [483, 106] on span "Save" at bounding box center [486, 106] width 13 height 10
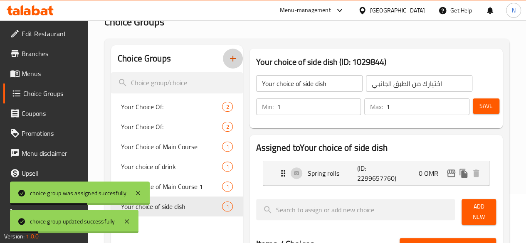
click at [230, 59] on icon "button" at bounding box center [233, 59] width 6 height 6
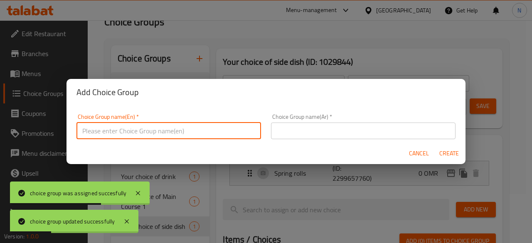
click at [147, 130] on input "text" at bounding box center [169, 131] width 185 height 17
type input "Your choice of side dish1"
click at [307, 133] on input "text" at bounding box center [363, 131] width 185 height 17
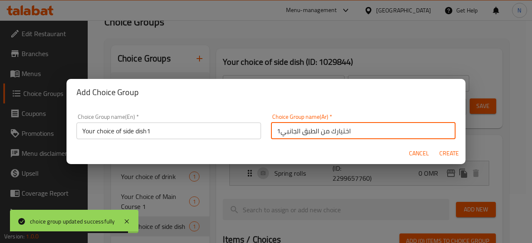
type input "اختيارك من الطبق الجانبي1"
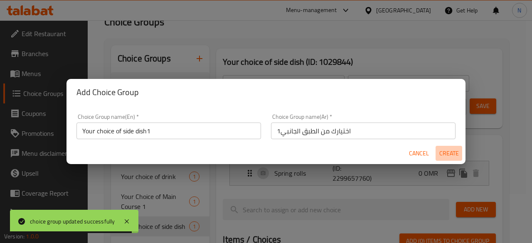
click at [453, 155] on span "Create" at bounding box center [449, 153] width 20 height 10
type input "Your choice of side dish1"
type input "اختيارك من الطبق الجانبي1"
type input "0"
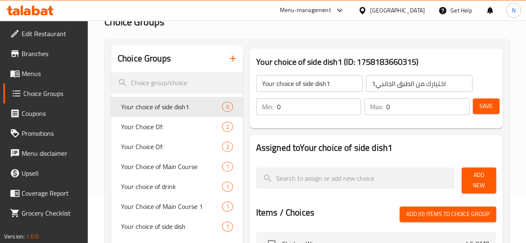
click at [306, 111] on input "0" at bounding box center [319, 107] width 84 height 17
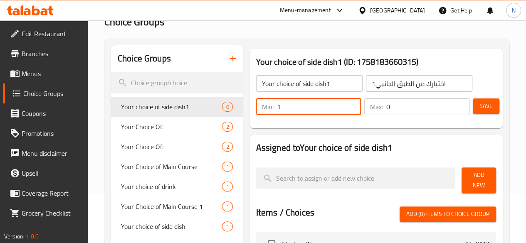
type input "1"
click at [393, 108] on input "0" at bounding box center [427, 107] width 83 height 17
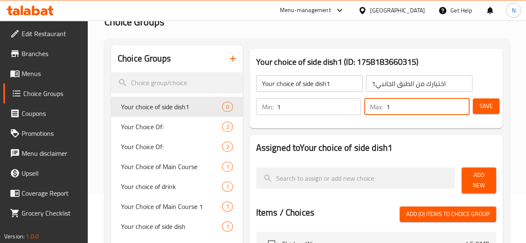
type input "1"
click at [489, 101] on span "Save" at bounding box center [486, 106] width 13 height 10
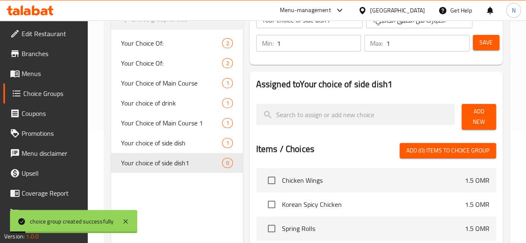
scroll to position [174, 0]
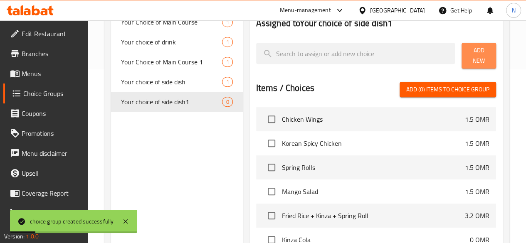
click at [470, 56] on span "Add New" at bounding box center [478, 55] width 21 height 21
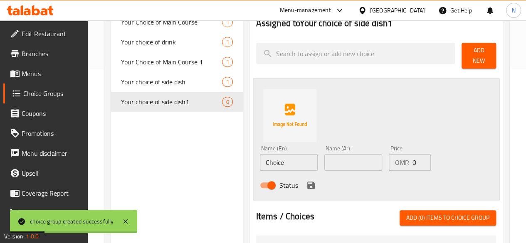
click at [260, 159] on input "Choice" at bounding box center [289, 162] width 58 height 17
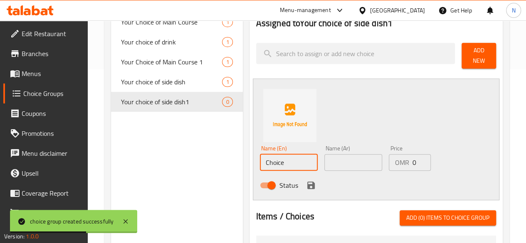
type input "ؤ"
type input "c"
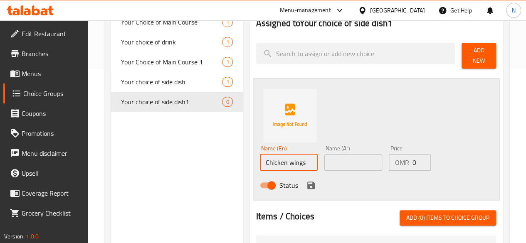
type input "Chicken wings"
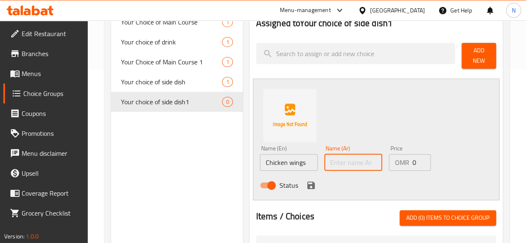
click at [324, 154] on input "text" at bounding box center [353, 162] width 58 height 17
type input "اجنحة دجاج"
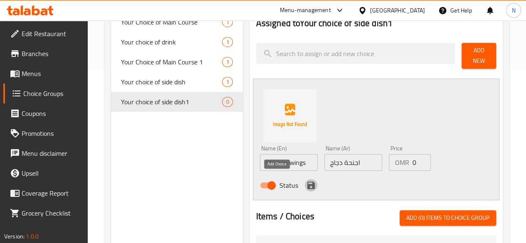
click at [306, 181] on icon "save" at bounding box center [311, 186] width 10 height 10
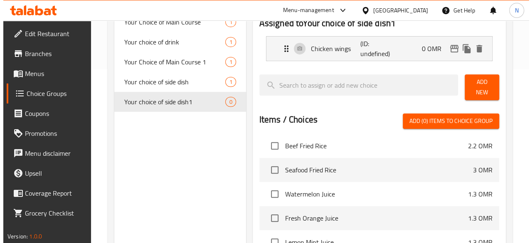
scroll to position [299, 0]
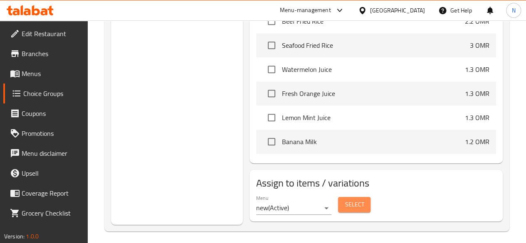
click at [338, 207] on button "Select" at bounding box center [354, 204] width 32 height 15
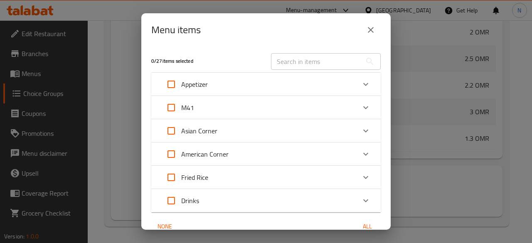
click at [338, 110] on div "M41" at bounding box center [258, 108] width 195 height 20
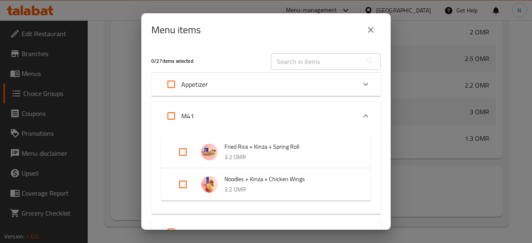
click at [183, 186] on input "Expand" at bounding box center [183, 185] width 20 height 20
checkbox input "true"
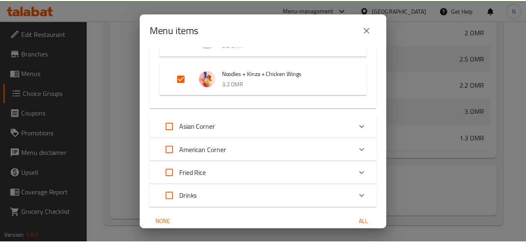
scroll to position [148, 0]
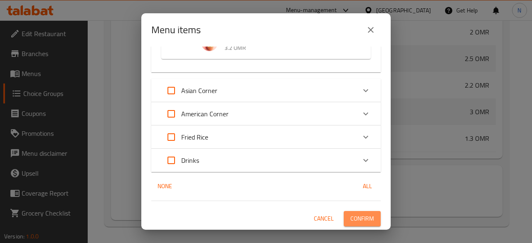
click at [353, 220] on span "Confirm" at bounding box center [363, 219] width 24 height 10
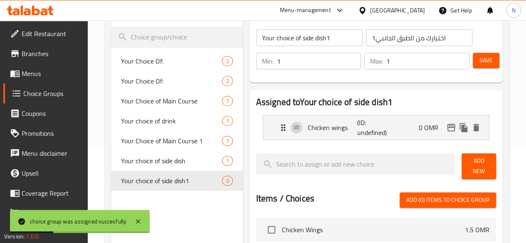
scroll to position [91, 0]
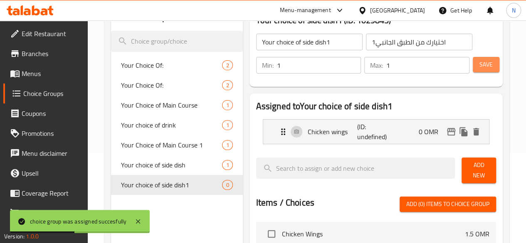
click at [488, 64] on span "Save" at bounding box center [486, 64] width 13 height 10
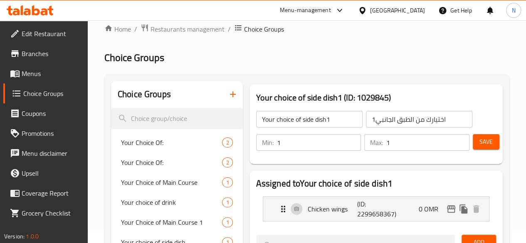
scroll to position [0, 0]
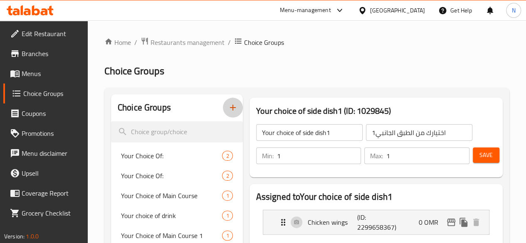
click at [228, 113] on icon "button" at bounding box center [233, 108] width 10 height 10
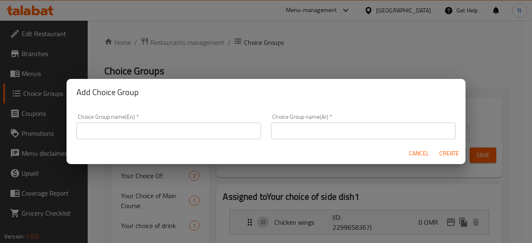
click at [474, 58] on div "Add Choice Group Choice Group name(En)   * Choice Group name(En) * Choice Group…" at bounding box center [266, 121] width 532 height 243
click at [418, 154] on span "Cancel" at bounding box center [419, 153] width 20 height 10
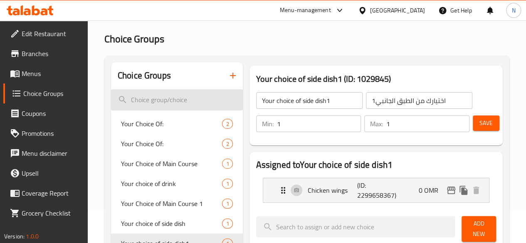
scroll to position [83, 0]
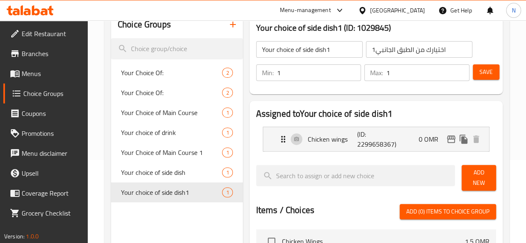
drag, startPoint x: 35, startPoint y: 71, endPoint x: 40, endPoint y: 69, distance: 4.9
click at [35, 71] on span "Menus" at bounding box center [51, 74] width 59 height 10
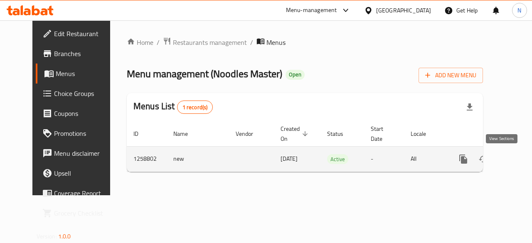
click at [519, 160] on icon "enhanced table" at bounding box center [524, 159] width 10 height 10
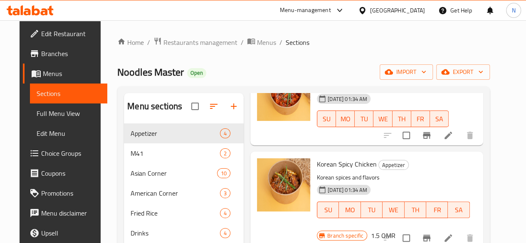
scroll to position [42, 0]
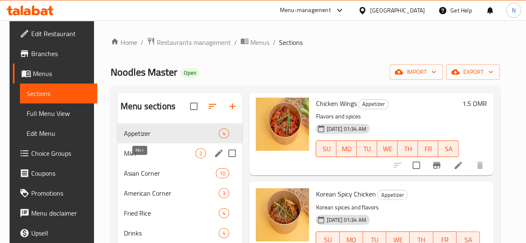
click at [139, 158] on span "M41" at bounding box center [160, 153] width 72 height 10
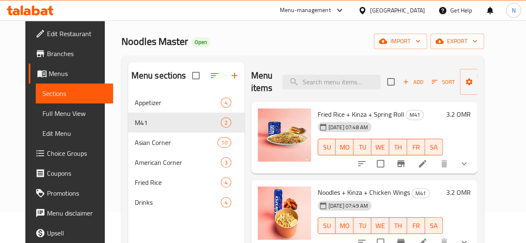
scroll to position [42, 0]
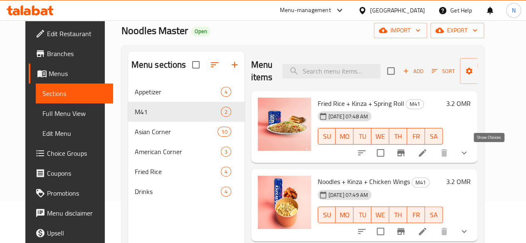
click at [469, 151] on icon "show more" at bounding box center [464, 153] width 10 height 10
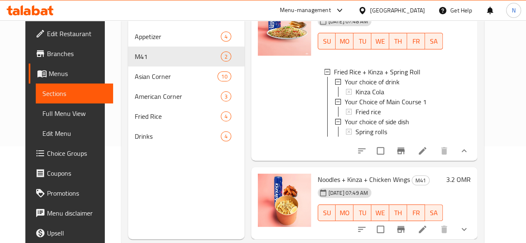
scroll to position [116, 0]
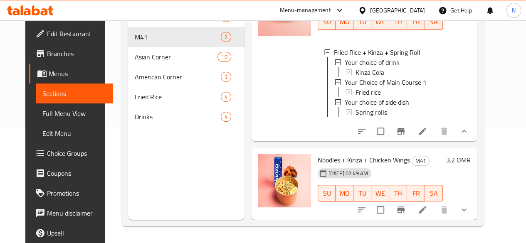
click at [469, 208] on icon "show more" at bounding box center [464, 210] width 10 height 10
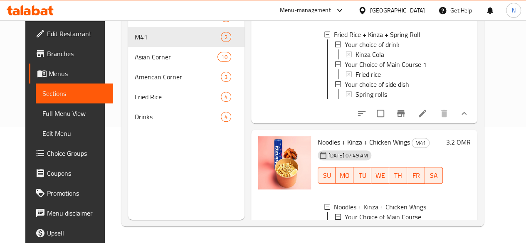
scroll to position [0, 0]
